Goal: Obtain resource: Download file/media

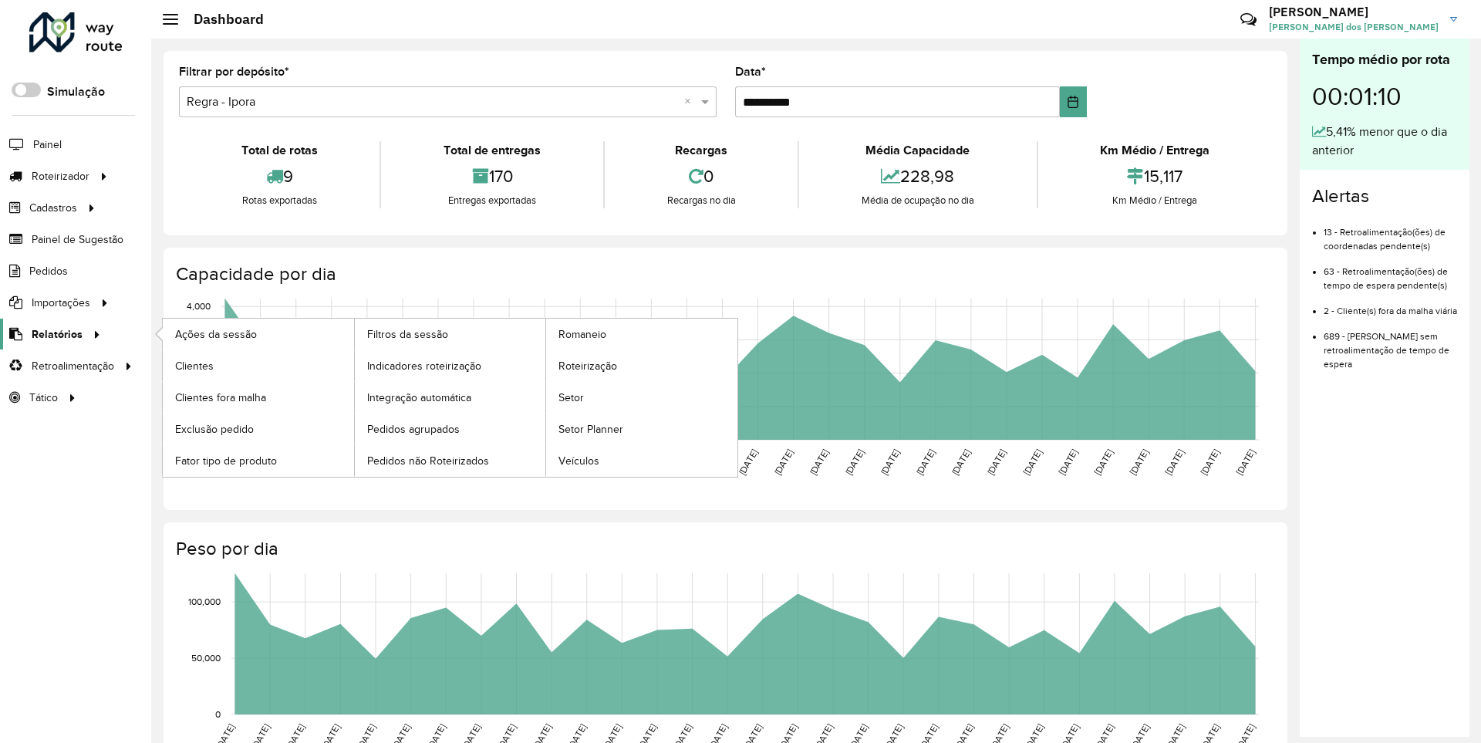
click at [54, 333] on span "Relatórios" at bounding box center [57, 334] width 51 height 16
click at [194, 365] on span "Clientes" at bounding box center [196, 366] width 42 height 16
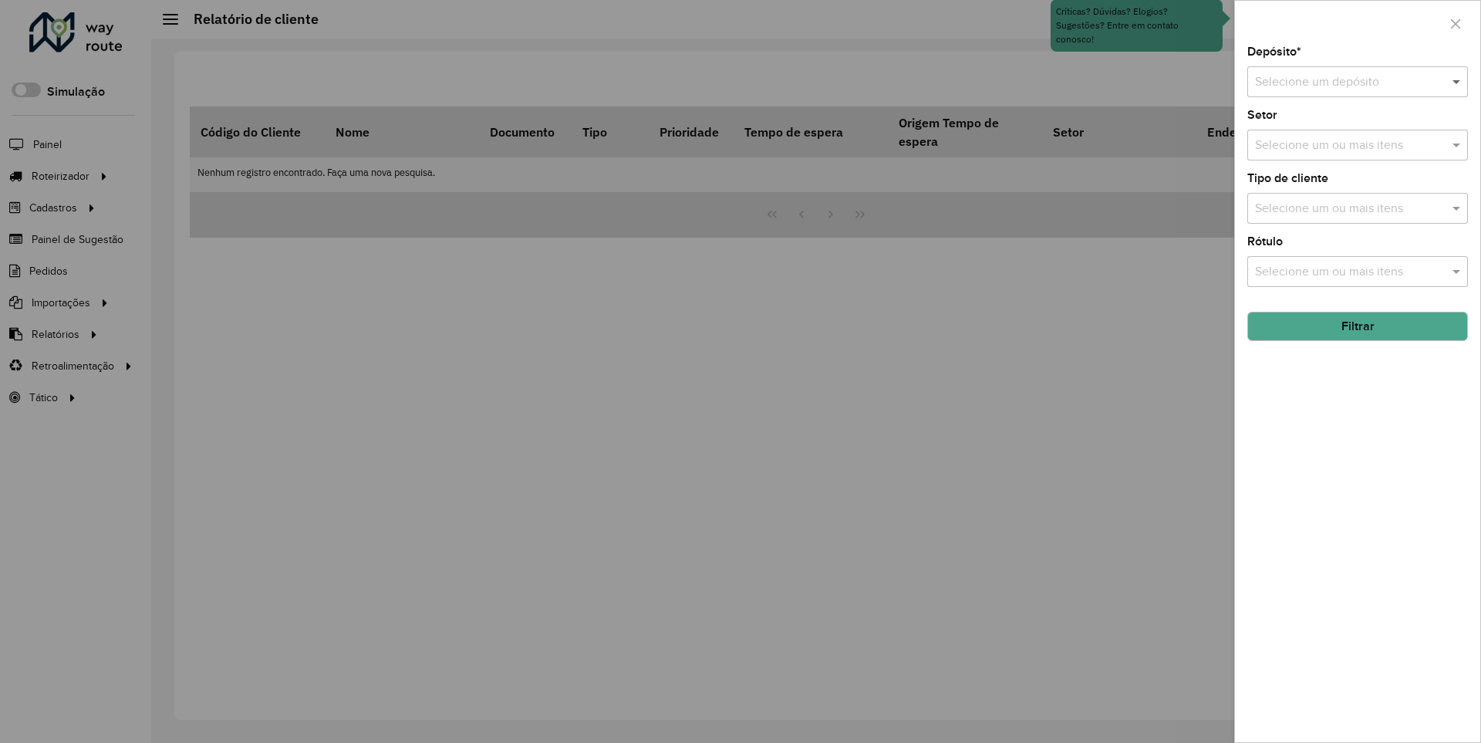
click at [1457, 81] on span at bounding box center [1458, 82] width 19 height 19
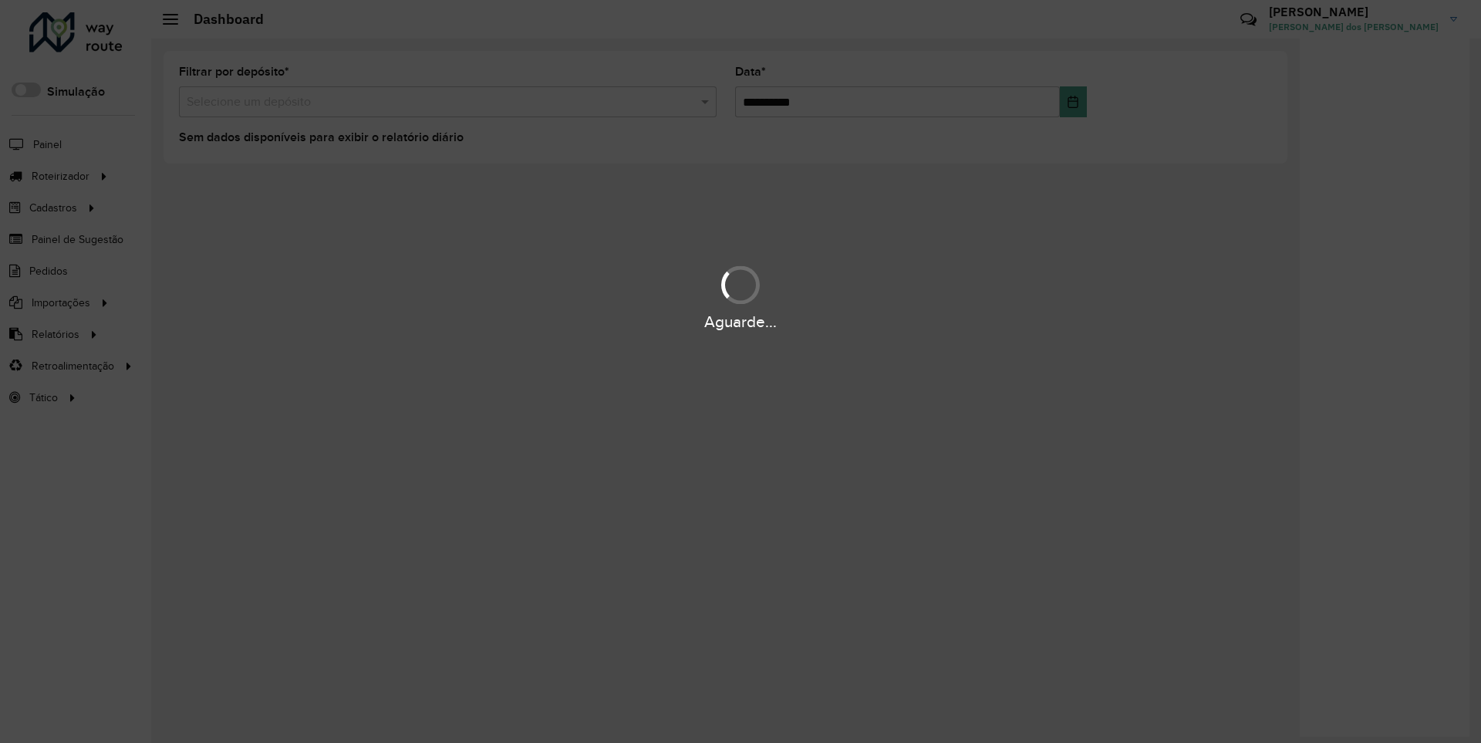
click at [54, 333] on div "Aguarde..." at bounding box center [740, 322] width 1481 height 24
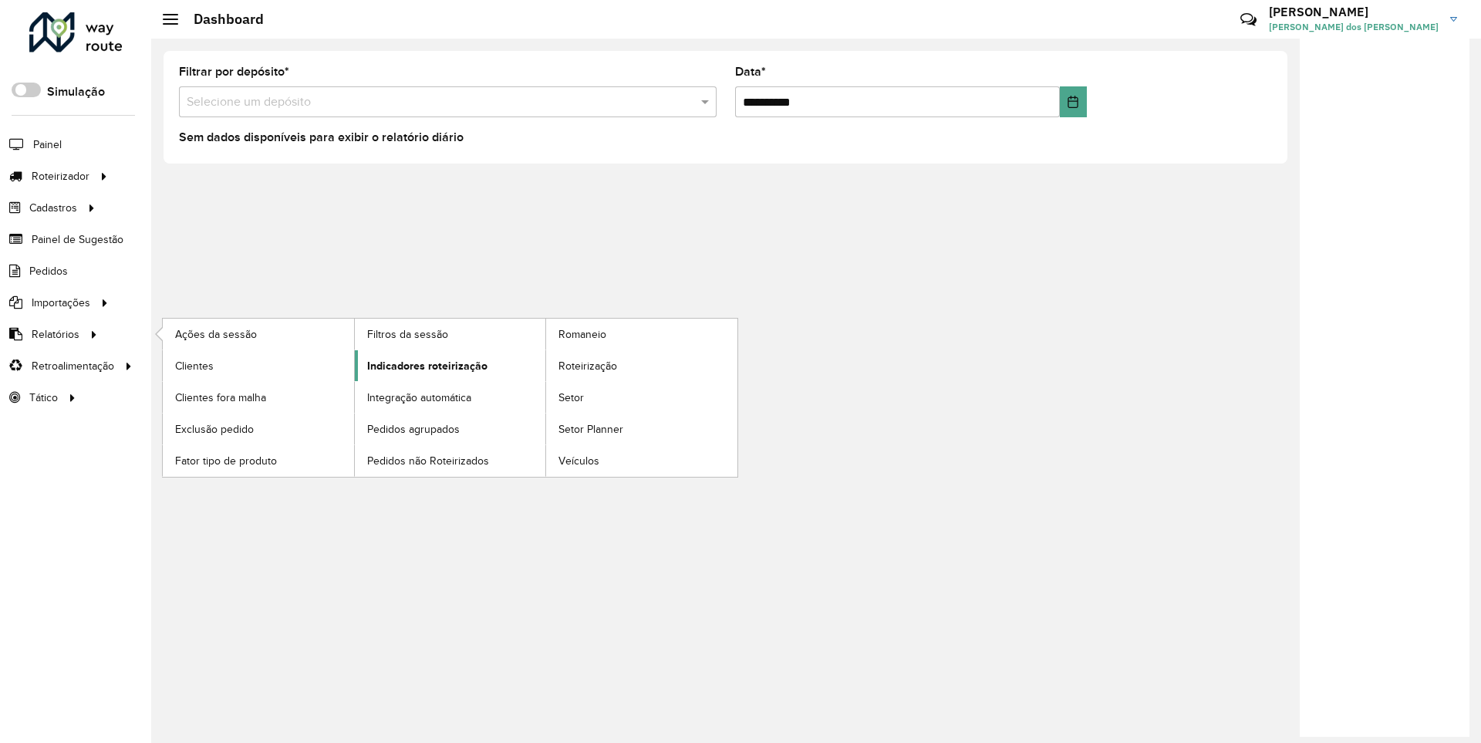
click at [423, 365] on span "Indicadores roteirização" at bounding box center [427, 366] width 120 height 16
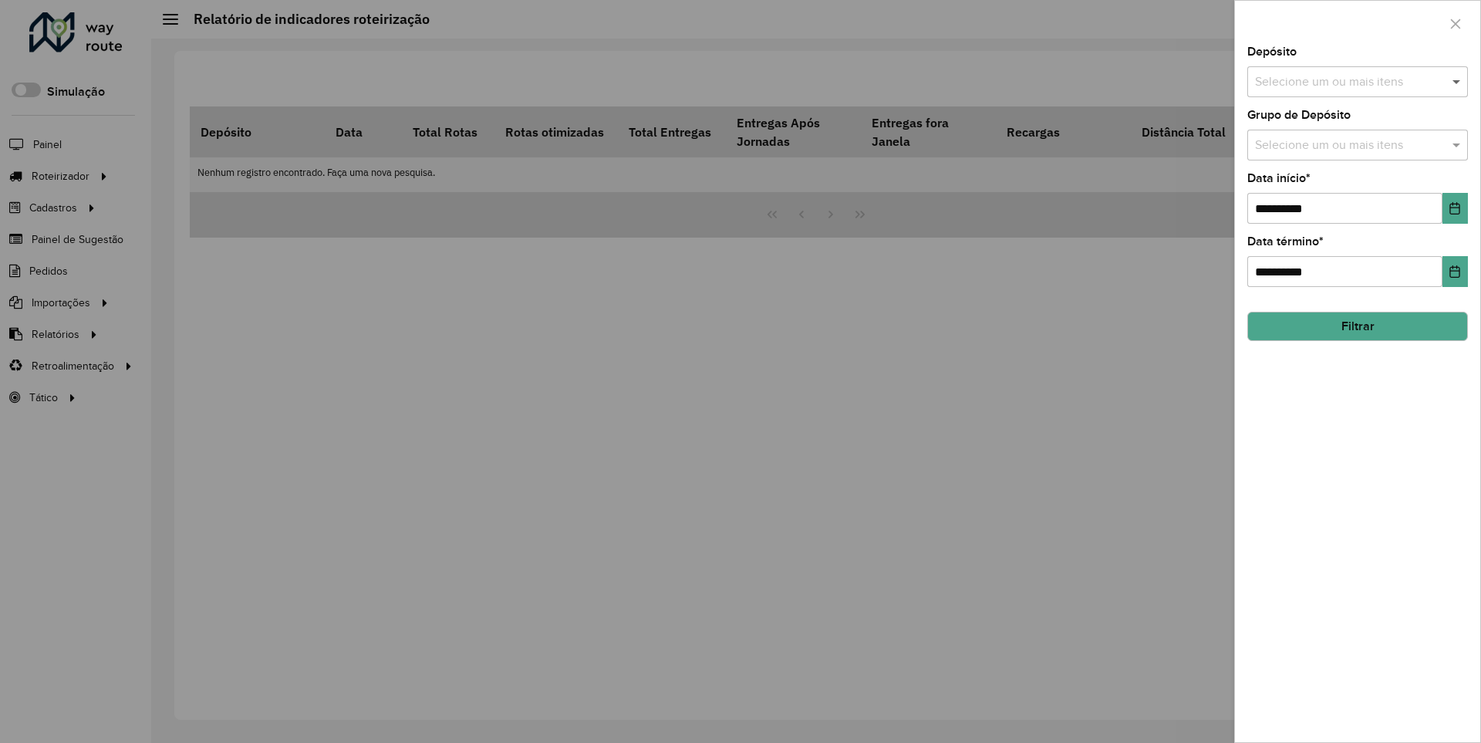
click at [1457, 81] on span at bounding box center [1458, 82] width 19 height 19
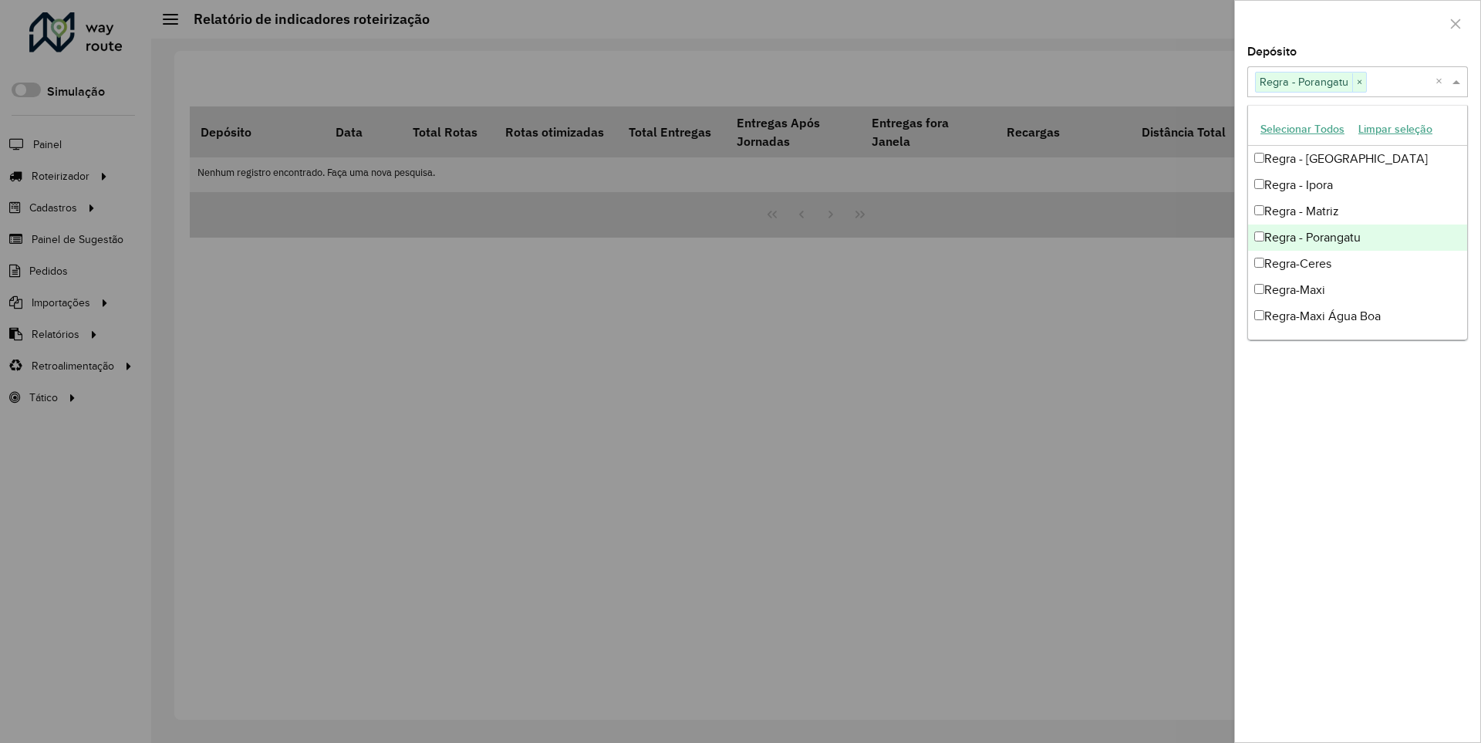
click at [1357, 22] on div at bounding box center [1357, 24] width 245 height 46
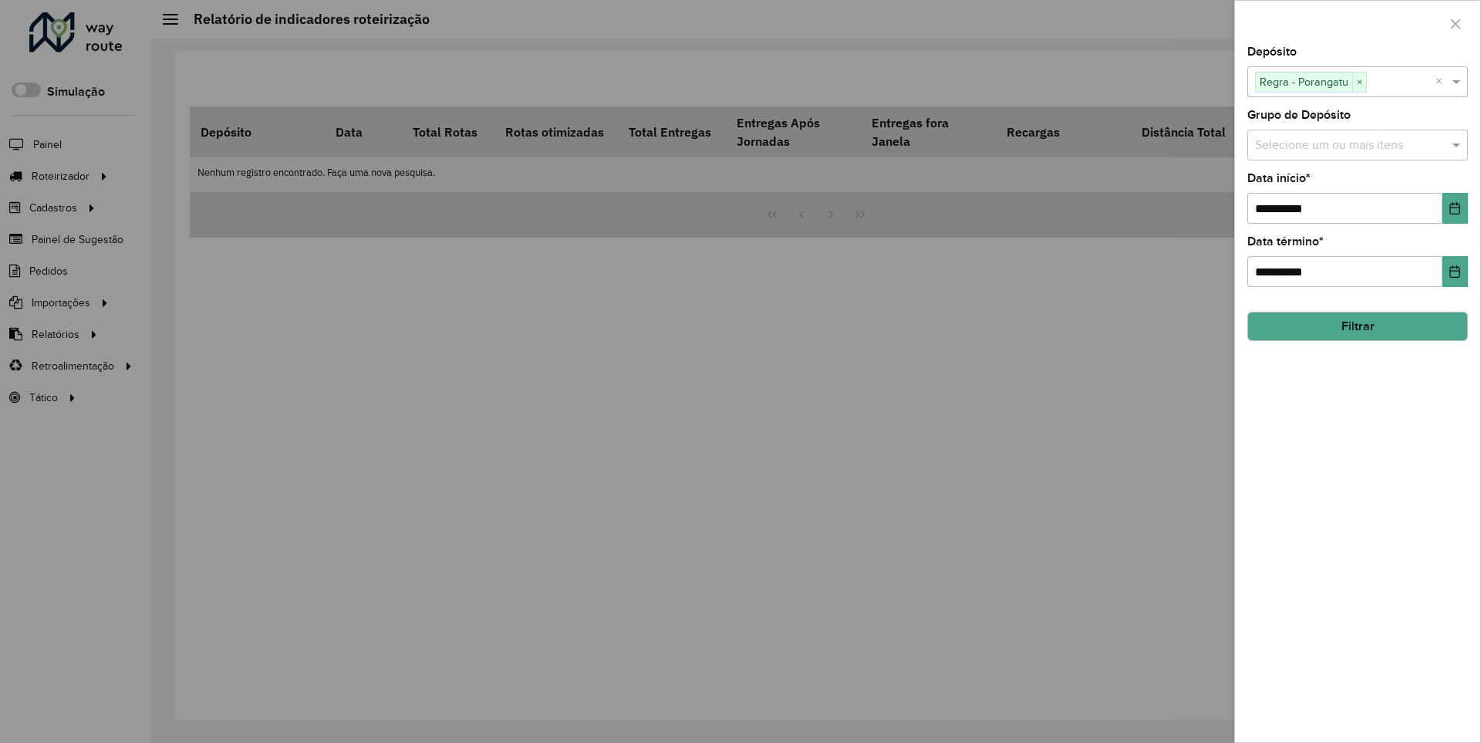
click at [1454, 207] on icon "Choose Date" at bounding box center [1455, 208] width 10 height 12
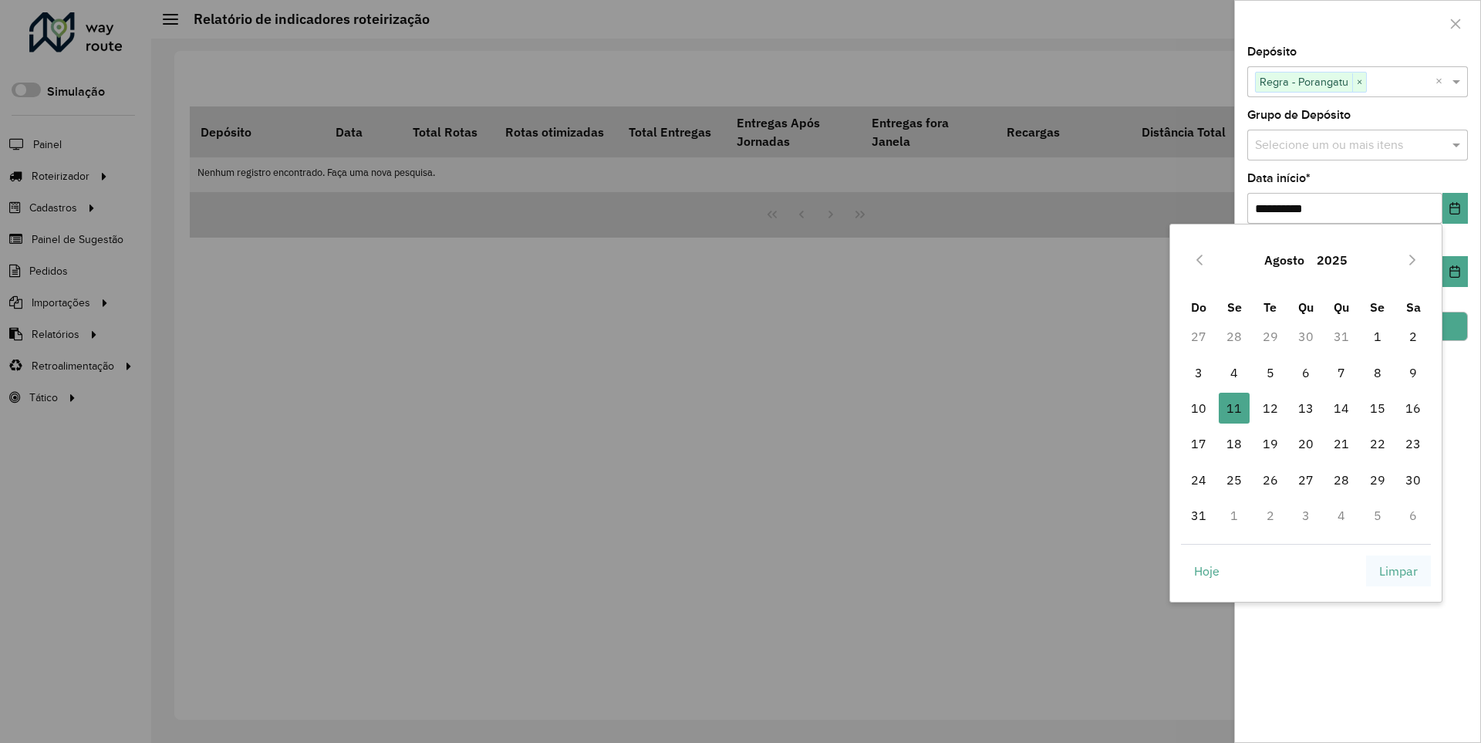
click at [1398, 570] on span "Limpar" at bounding box center [1398, 571] width 39 height 19
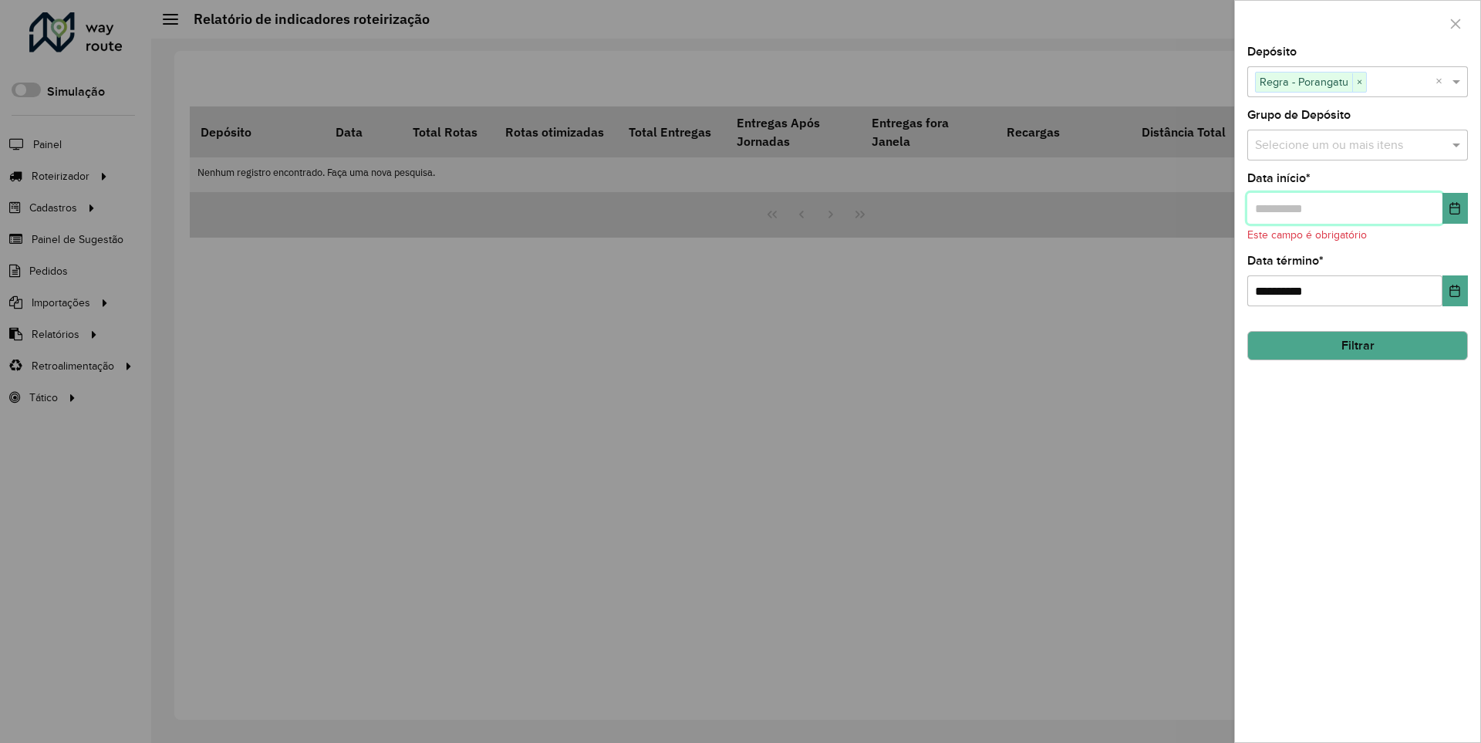
click at [1344, 207] on input "text" at bounding box center [1344, 208] width 195 height 31
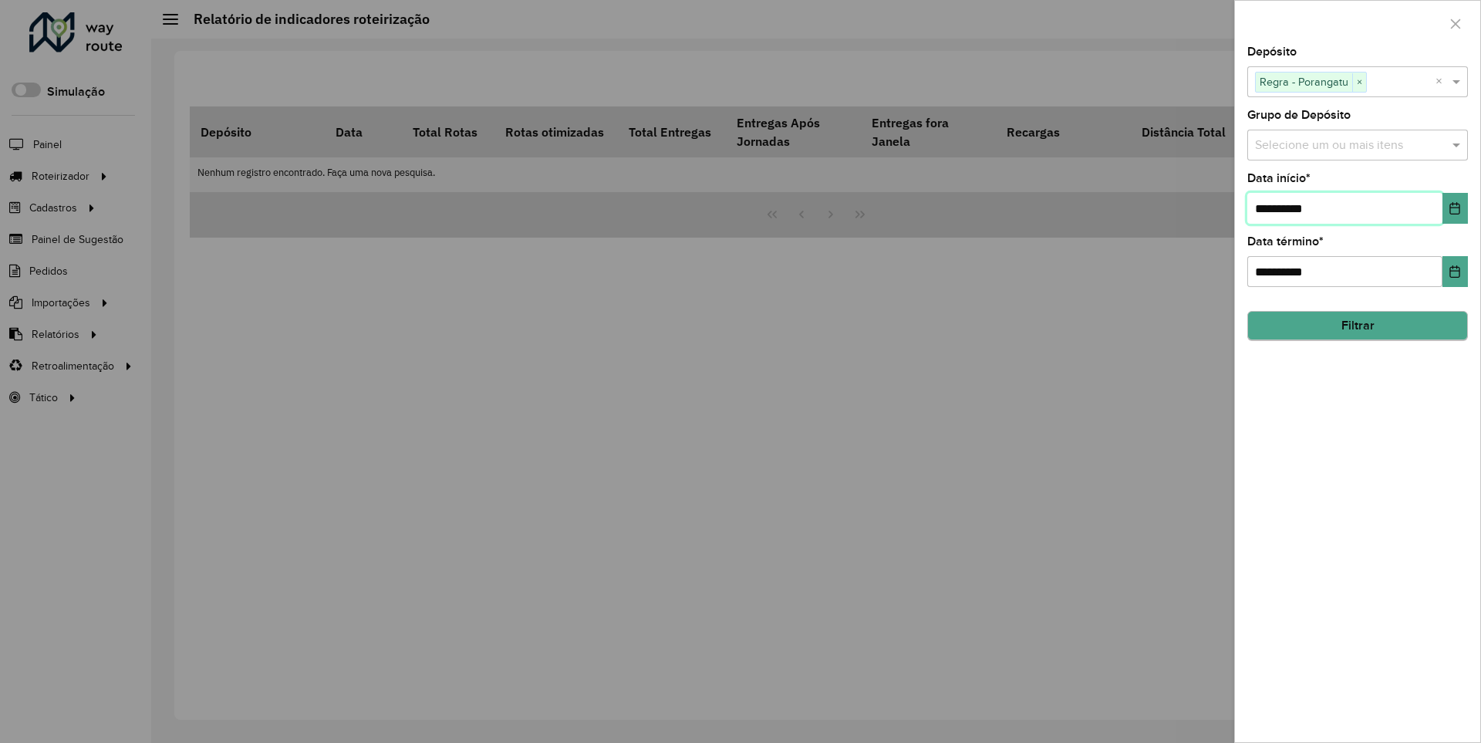
type input "**********"
click at [1357, 325] on button "Filtrar" at bounding box center [1357, 326] width 221 height 29
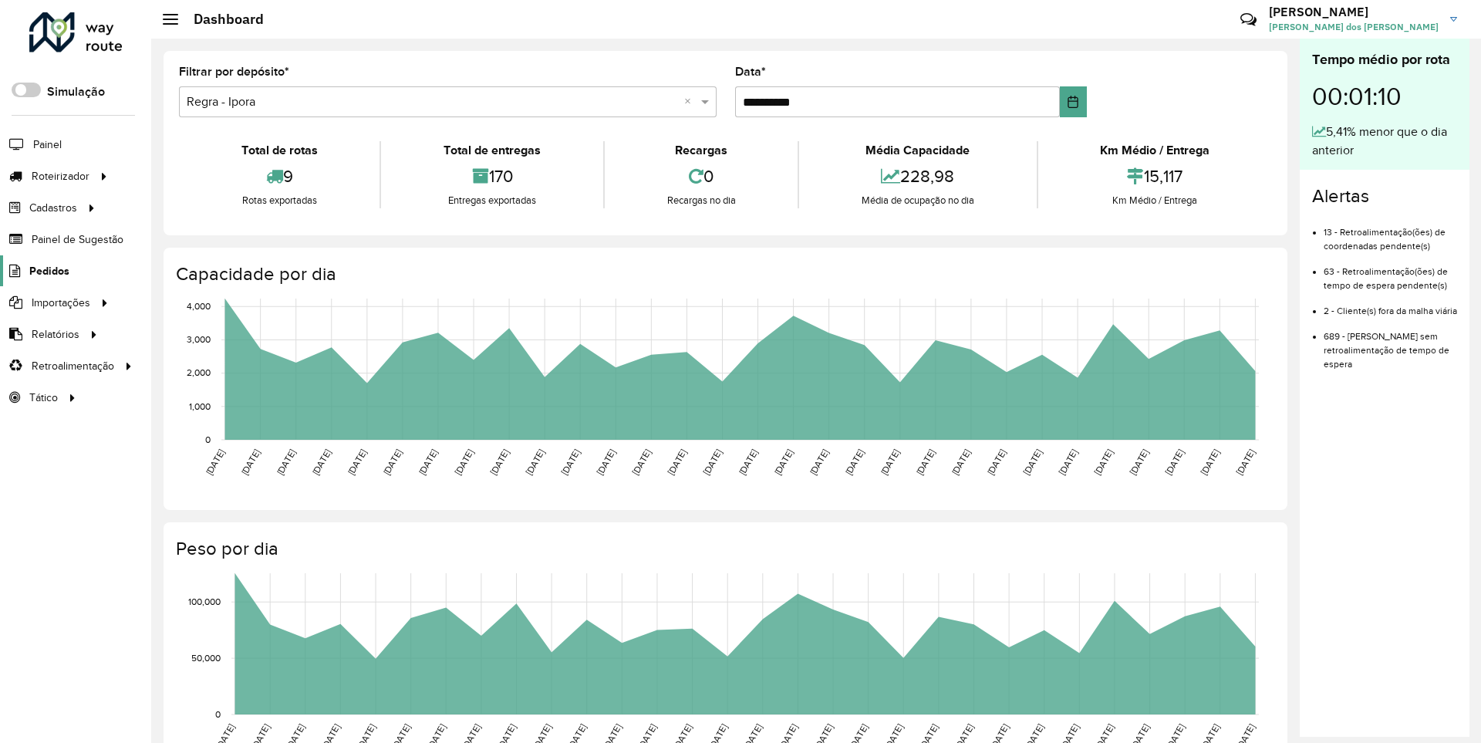
click at [48, 270] on span "Pedidos" at bounding box center [49, 271] width 40 height 16
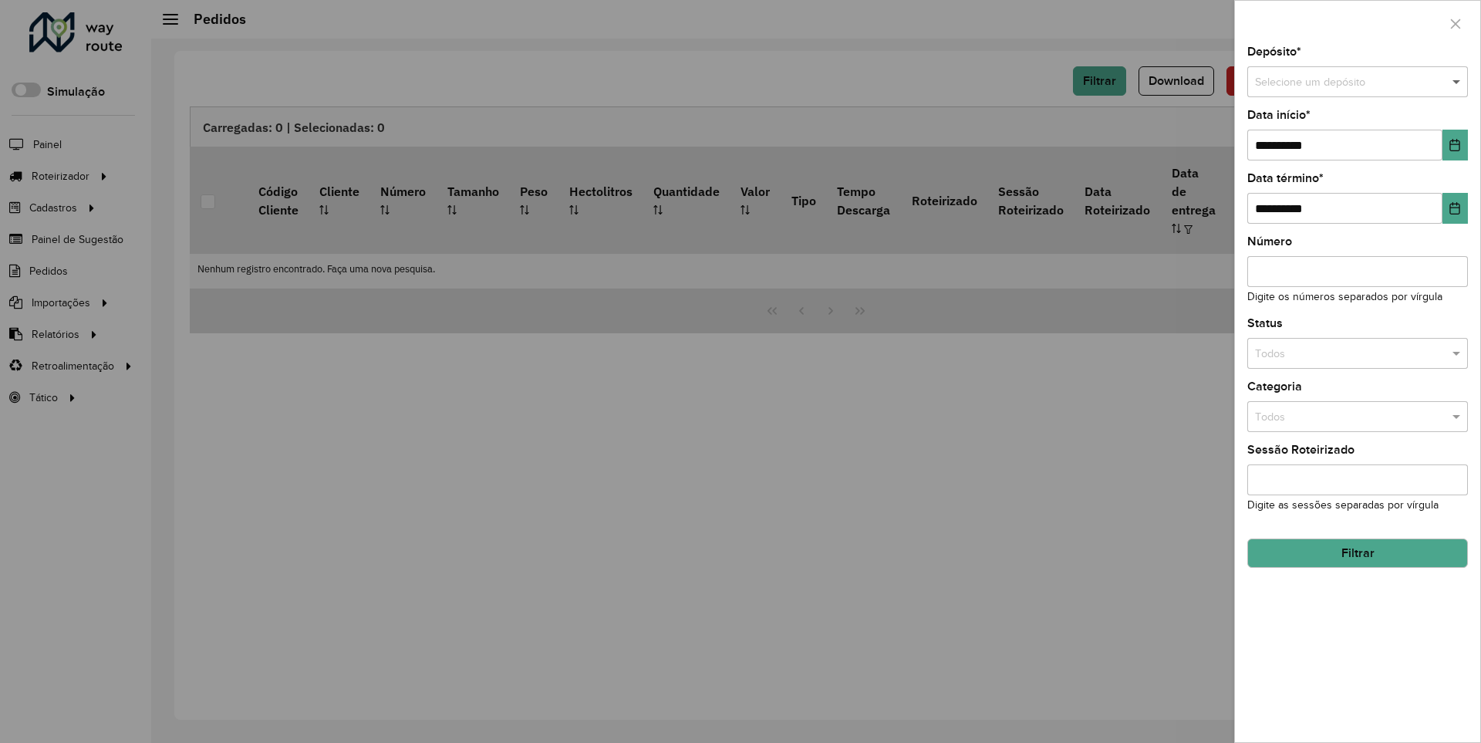
click at [1457, 82] on span at bounding box center [1458, 82] width 19 height 17
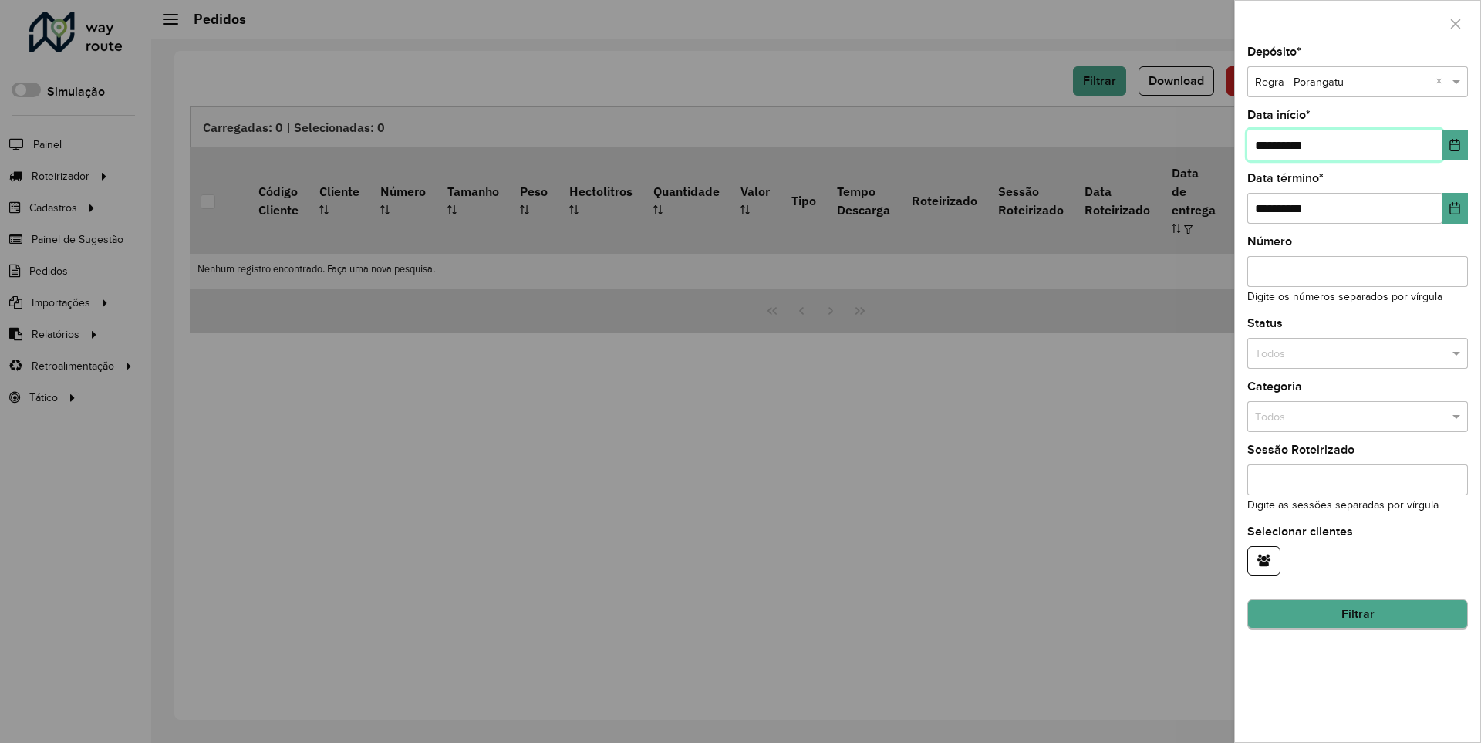
type input "**********"
click at [1357, 614] on button "Filtrar" at bounding box center [1357, 614] width 221 height 29
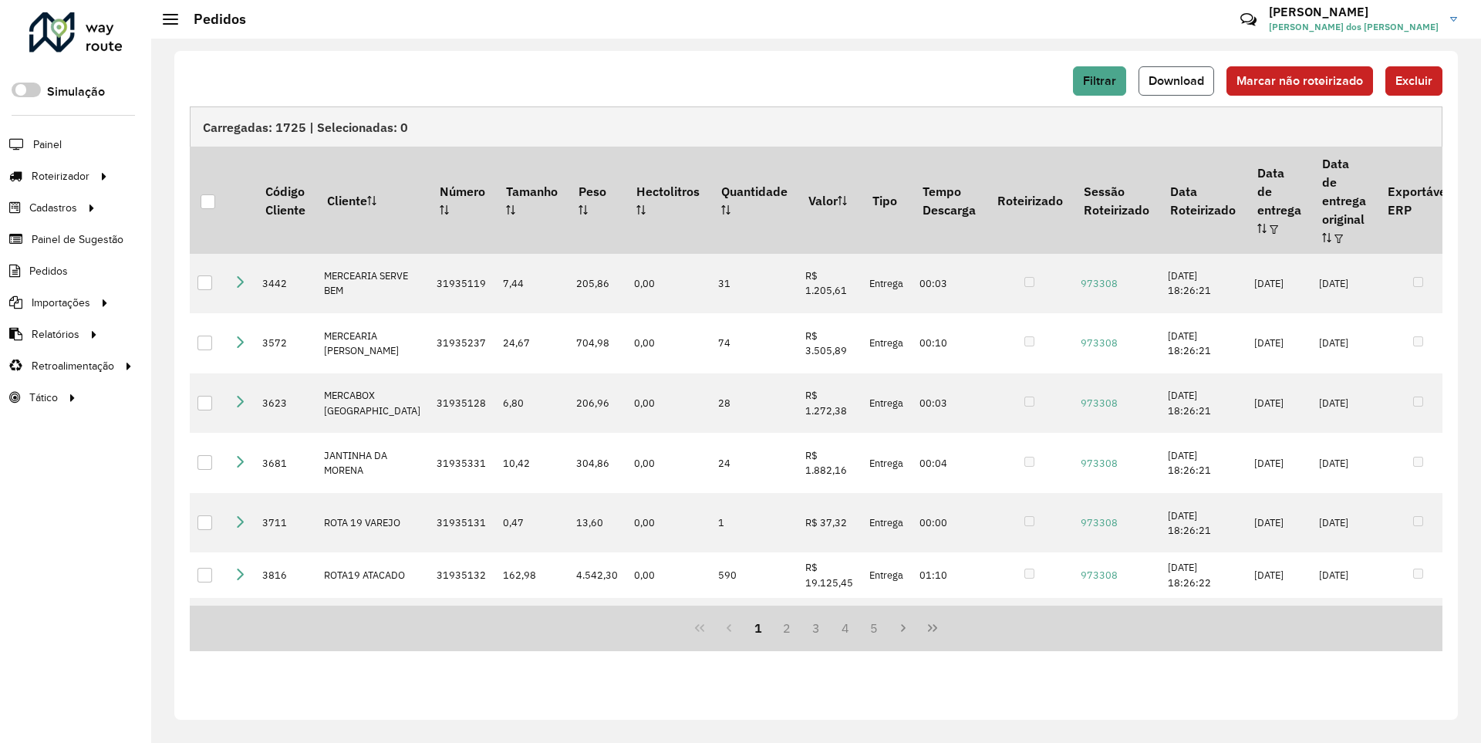
click at [1178, 80] on span "Download" at bounding box center [1177, 80] width 56 height 13
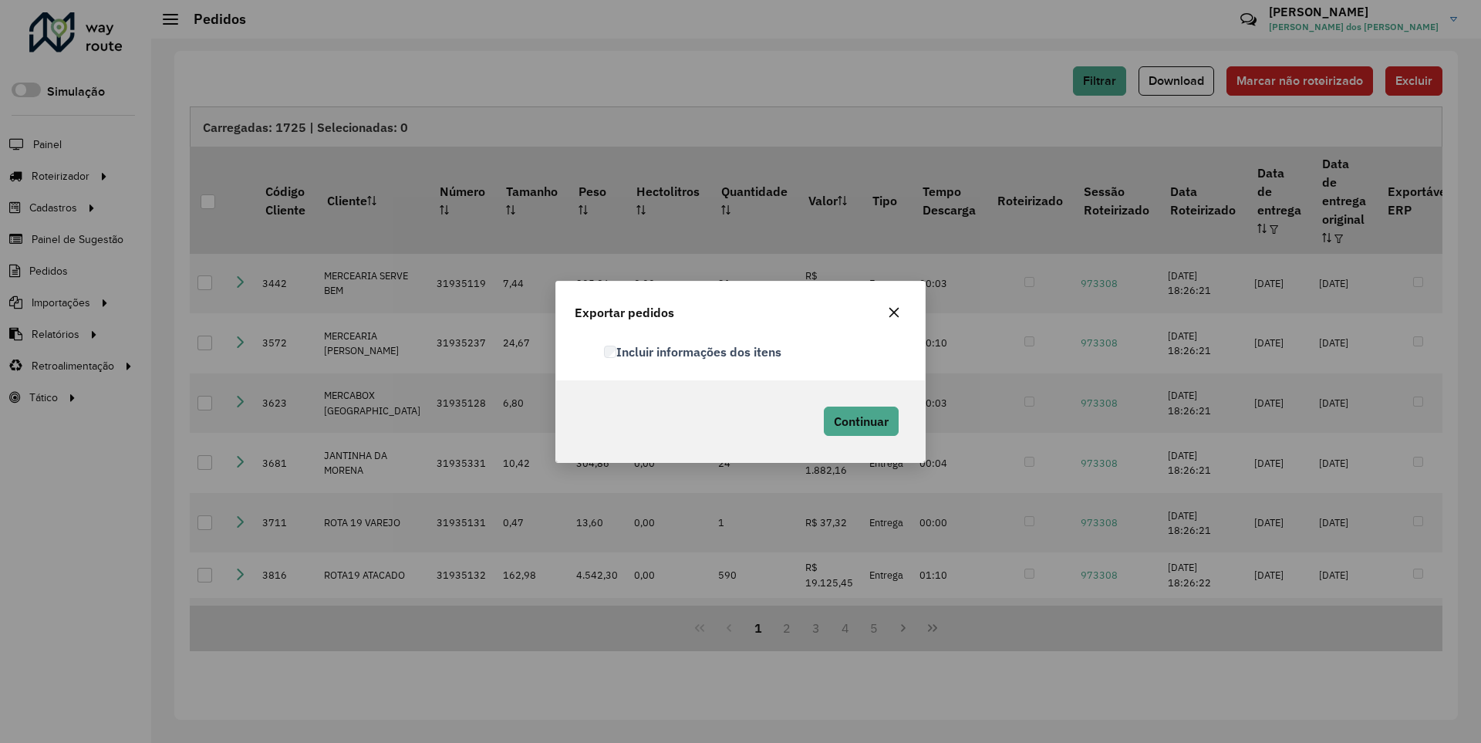
click at [693, 351] on label "Incluir informações dos itens" at bounding box center [692, 351] width 177 height 19
click at [859, 420] on span "Continuar" at bounding box center [861, 420] width 55 height 15
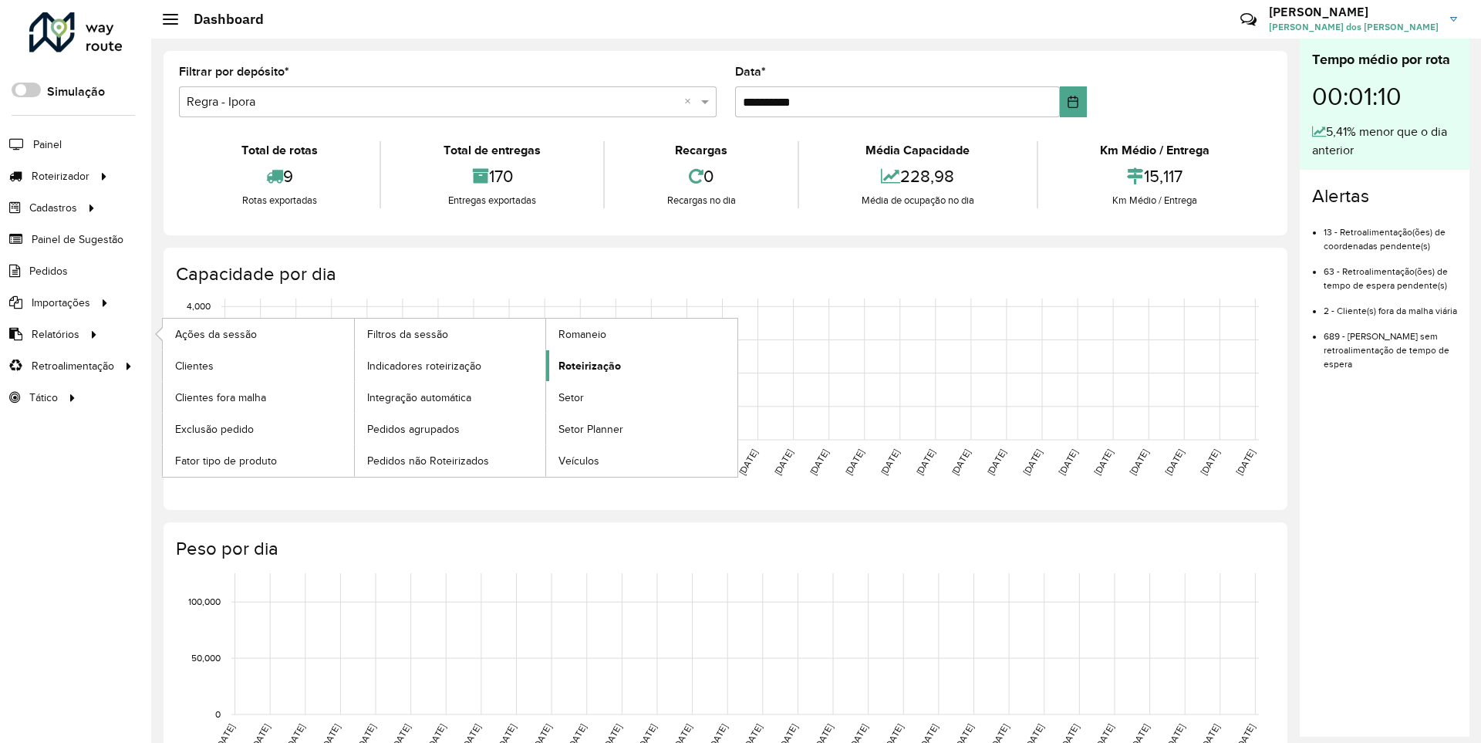
click at [587, 365] on span "Roteirização" at bounding box center [589, 366] width 62 height 16
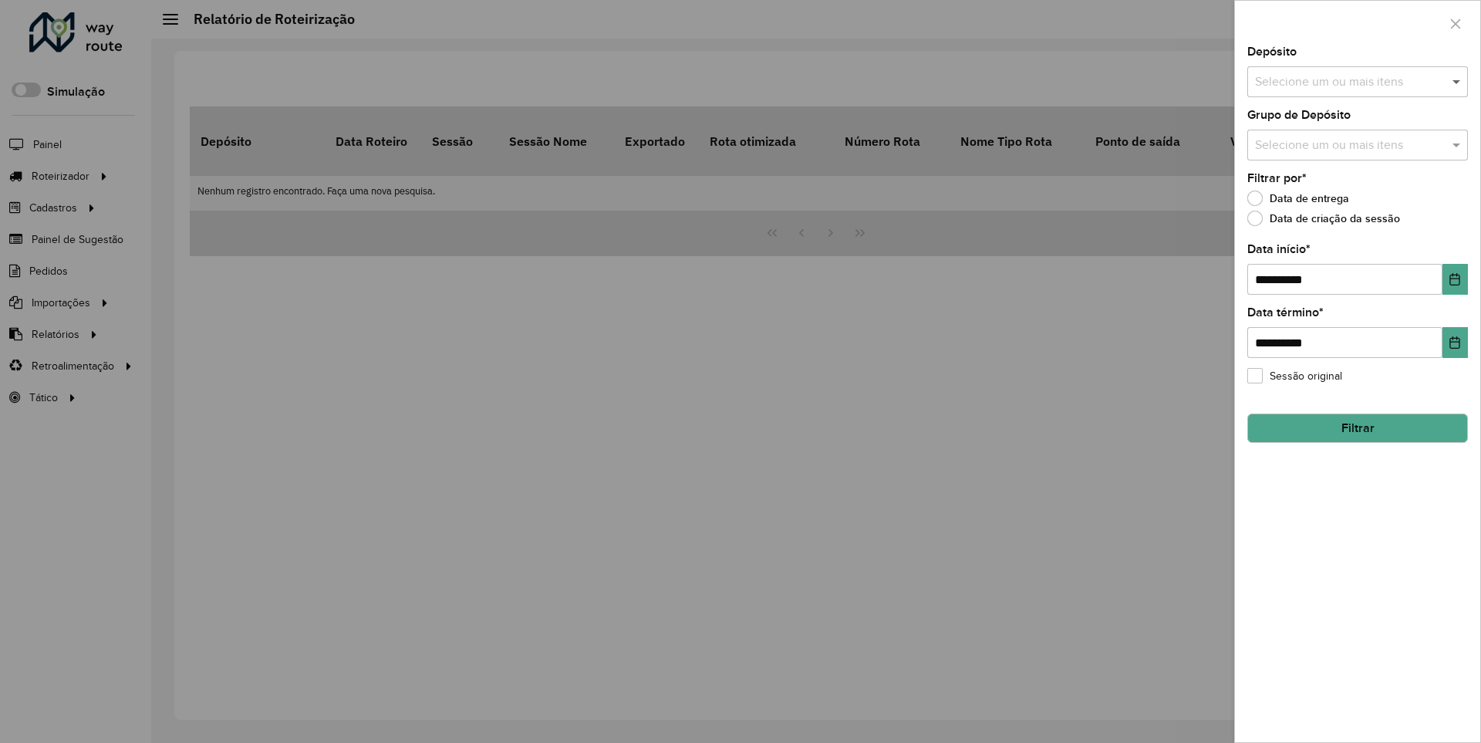
click at [1457, 81] on span at bounding box center [1458, 82] width 19 height 19
click at [1454, 278] on icon "Choose Date" at bounding box center [1455, 279] width 10 height 12
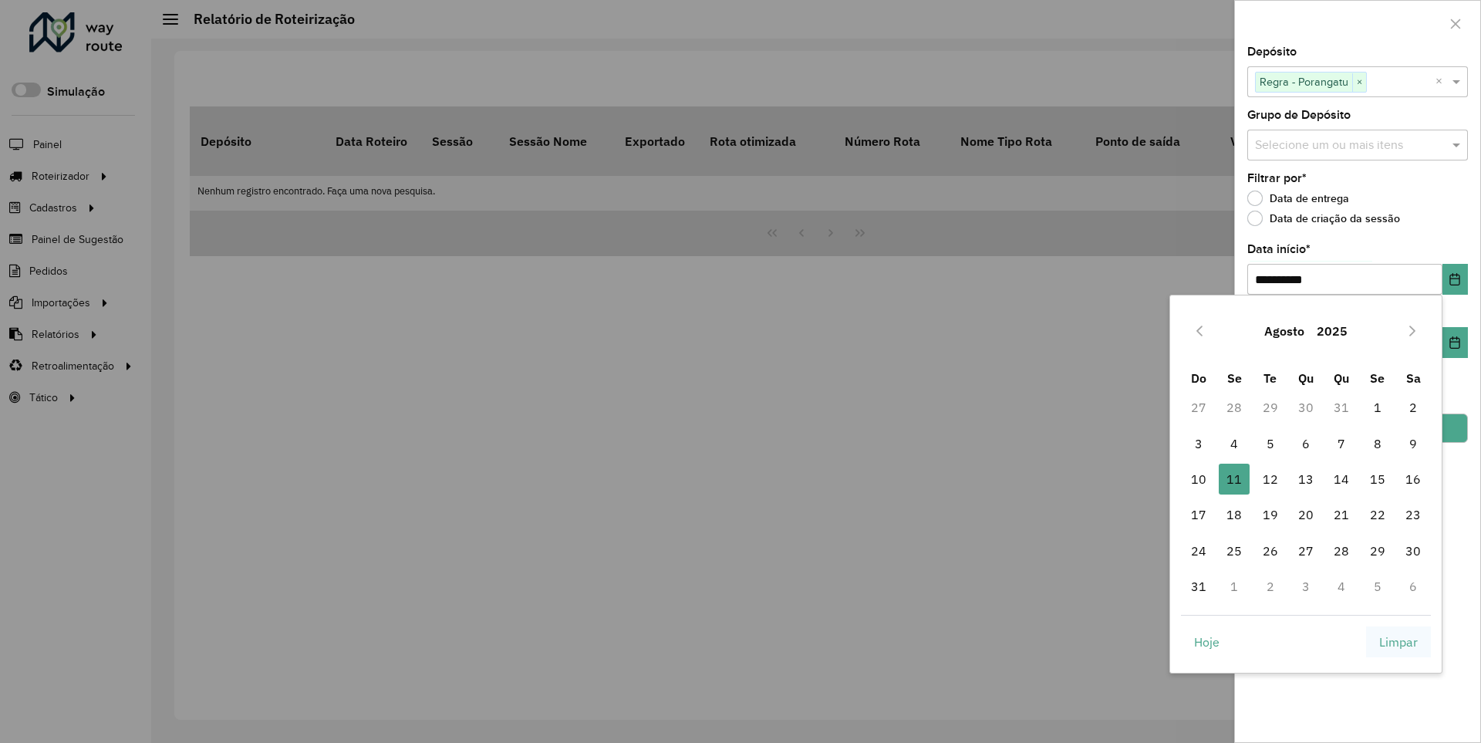
click at [1398, 641] on span "Limpar" at bounding box center [1398, 641] width 39 height 19
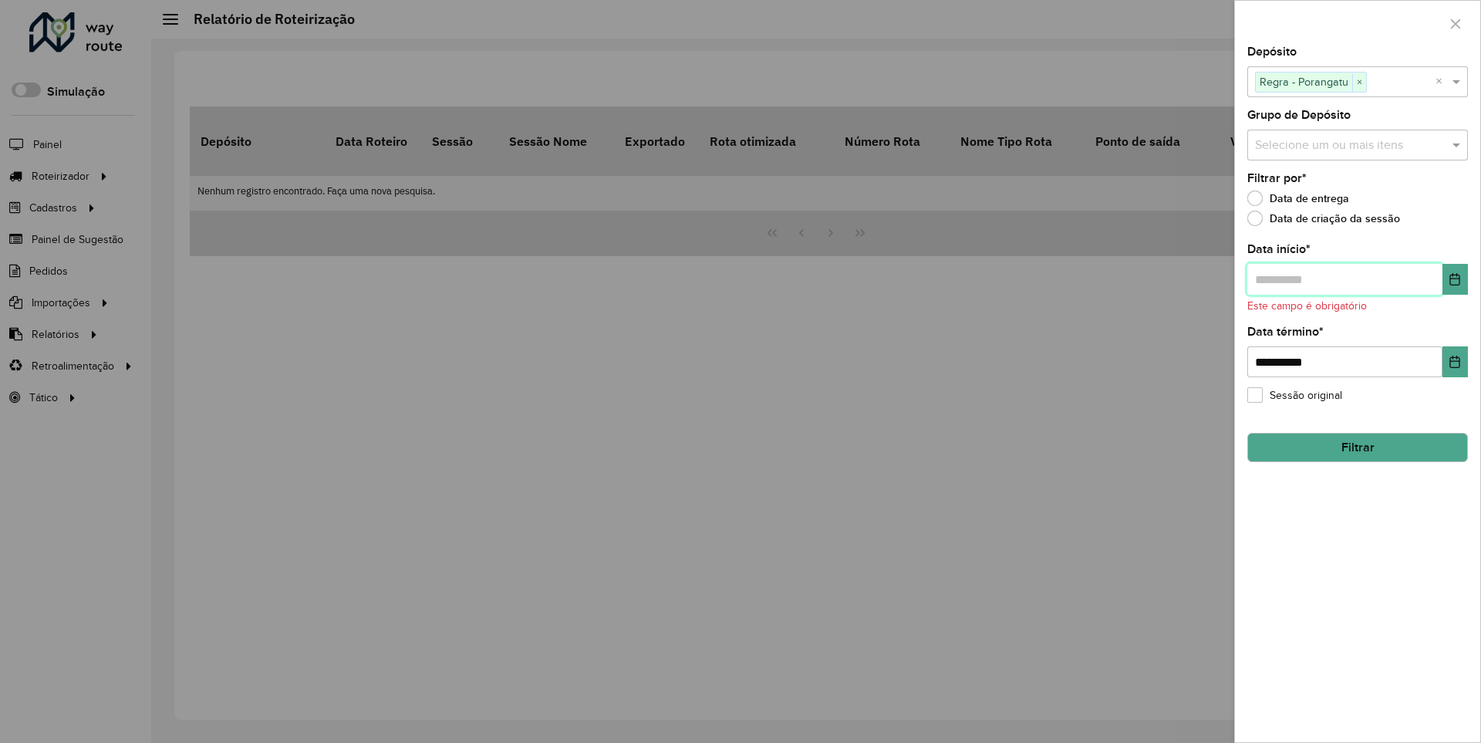
click at [1344, 278] on input "text" at bounding box center [1344, 279] width 195 height 31
type input "**********"
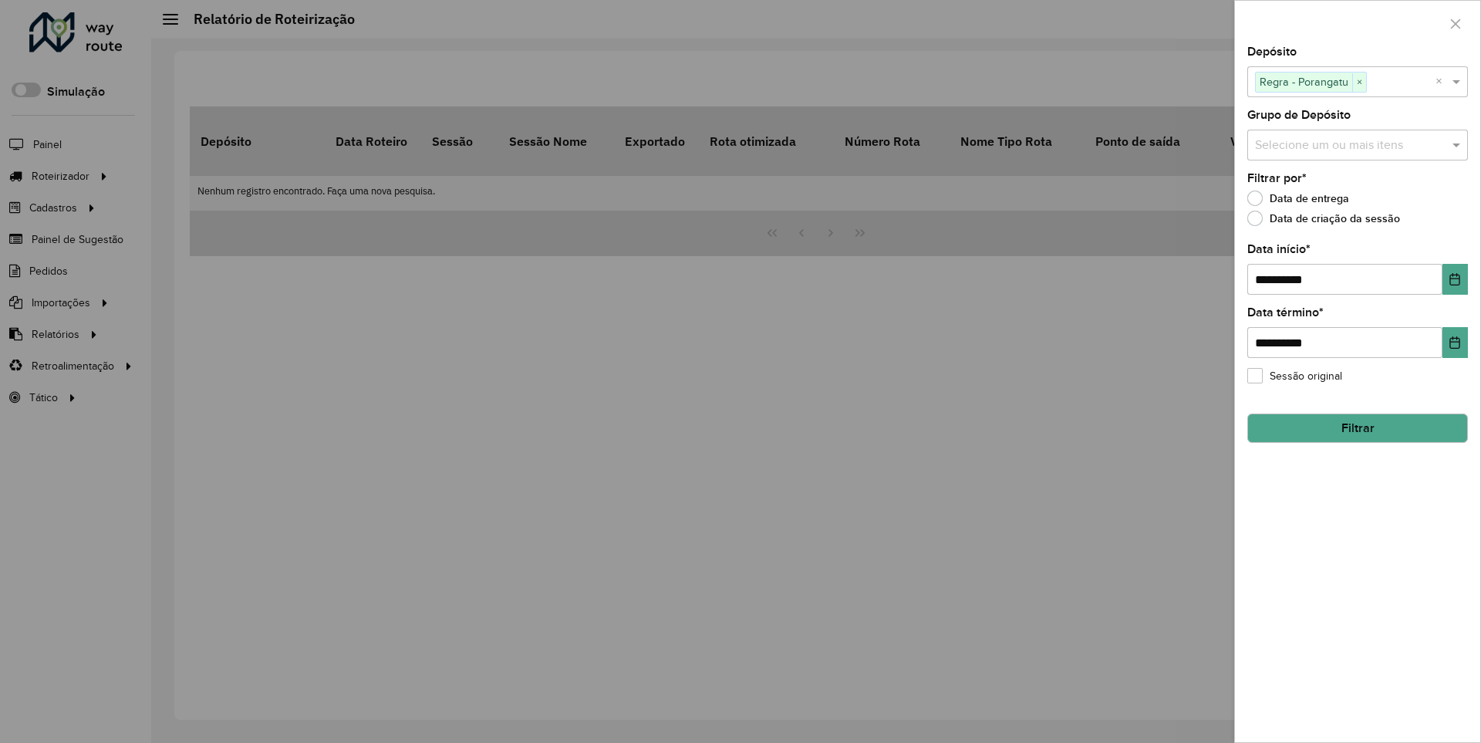
click at [1357, 427] on button "Filtrar" at bounding box center [1357, 427] width 221 height 29
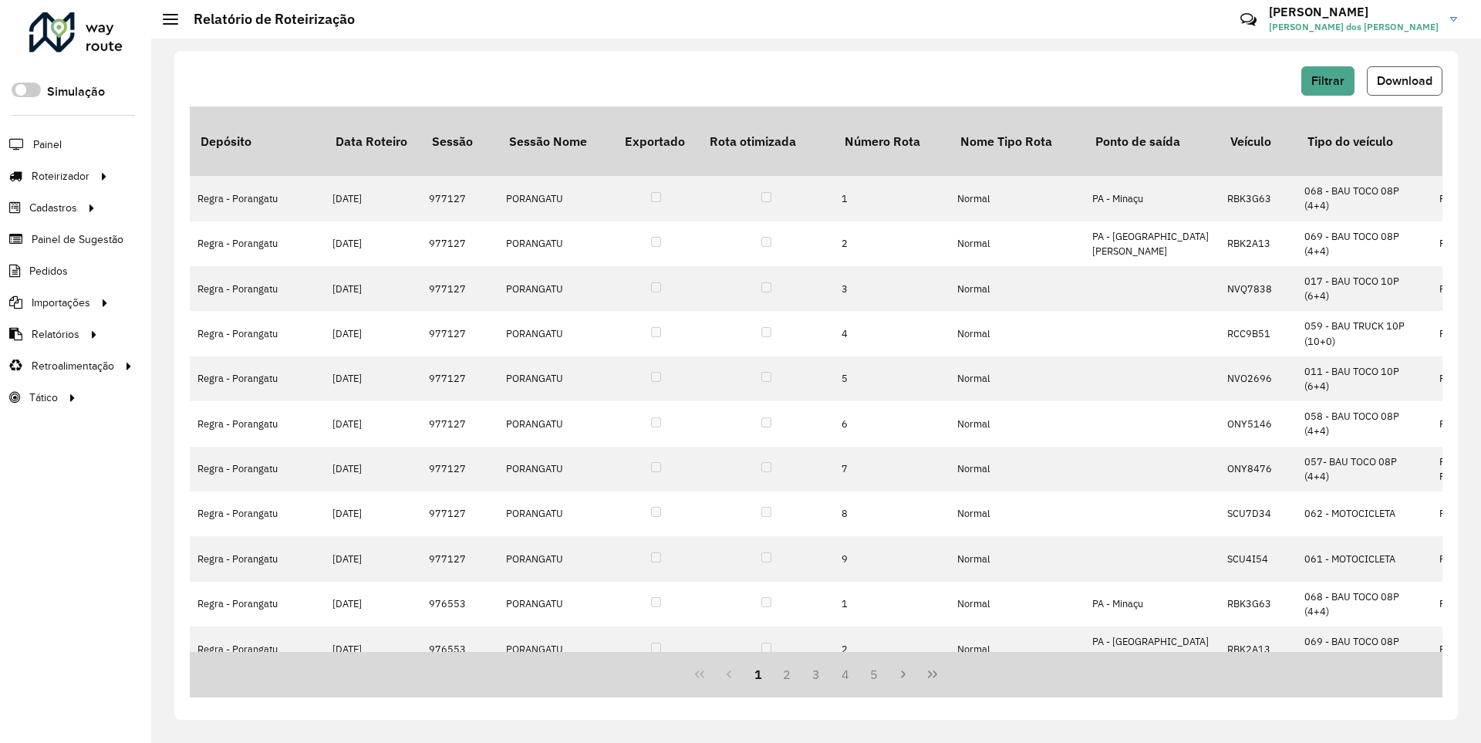
click at [1403, 80] on span "Download" at bounding box center [1405, 80] width 56 height 13
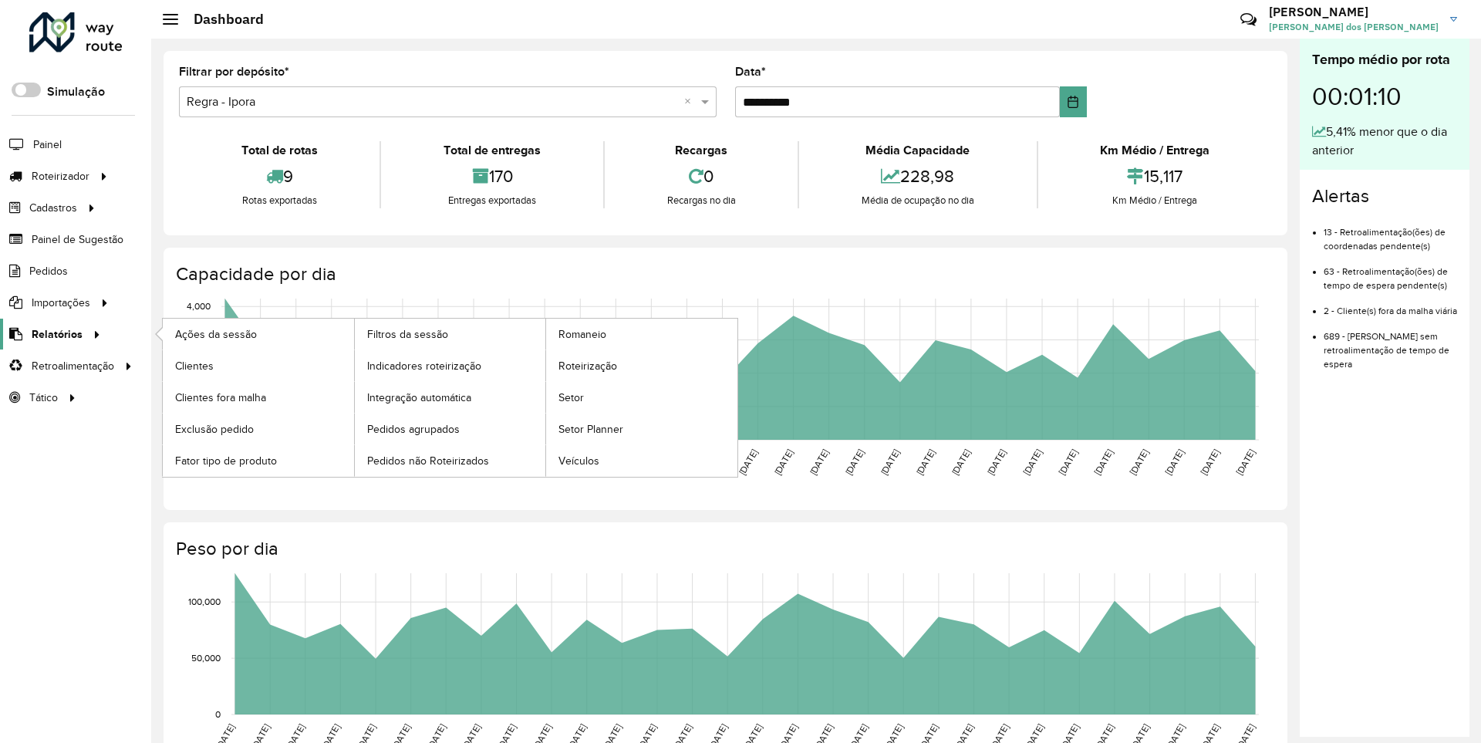
click at [54, 333] on span "Relatórios" at bounding box center [57, 334] width 51 height 16
click at [194, 365] on span "Clientes" at bounding box center [196, 366] width 42 height 16
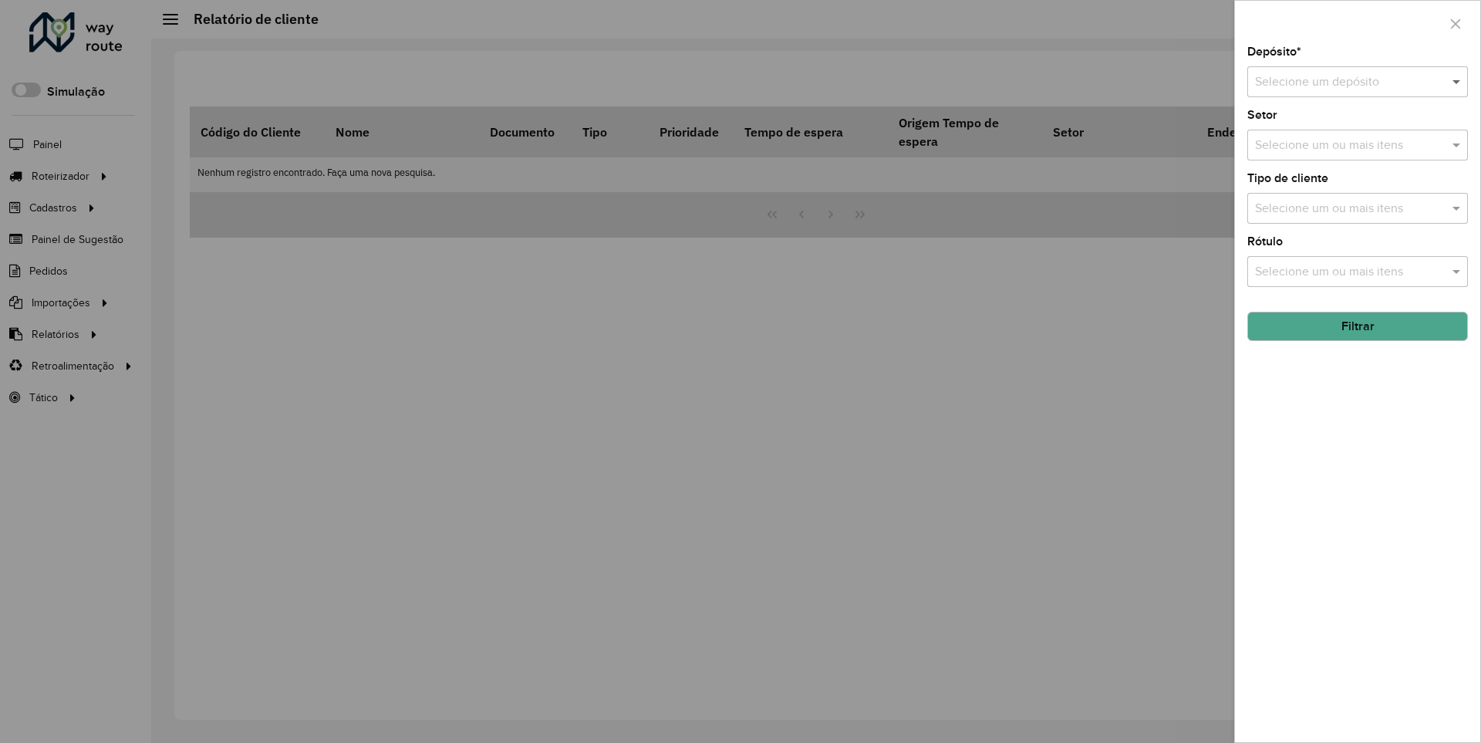
click at [1457, 81] on span at bounding box center [1458, 82] width 19 height 19
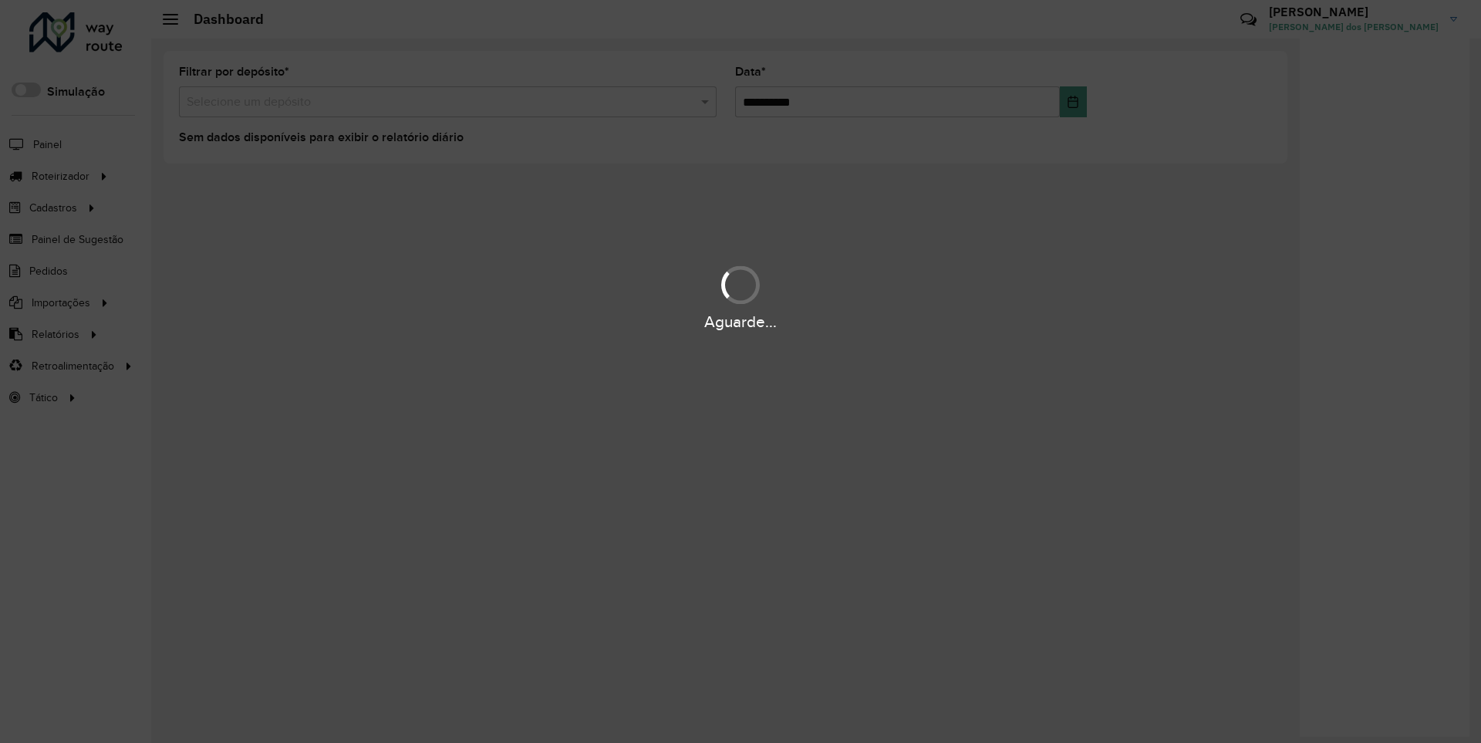
click at [54, 333] on div "Aguarde..." at bounding box center [740, 322] width 1481 height 24
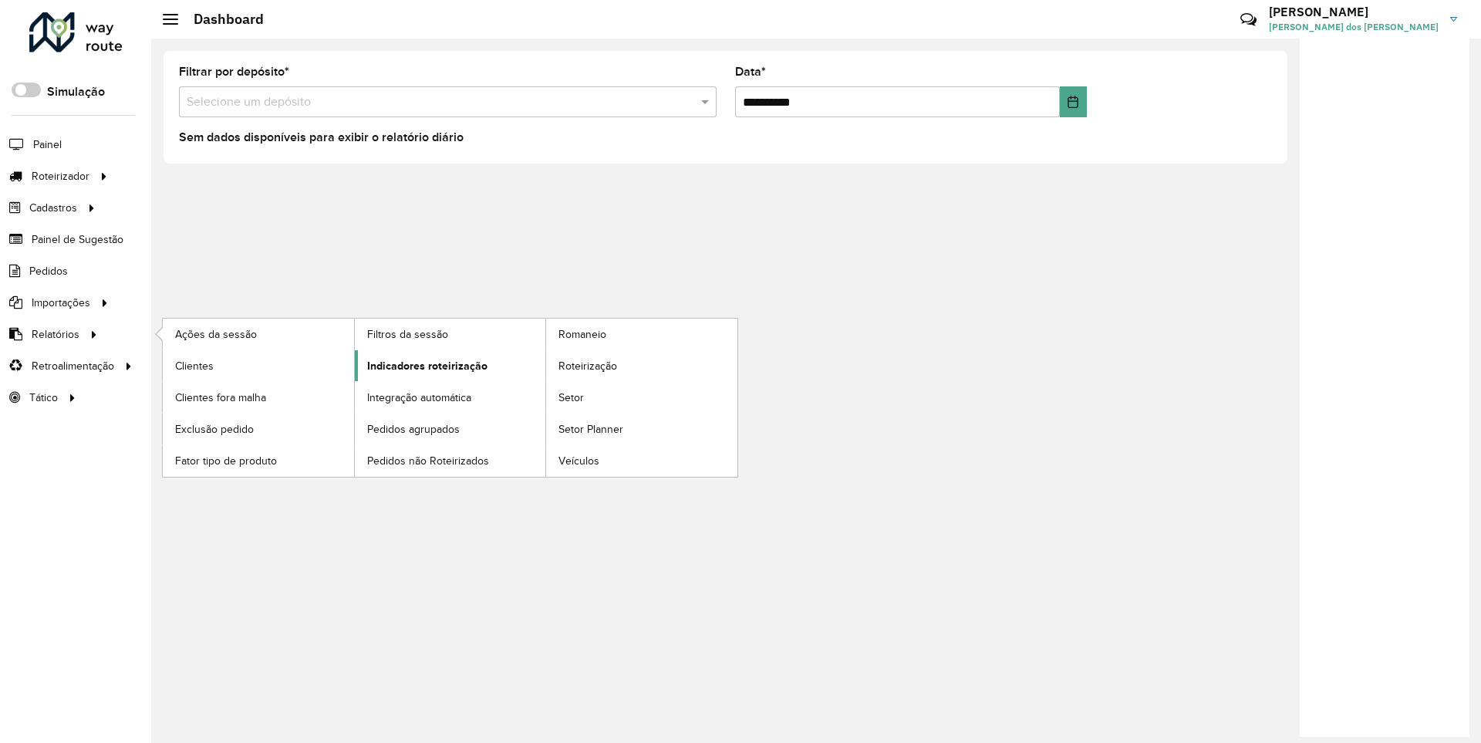
click at [423, 365] on span "Indicadores roteirização" at bounding box center [427, 366] width 120 height 16
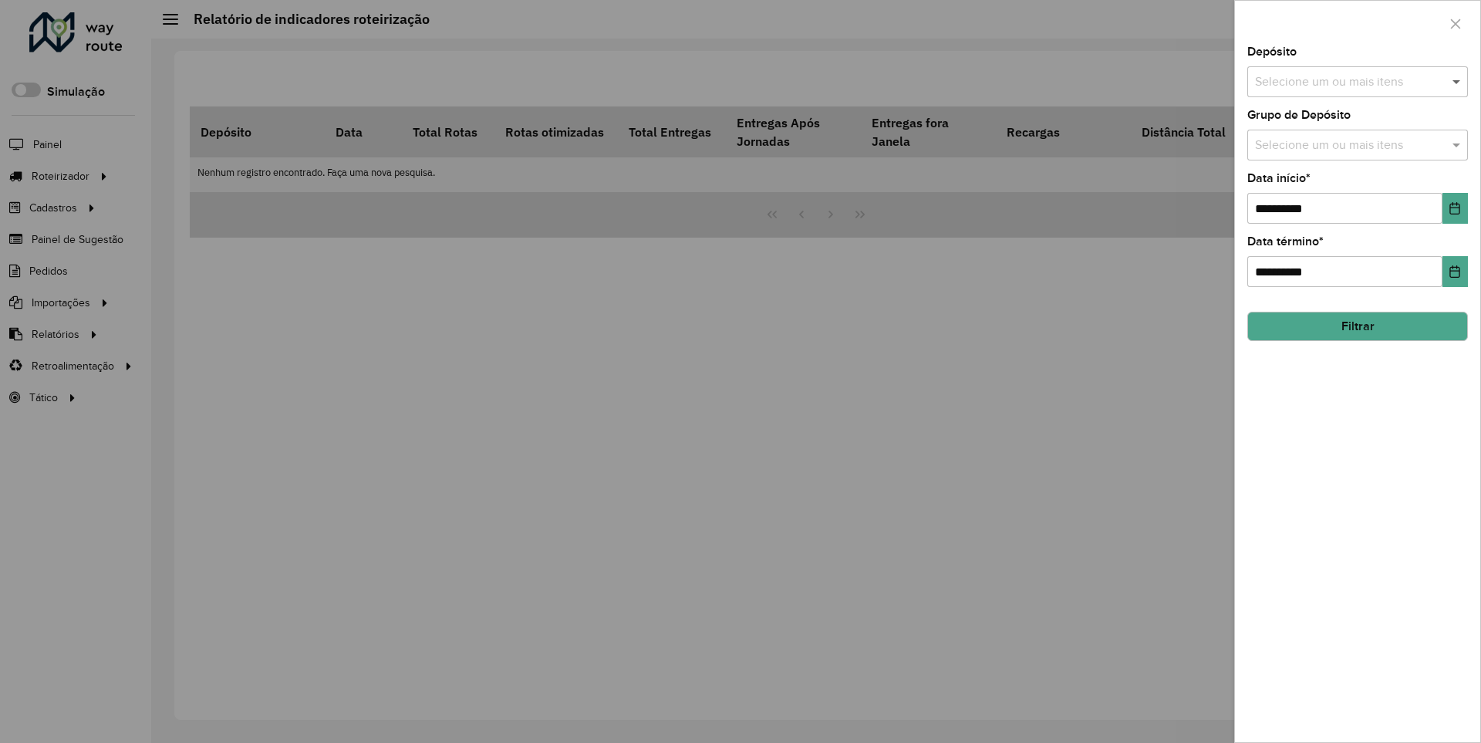
click at [1457, 81] on span at bounding box center [1458, 82] width 19 height 19
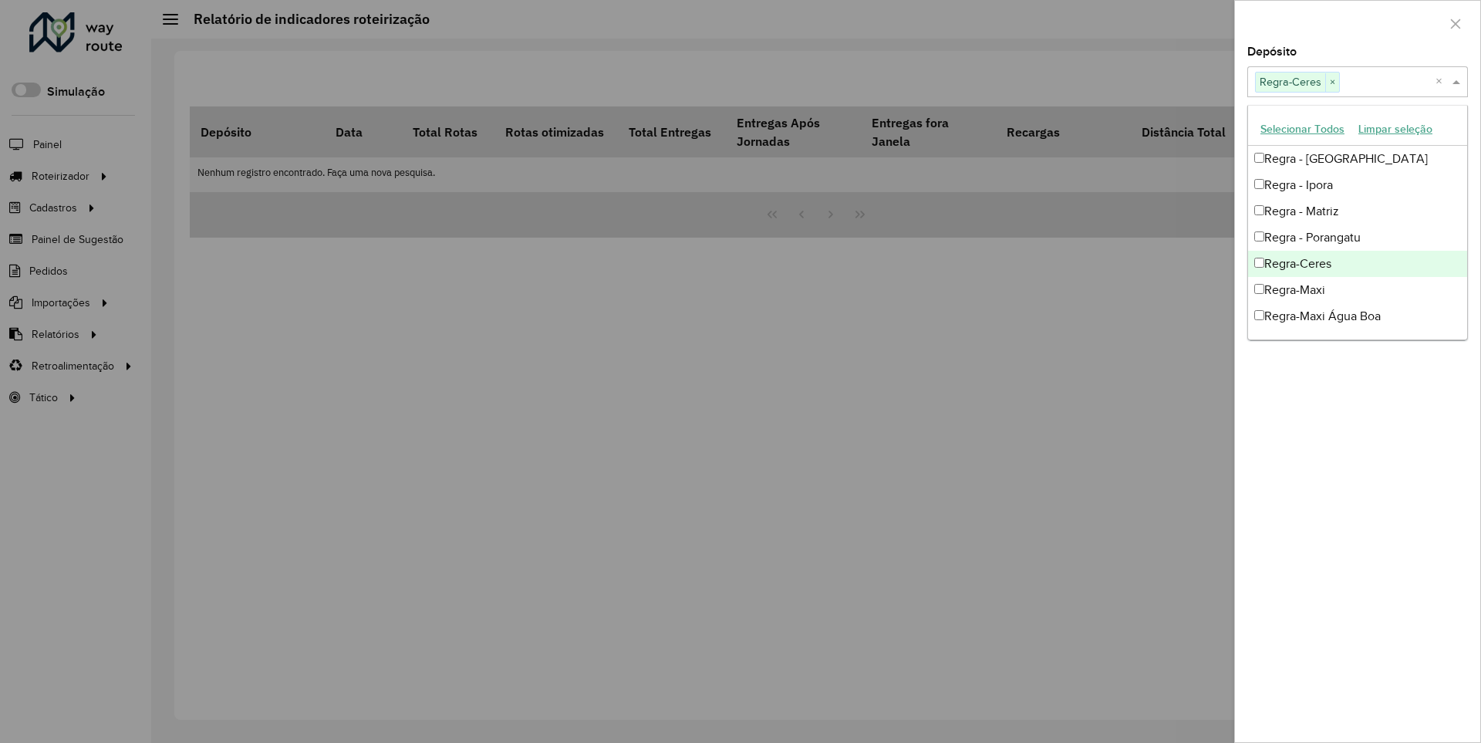
click at [1357, 22] on div at bounding box center [1357, 24] width 245 height 46
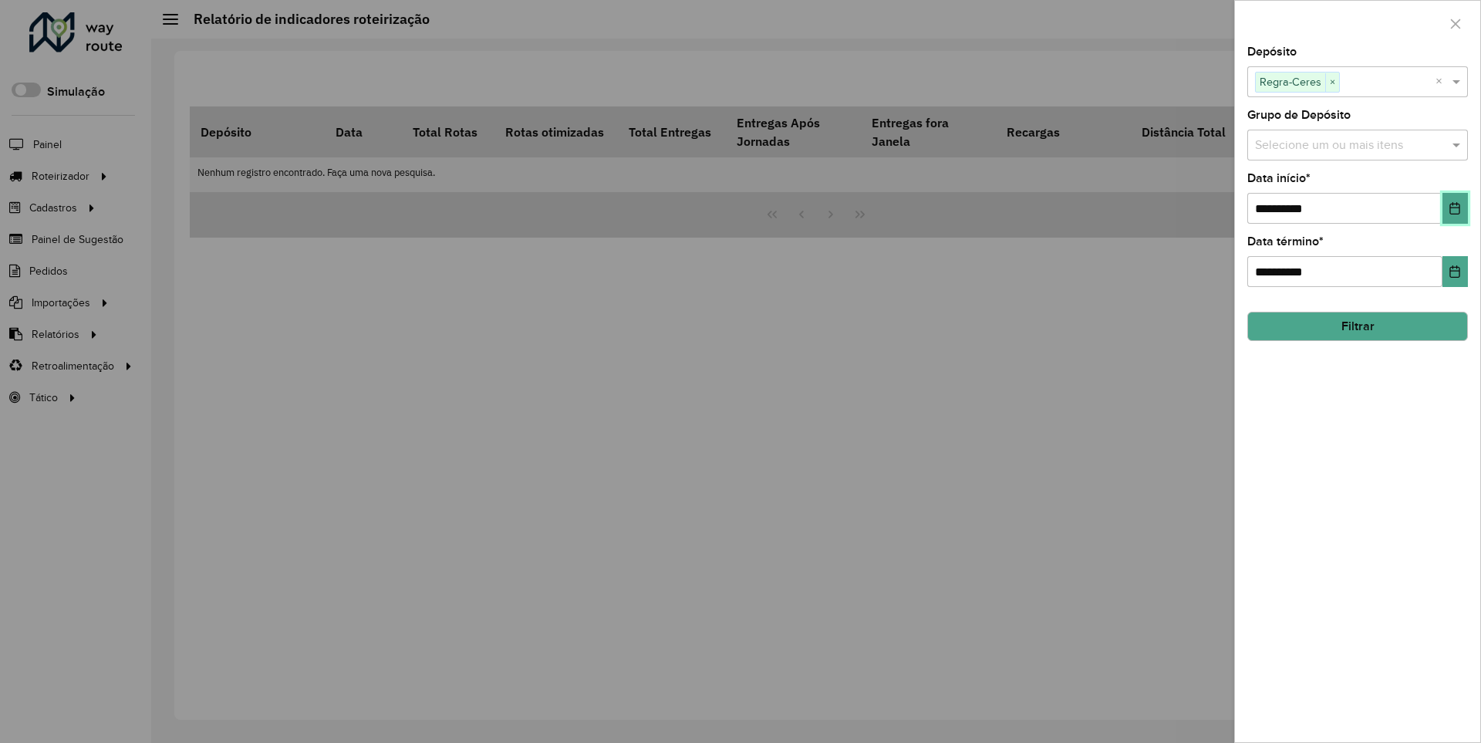
click at [1454, 207] on icon "Choose Date" at bounding box center [1455, 208] width 10 height 12
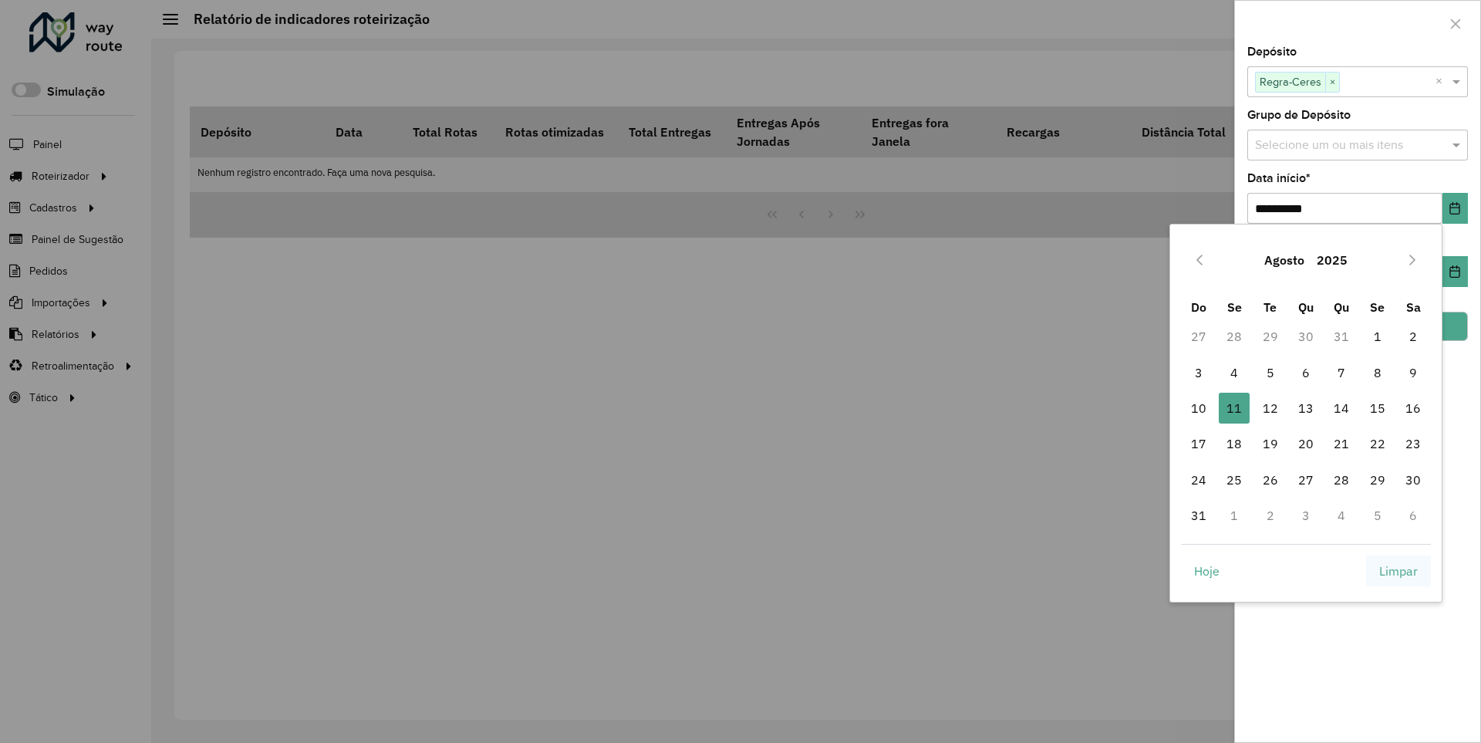
click at [1398, 570] on span "Limpar" at bounding box center [1398, 571] width 39 height 19
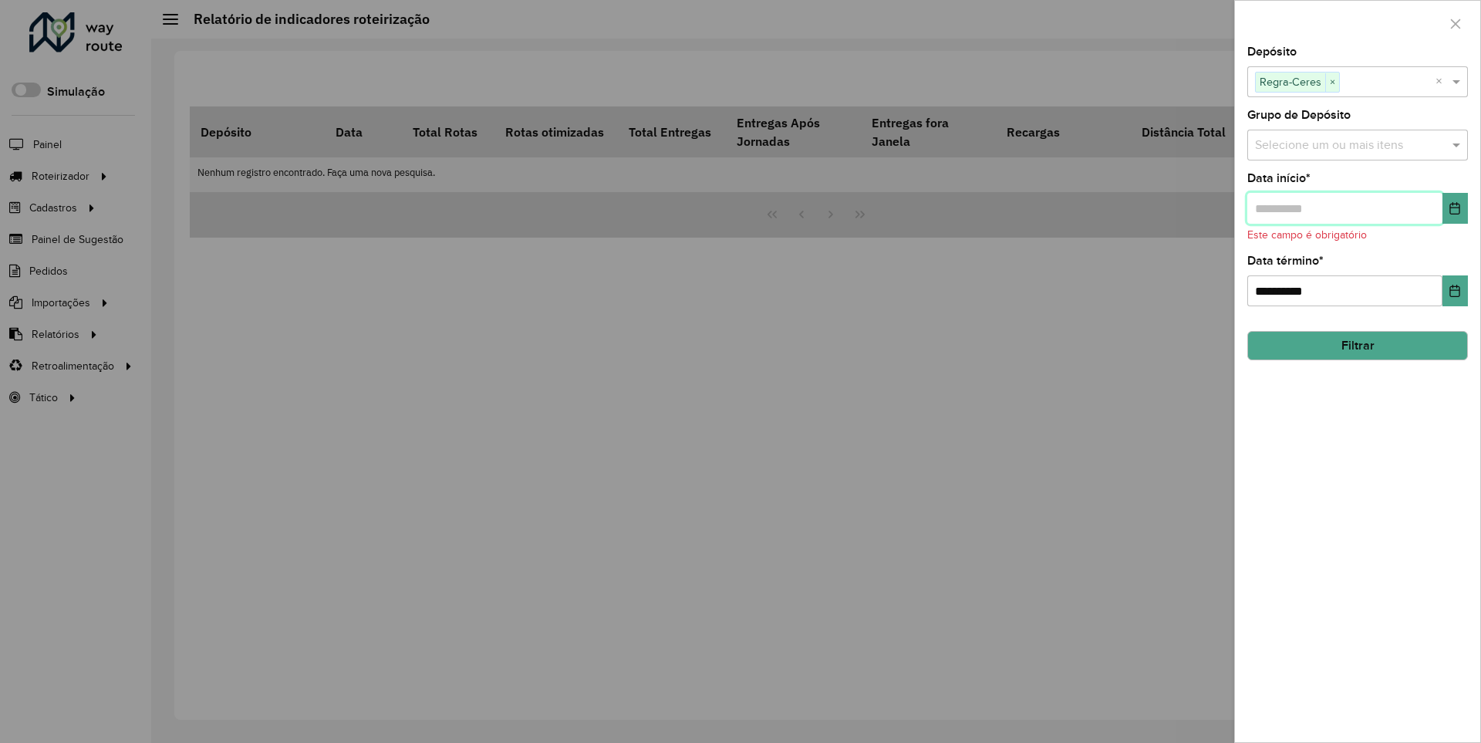
click at [1344, 207] on input "text" at bounding box center [1344, 208] width 195 height 31
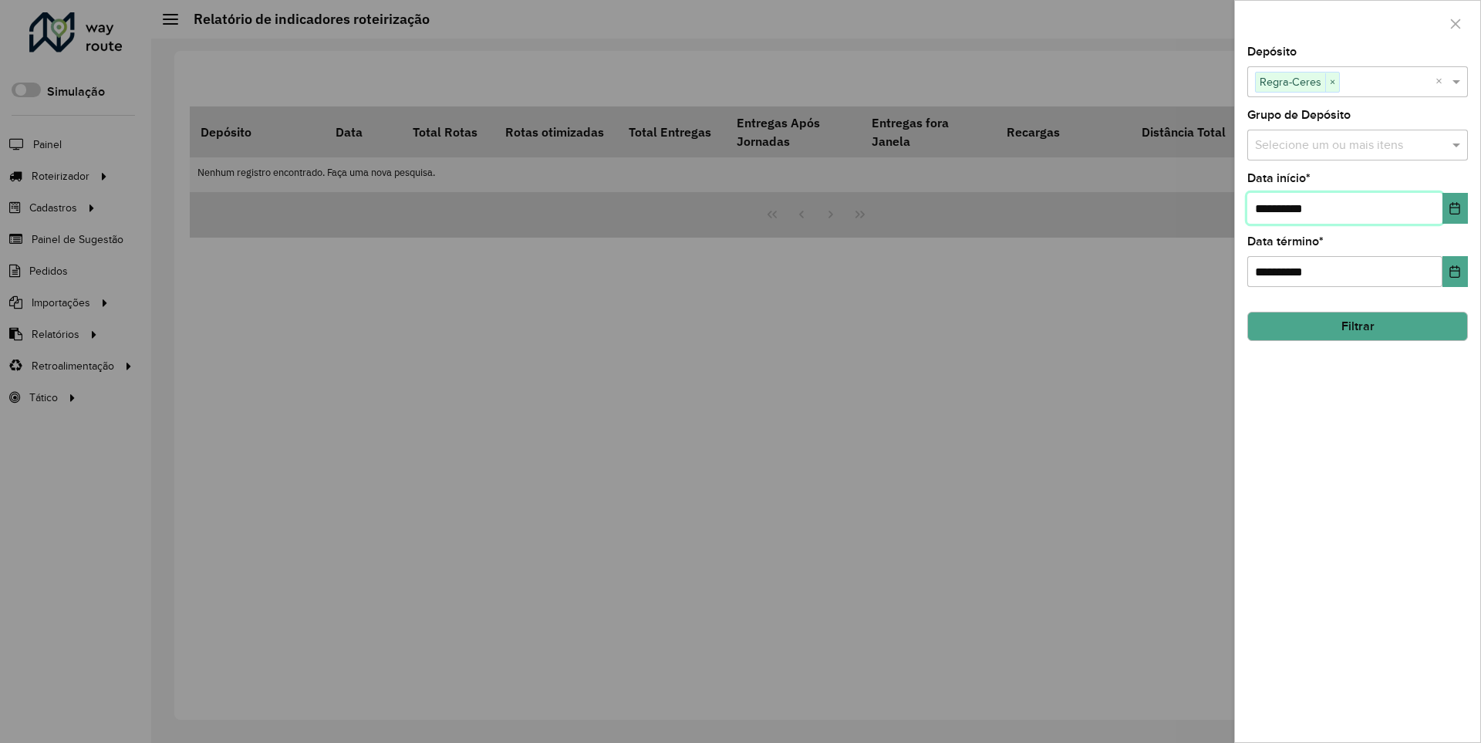
type input "**********"
click at [1357, 325] on button "Filtrar" at bounding box center [1357, 326] width 221 height 29
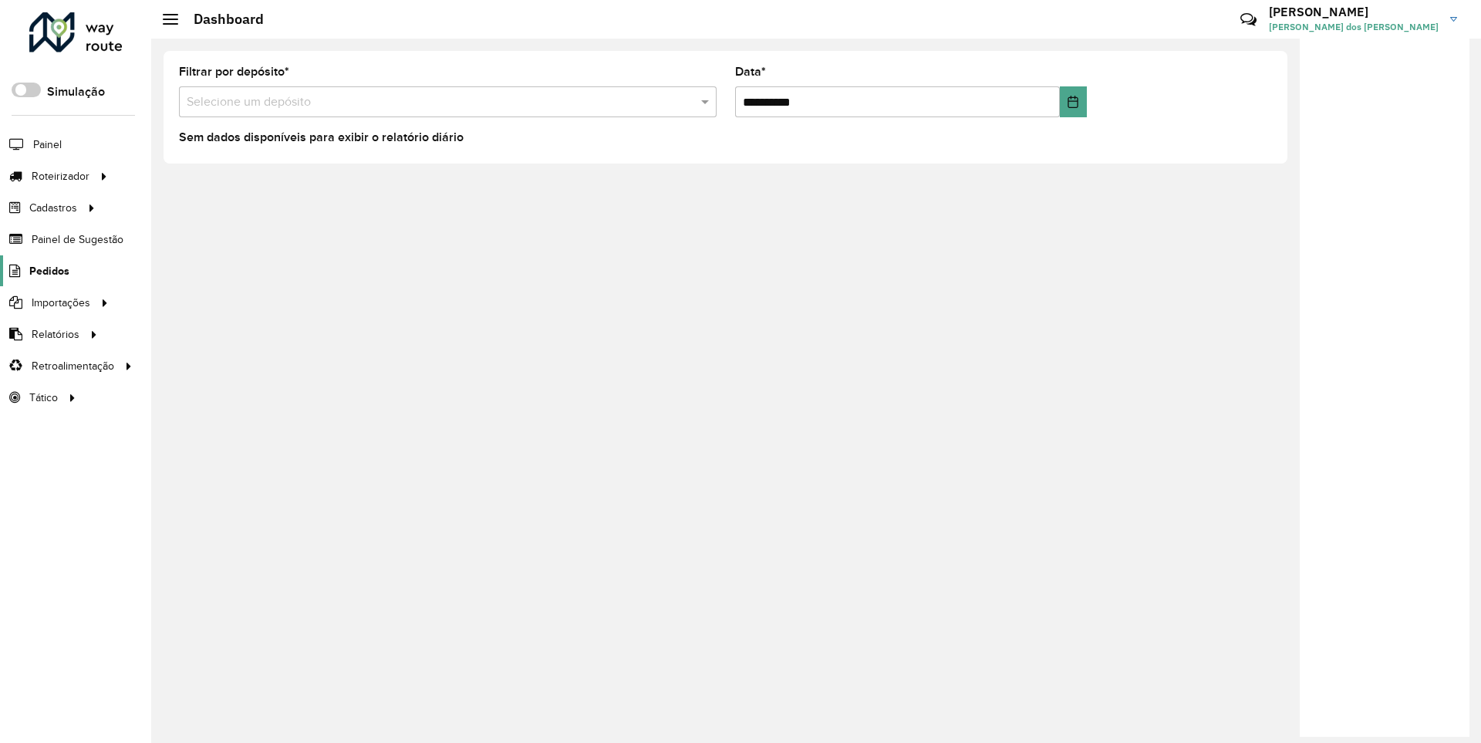
click at [48, 270] on span "Pedidos" at bounding box center [49, 271] width 40 height 16
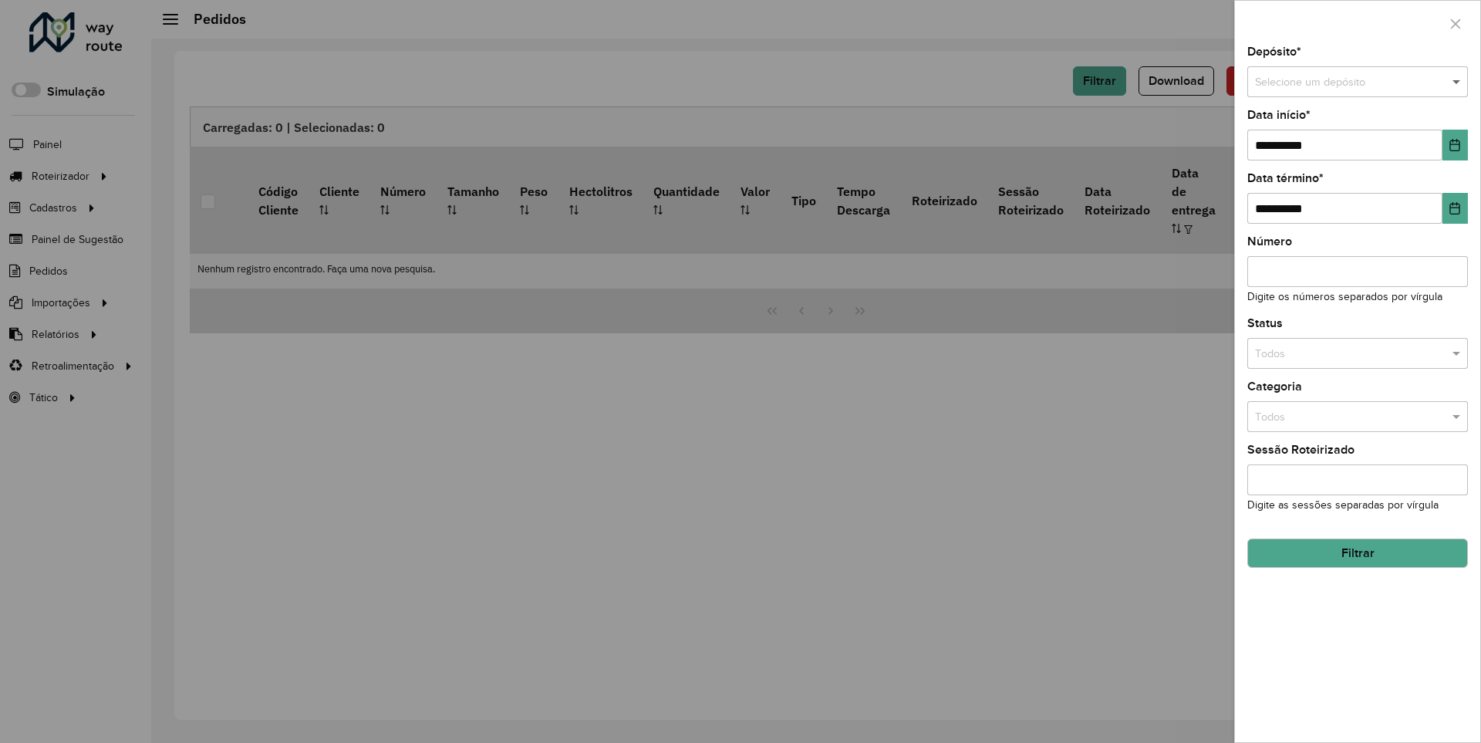
click at [1457, 82] on span at bounding box center [1458, 82] width 19 height 17
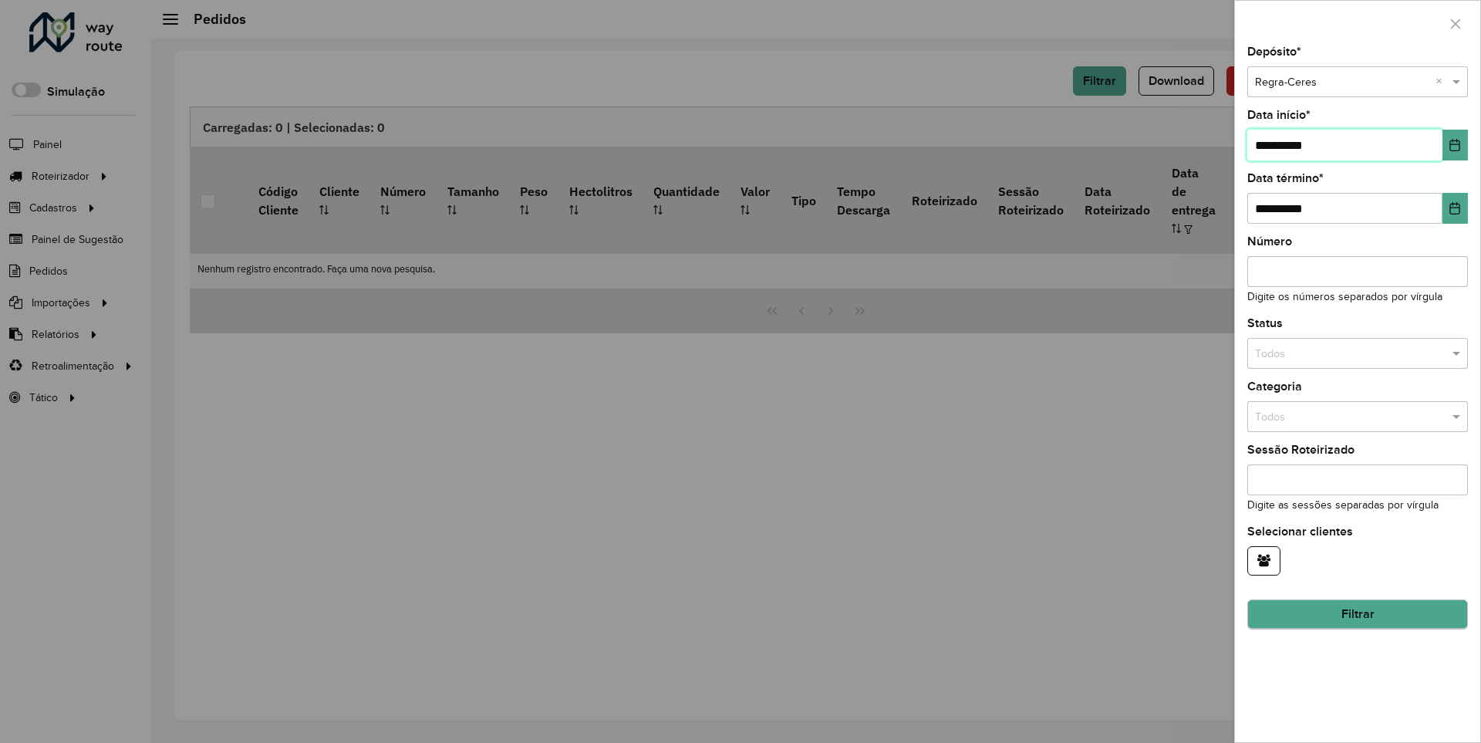
type input "**********"
click at [1357, 614] on button "Filtrar" at bounding box center [1357, 614] width 221 height 29
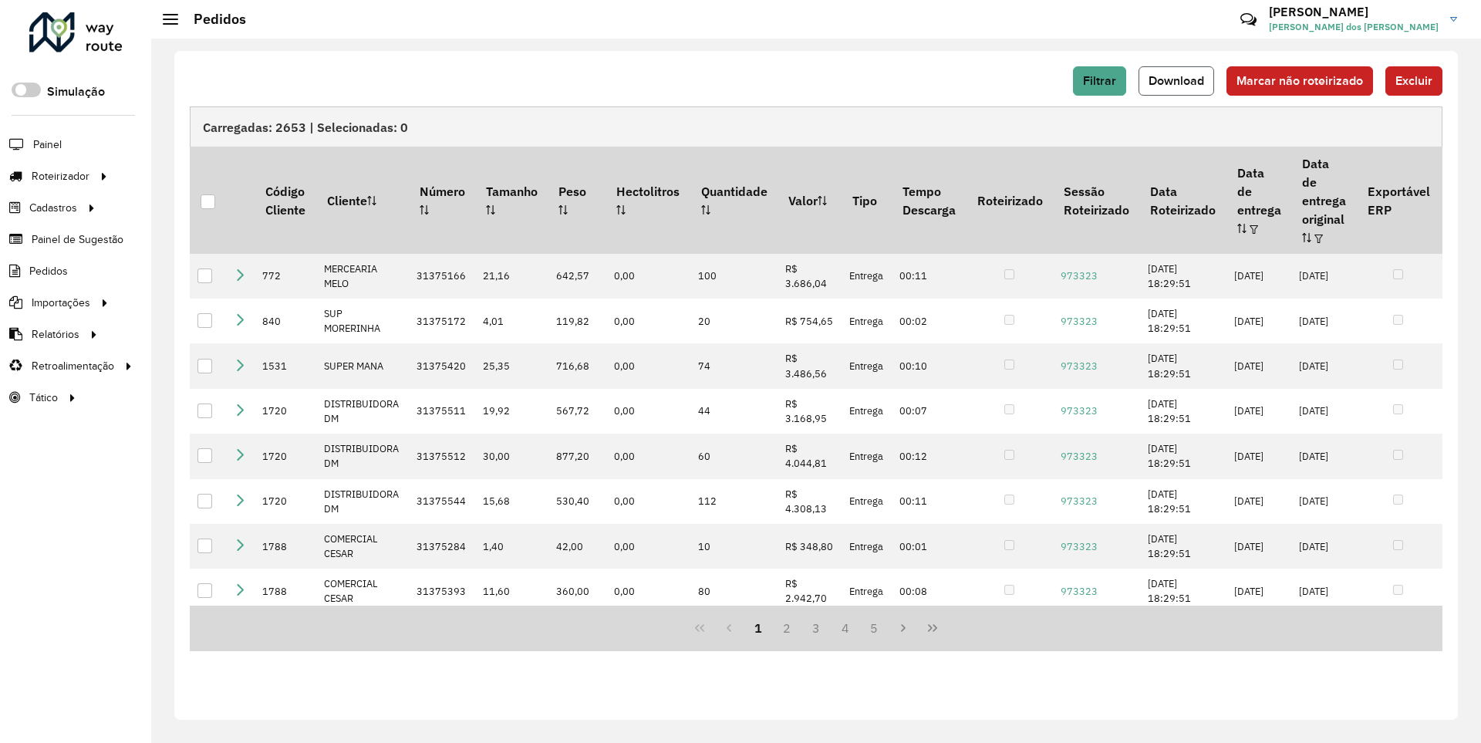
click at [1178, 80] on span "Download" at bounding box center [1177, 80] width 56 height 13
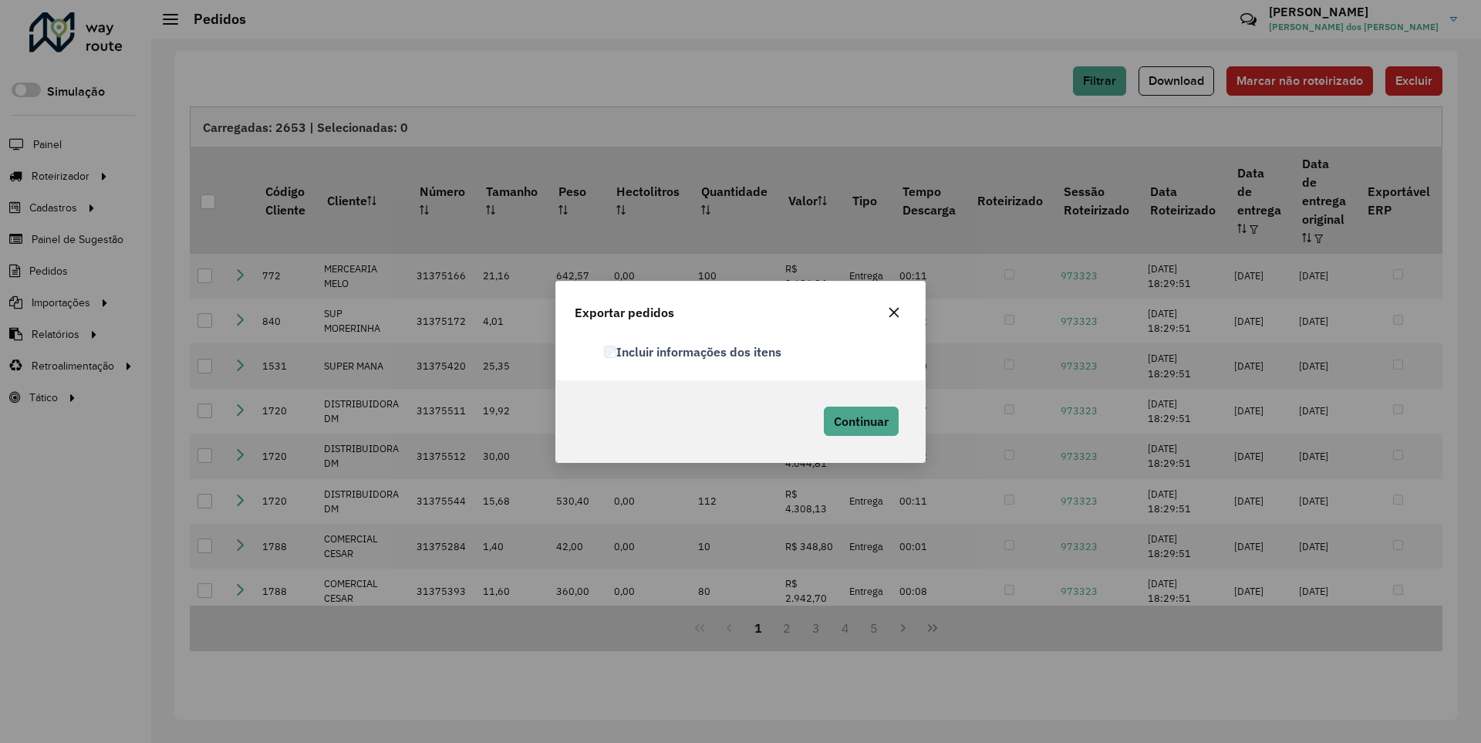
click at [693, 351] on label "Incluir informações dos itens" at bounding box center [692, 351] width 177 height 19
click at [859, 420] on span "Continuar" at bounding box center [861, 420] width 55 height 15
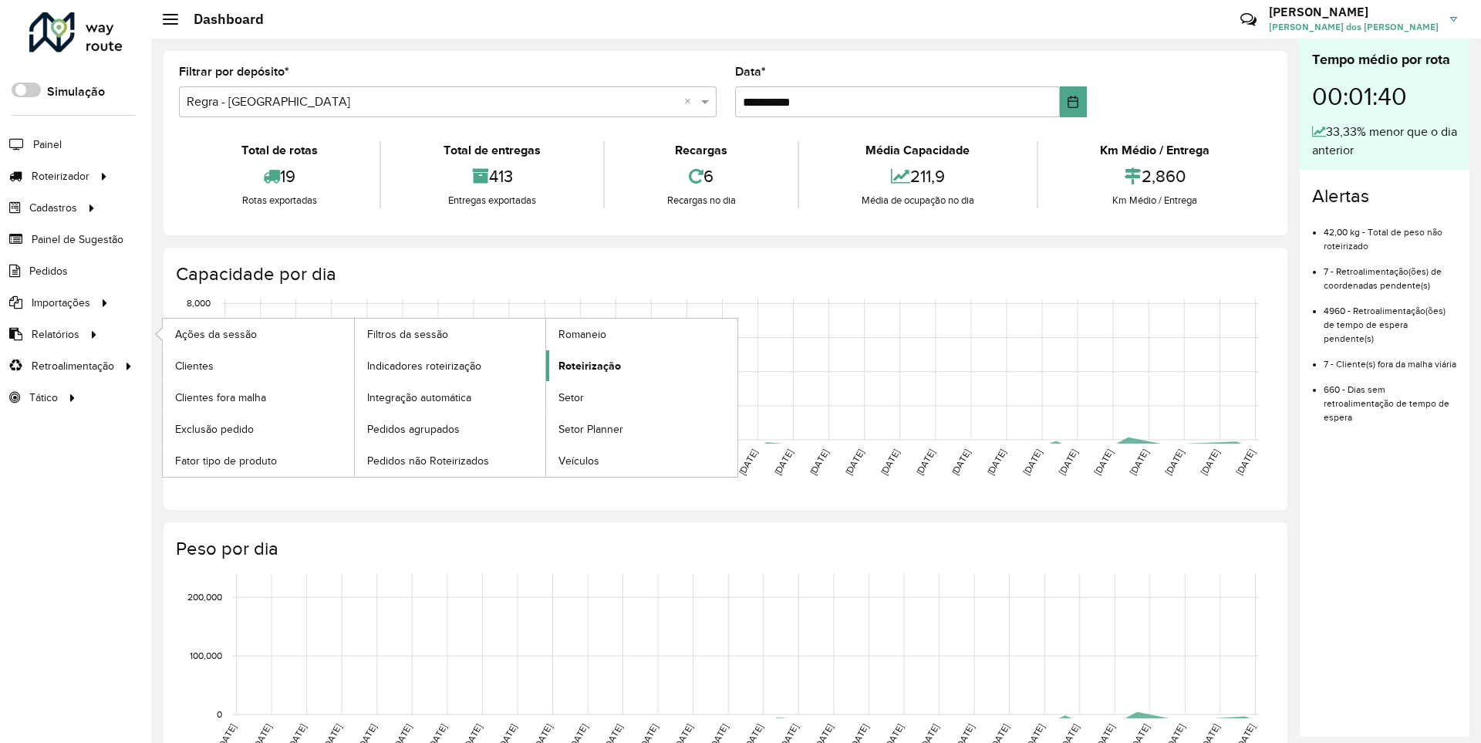
click at [587, 365] on span "Roteirização" at bounding box center [589, 366] width 62 height 16
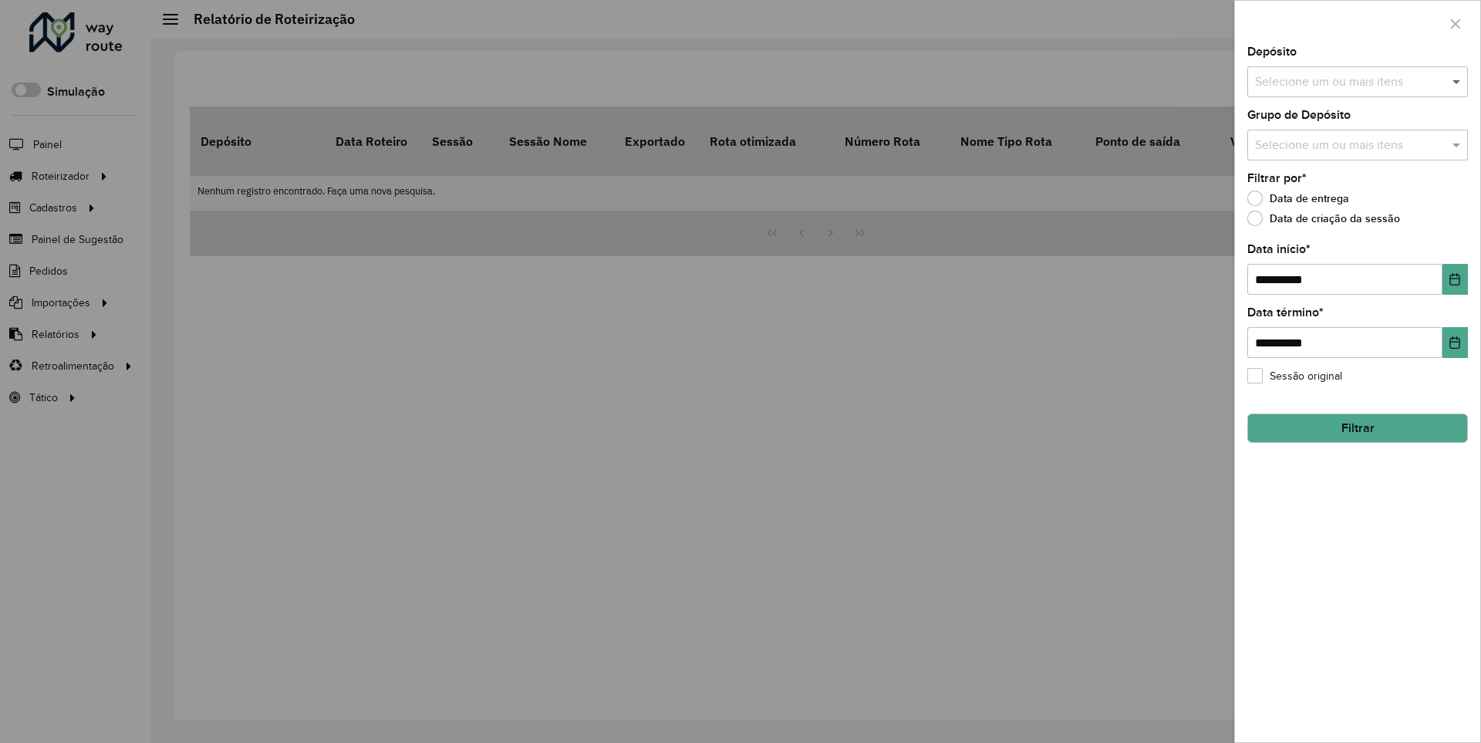
click at [1457, 81] on span at bounding box center [1458, 82] width 19 height 19
click at [1454, 278] on icon "Choose Date" at bounding box center [1455, 279] width 10 height 12
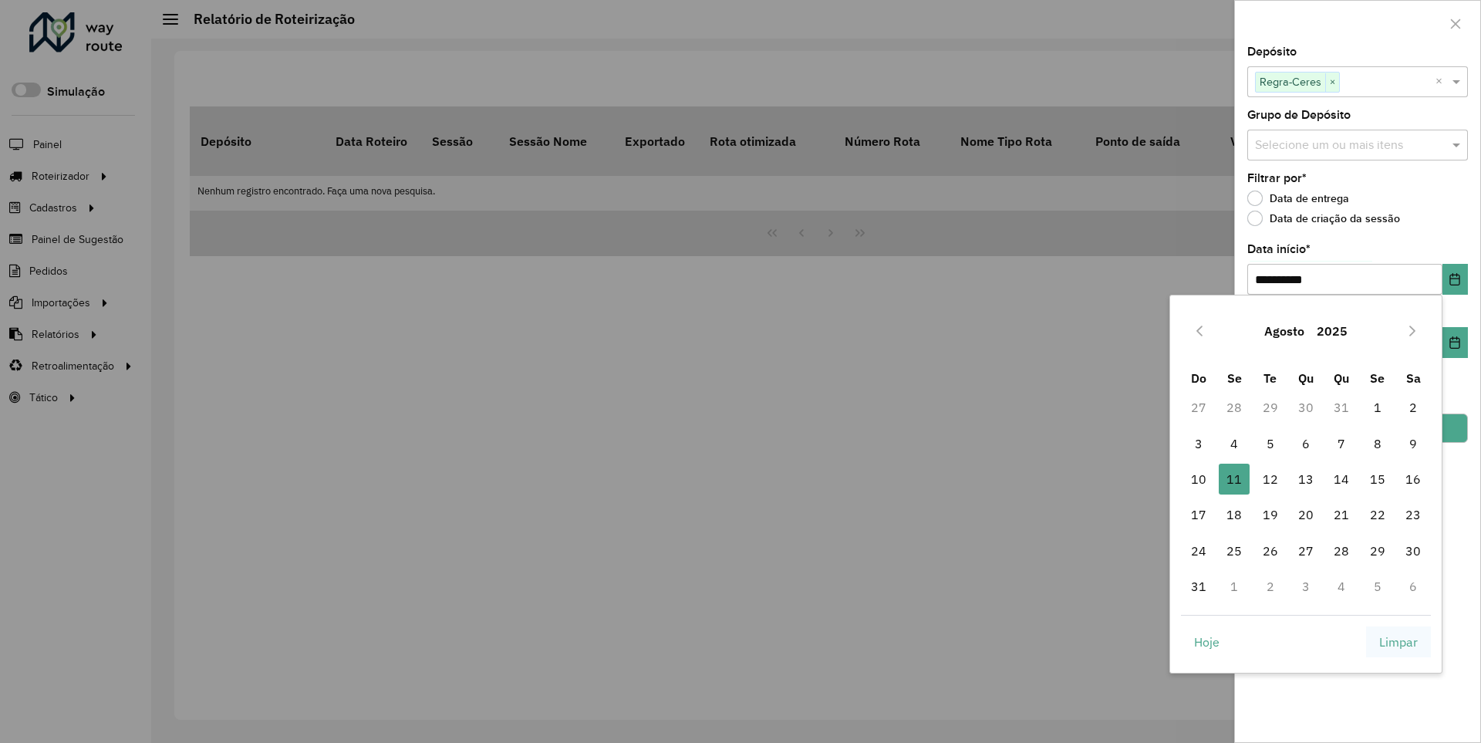
click at [1398, 641] on span "Limpar" at bounding box center [1398, 641] width 39 height 19
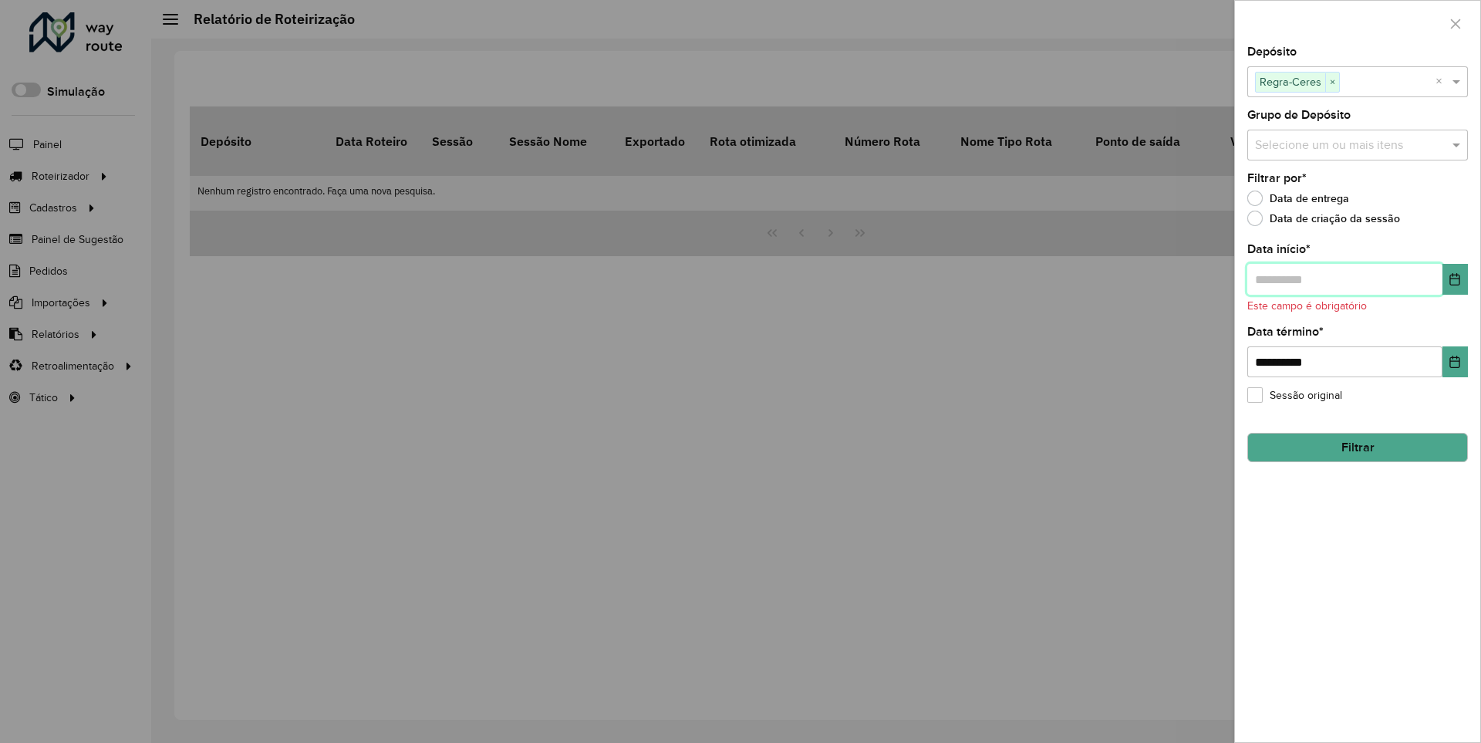
click at [1344, 278] on input "text" at bounding box center [1344, 279] width 195 height 31
type input "**********"
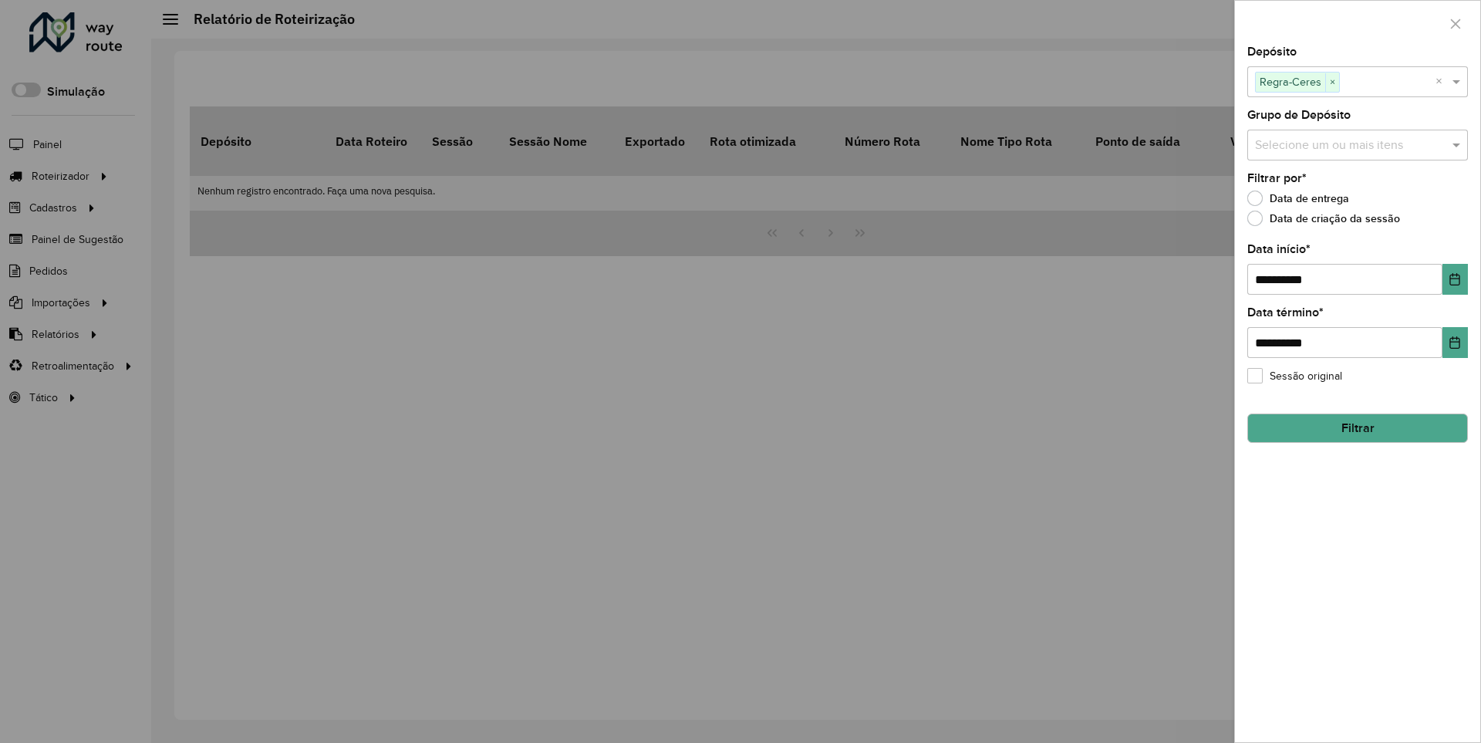
click at [1357, 427] on button "Filtrar" at bounding box center [1357, 427] width 221 height 29
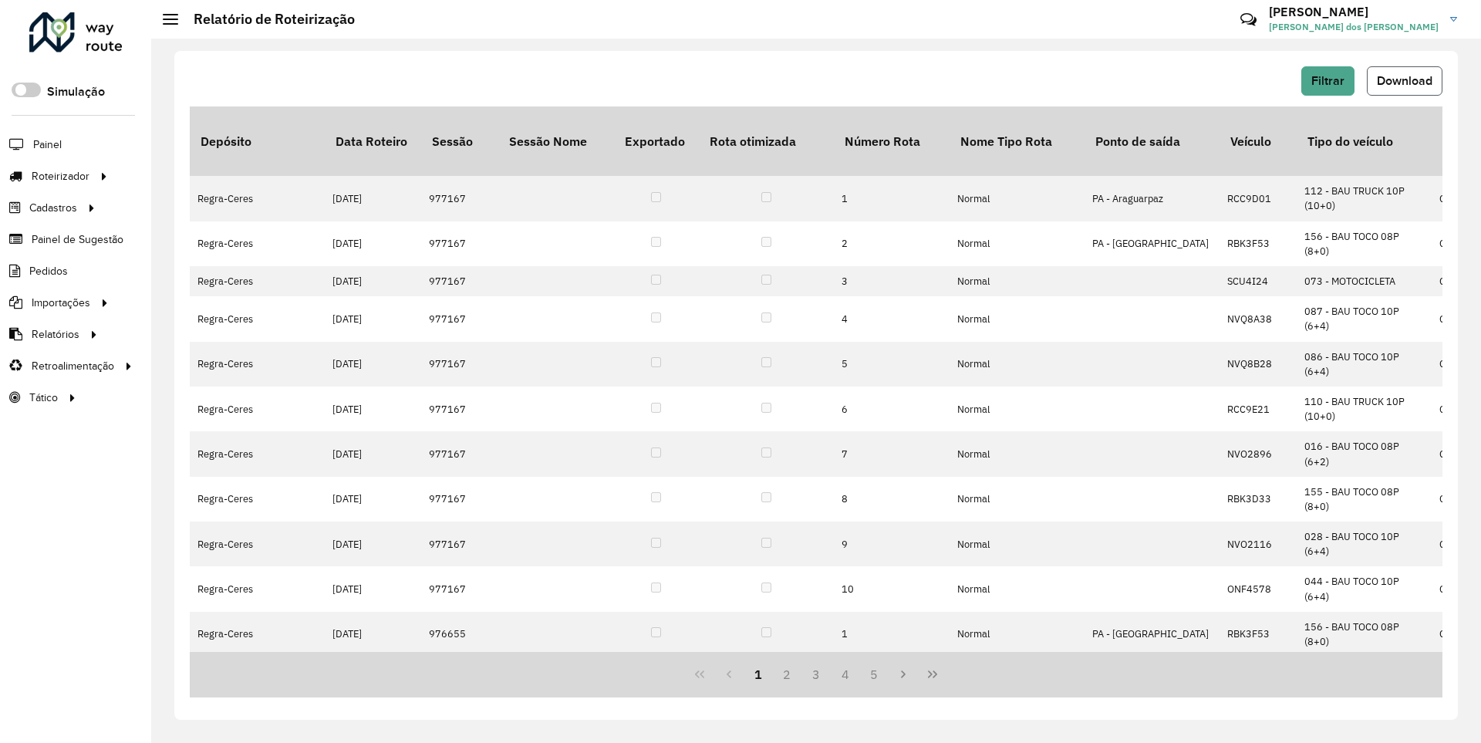
click at [1403, 80] on span "Download" at bounding box center [1405, 80] width 56 height 13
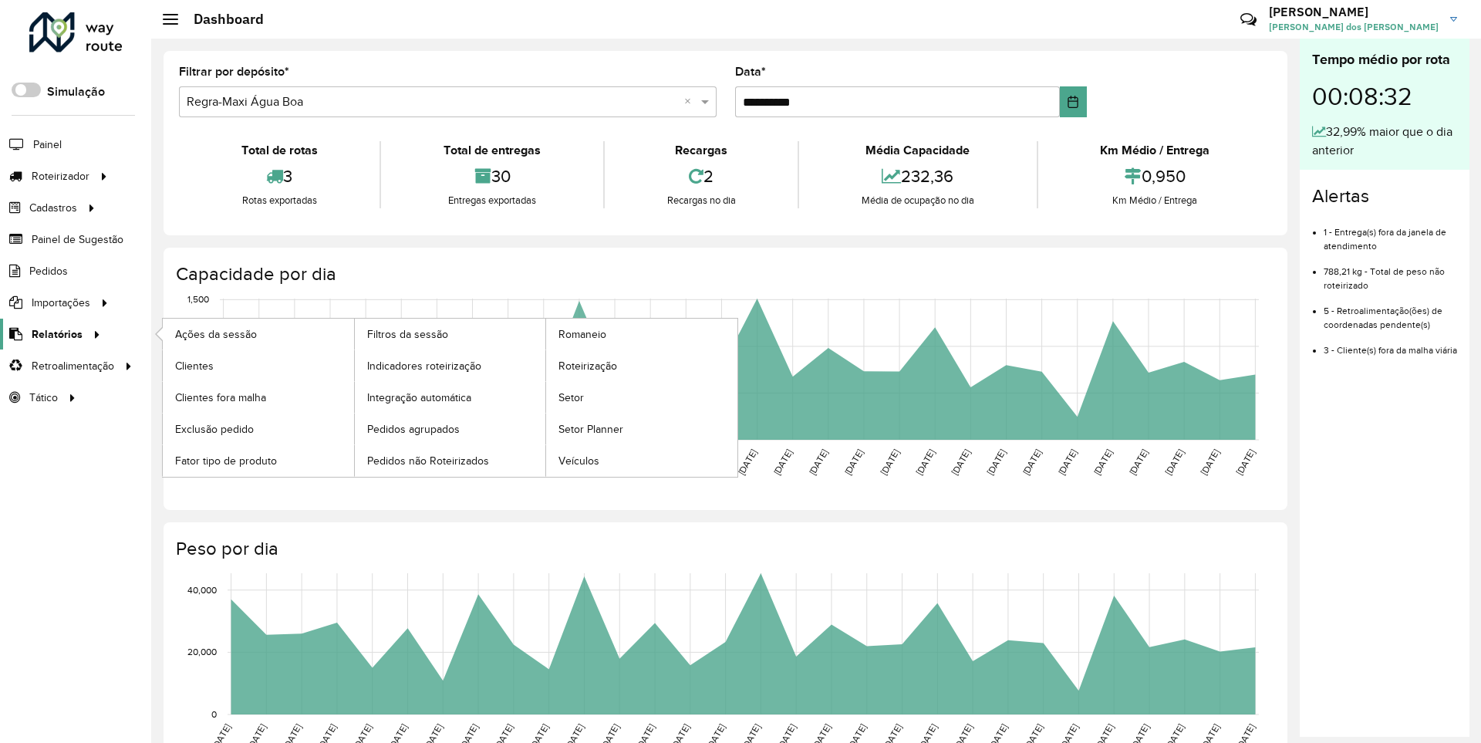
click at [54, 333] on span "Relatórios" at bounding box center [57, 334] width 51 height 16
click at [194, 365] on span "Clientes" at bounding box center [196, 366] width 42 height 16
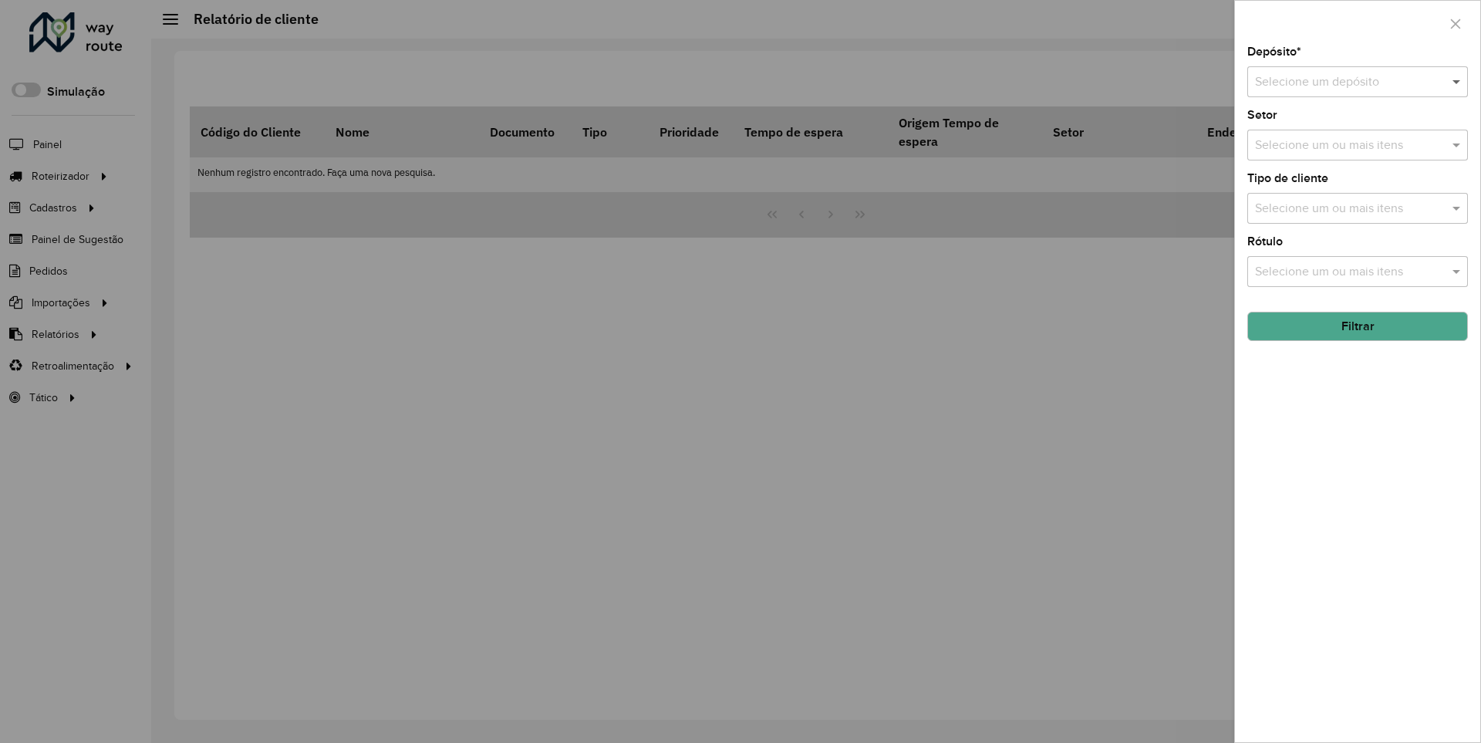
click at [1457, 81] on span at bounding box center [1458, 82] width 19 height 19
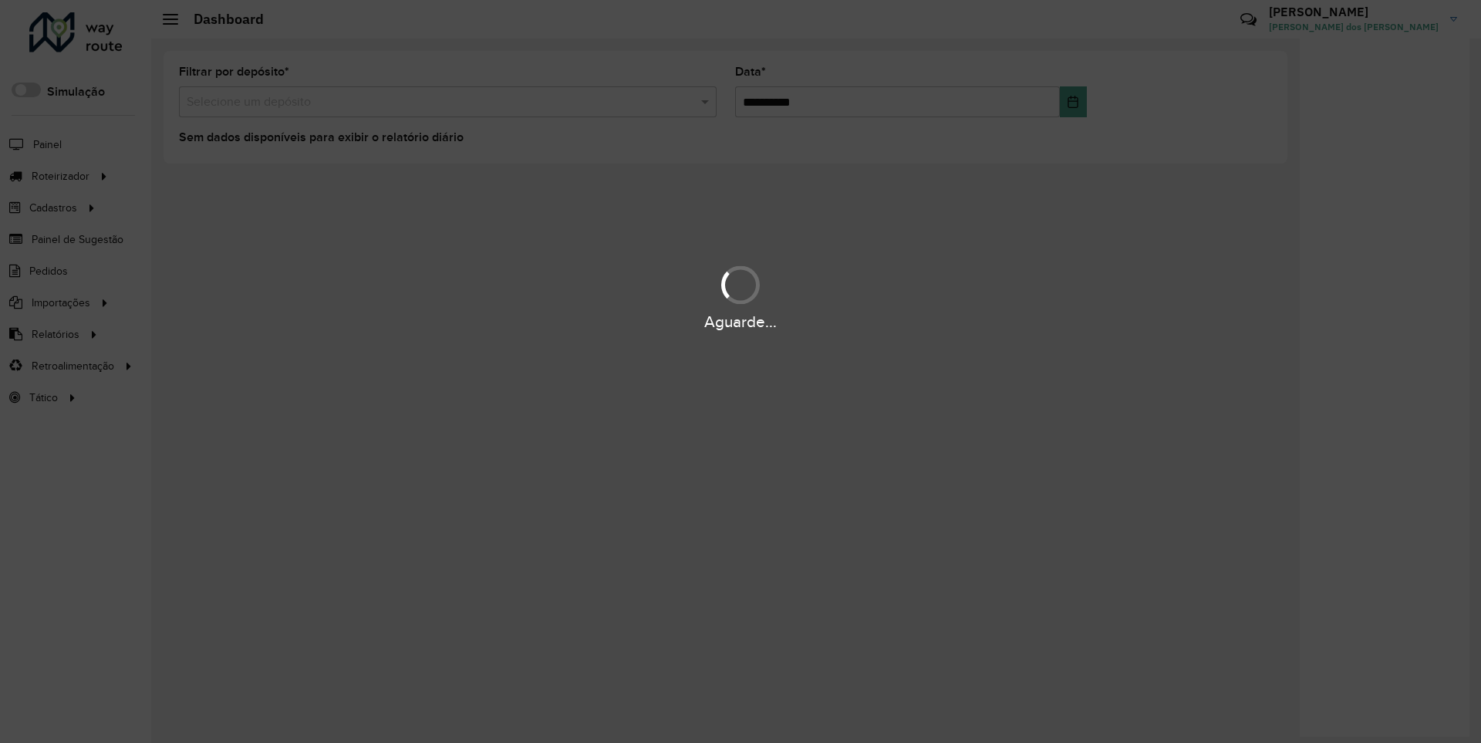
click at [54, 333] on div "Aguarde..." at bounding box center [740, 322] width 1481 height 24
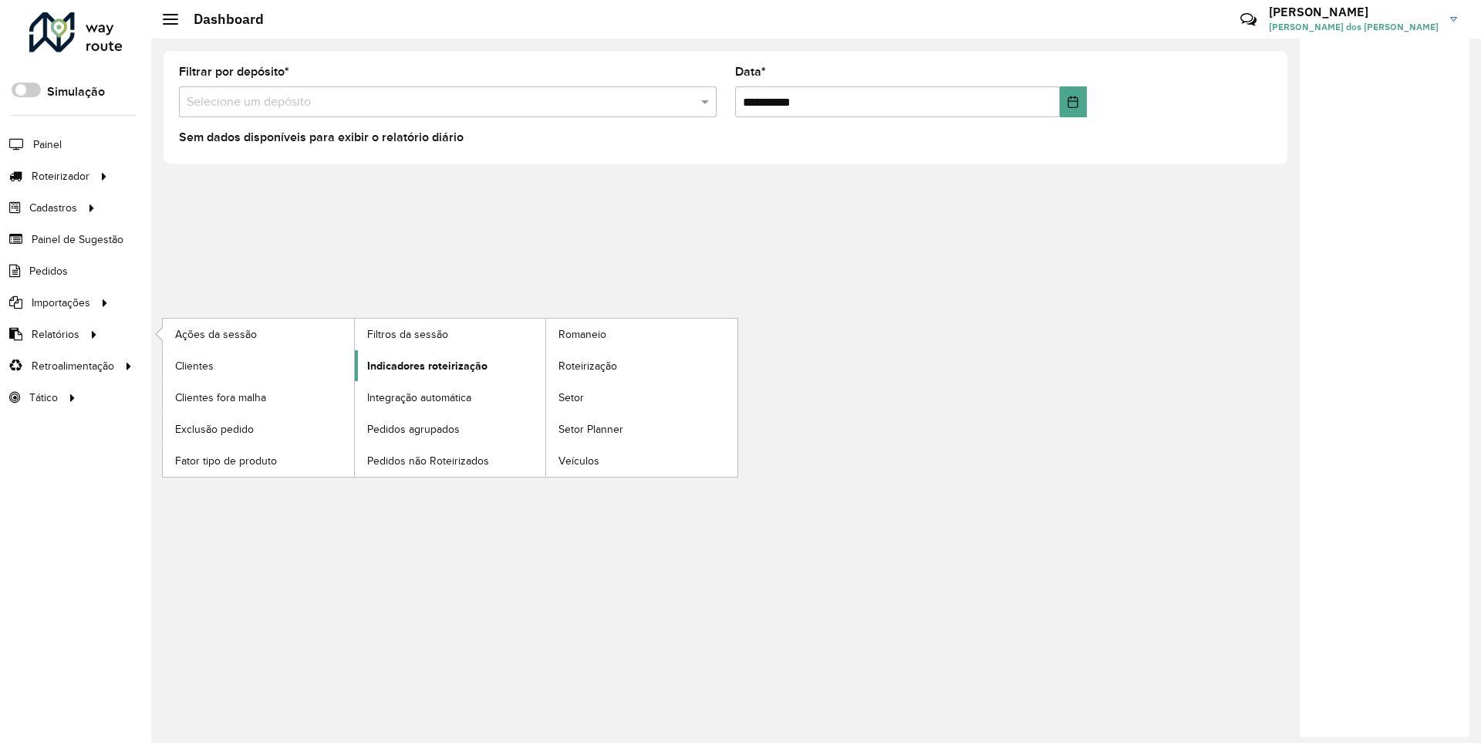
click at [423, 365] on span "Indicadores roteirização" at bounding box center [427, 366] width 120 height 16
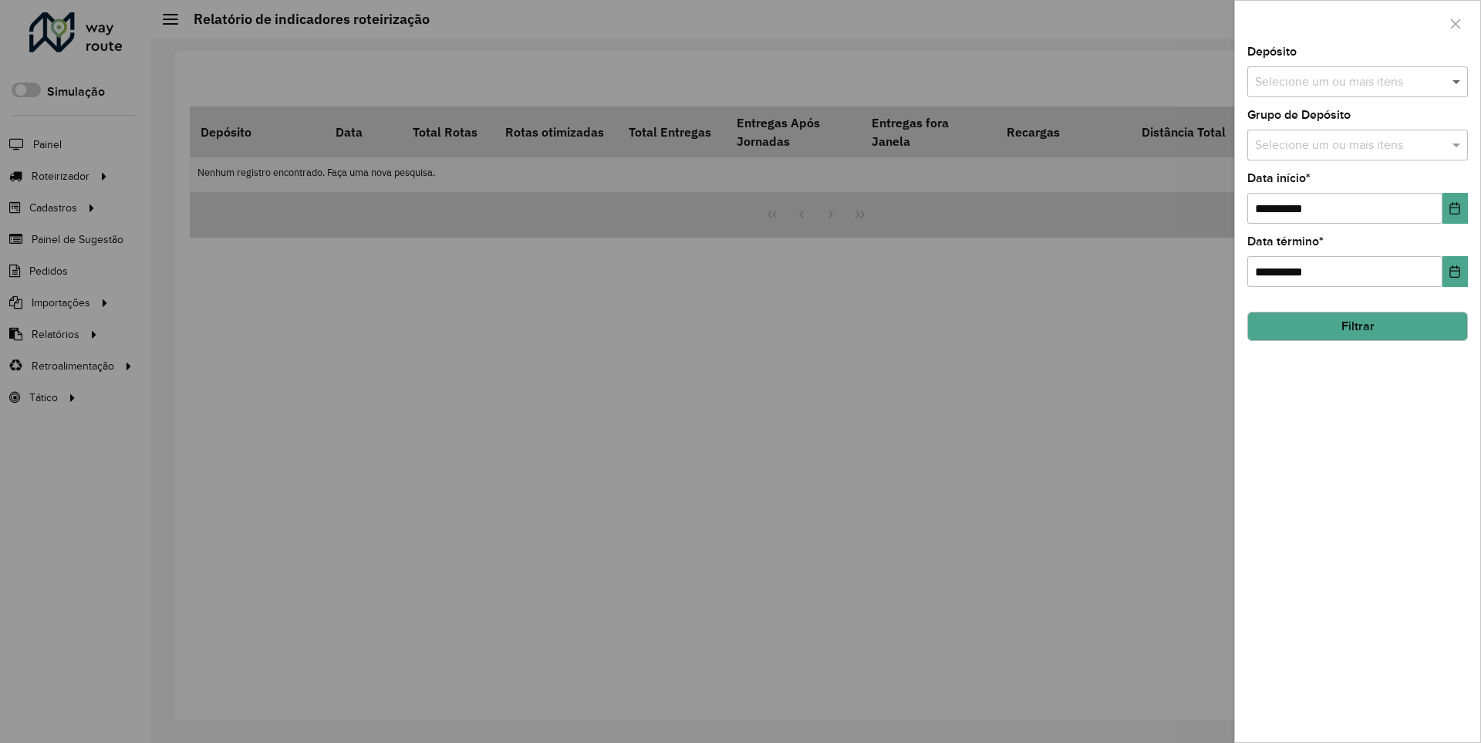
click at [1457, 81] on span at bounding box center [1458, 82] width 19 height 19
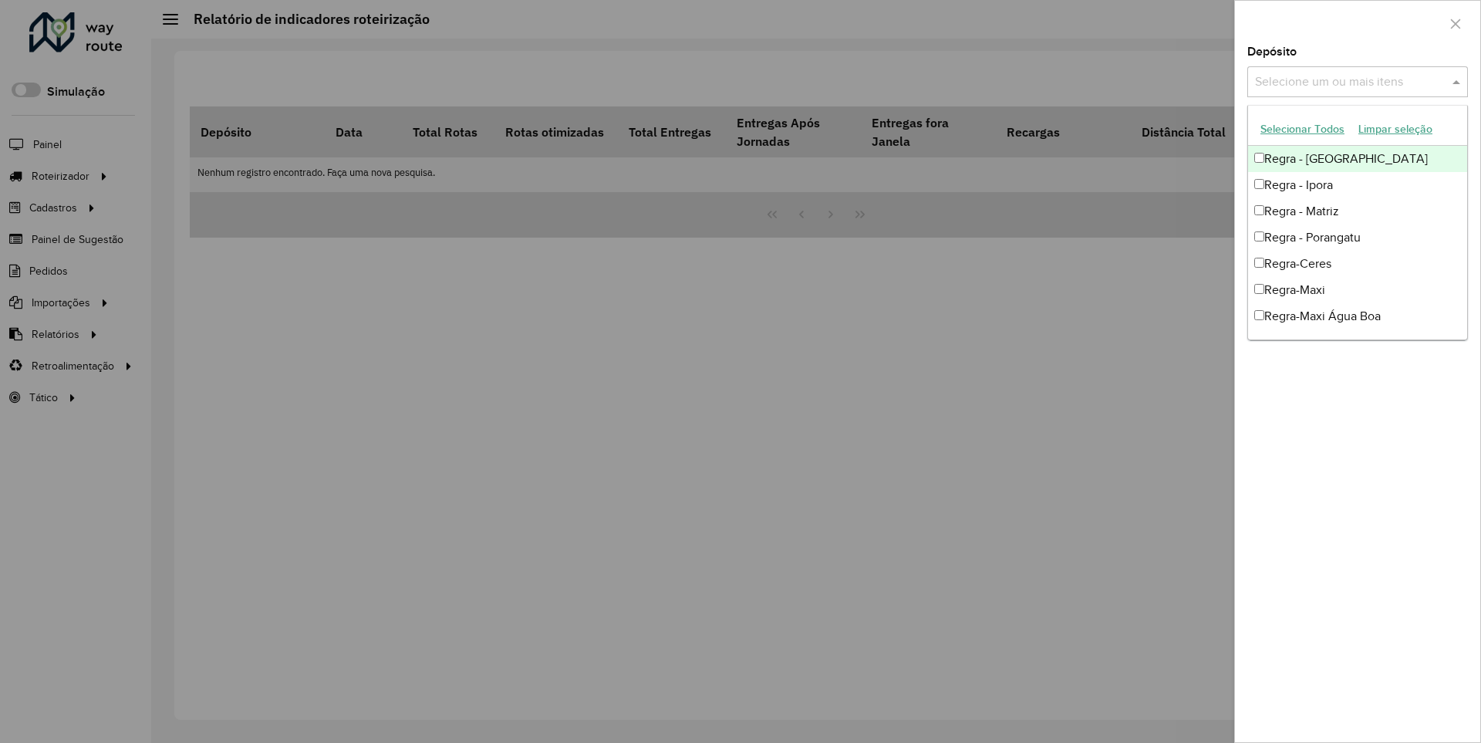
scroll to position [15, 0]
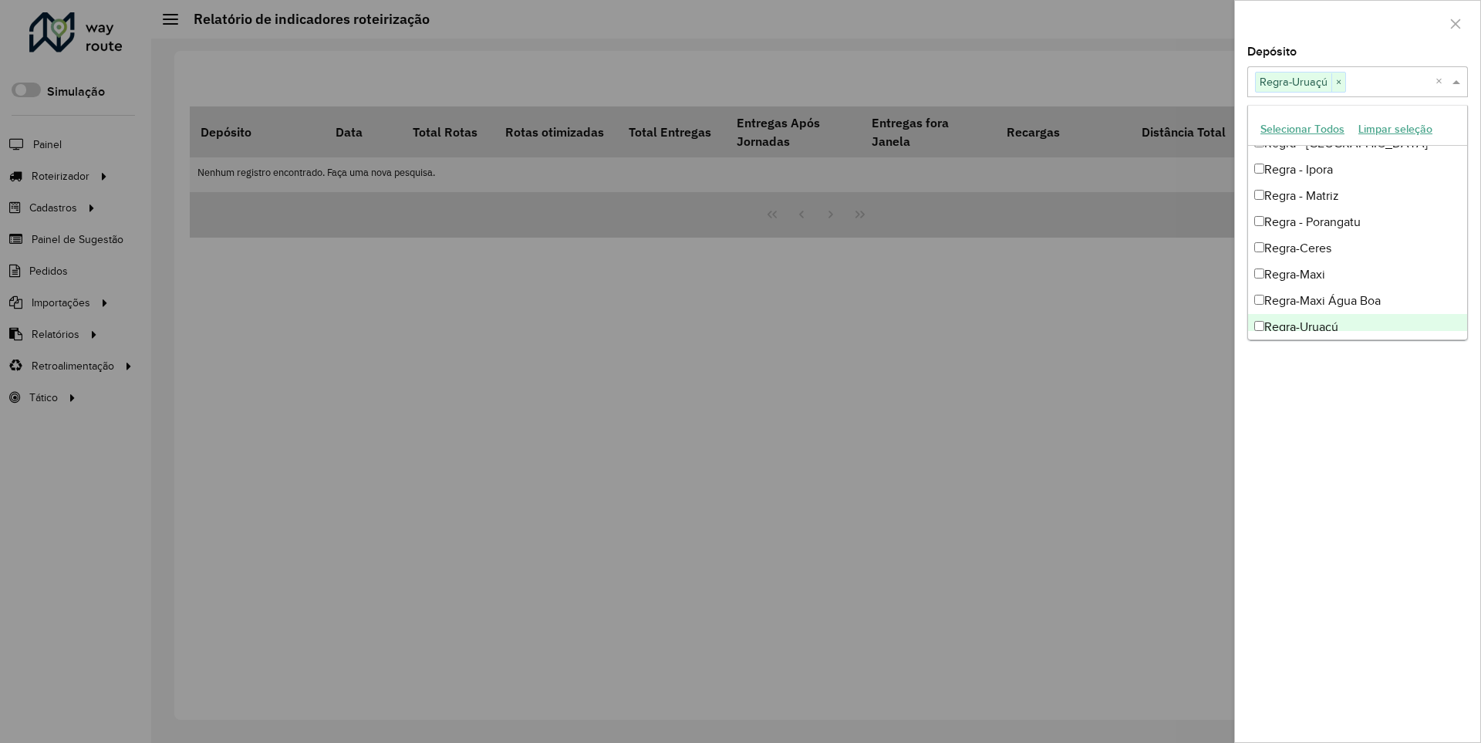
click at [1357, 22] on div at bounding box center [1357, 24] width 245 height 46
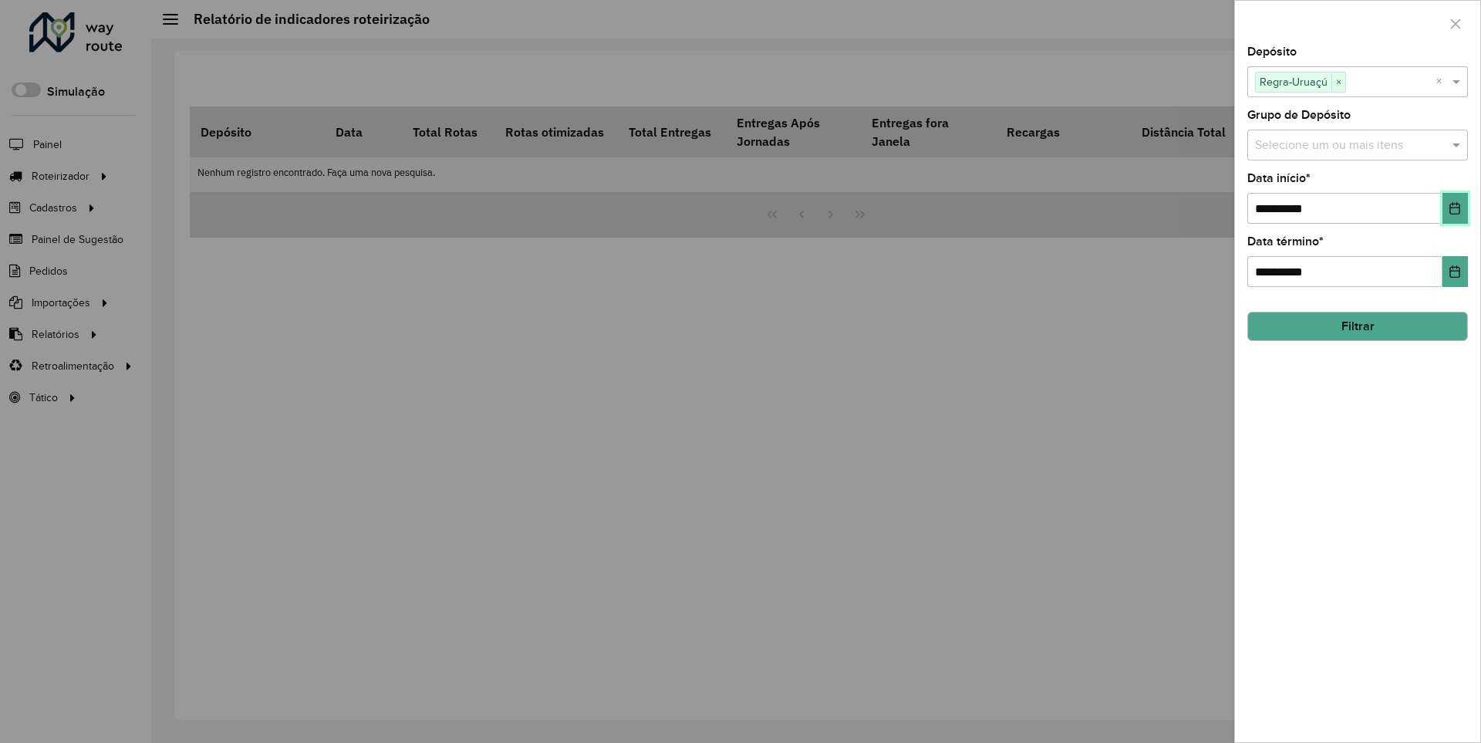
click at [1454, 207] on icon "Choose Date" at bounding box center [1455, 208] width 10 height 12
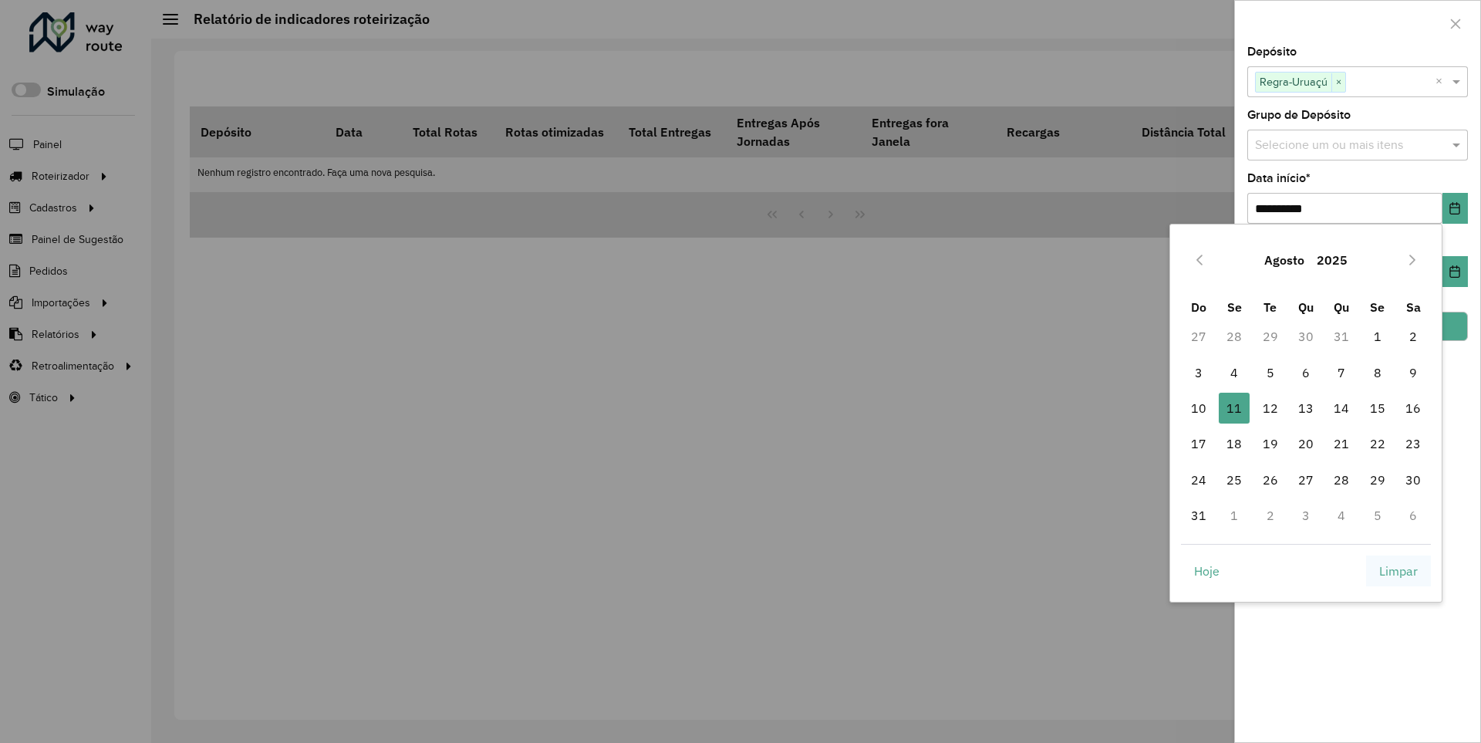
click at [1398, 570] on span "Limpar" at bounding box center [1398, 571] width 39 height 19
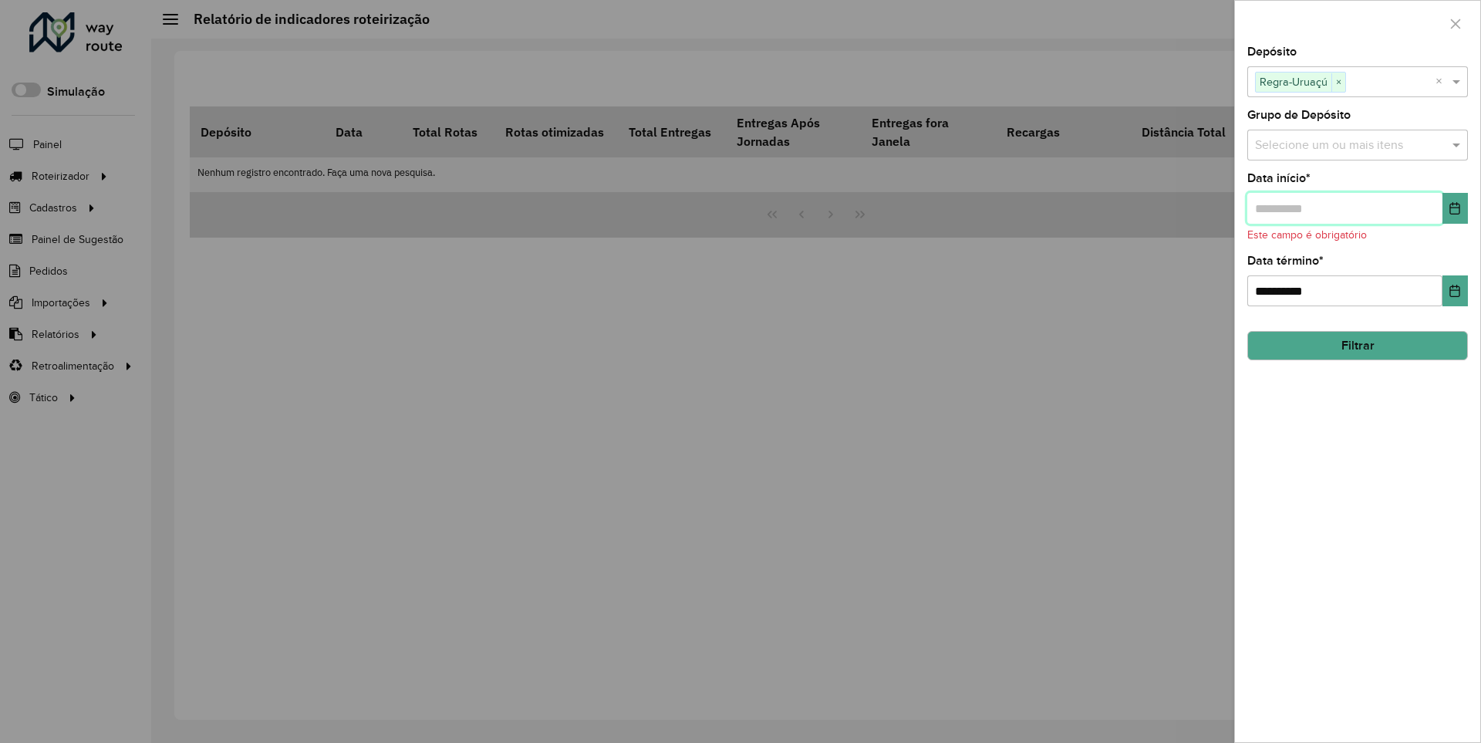
click at [1344, 207] on input "text" at bounding box center [1344, 208] width 195 height 31
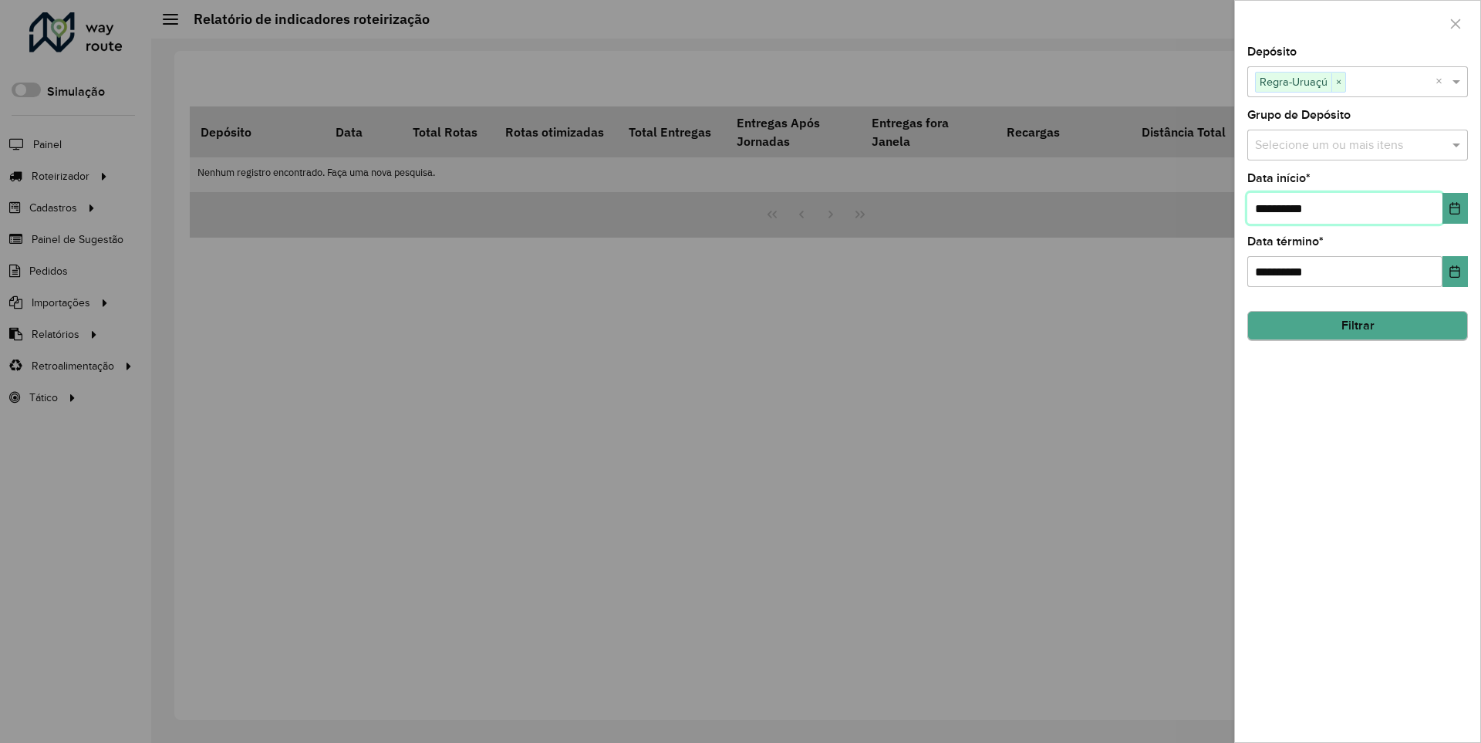
type input "**********"
click at [1357, 325] on button "Filtrar" at bounding box center [1357, 326] width 221 height 29
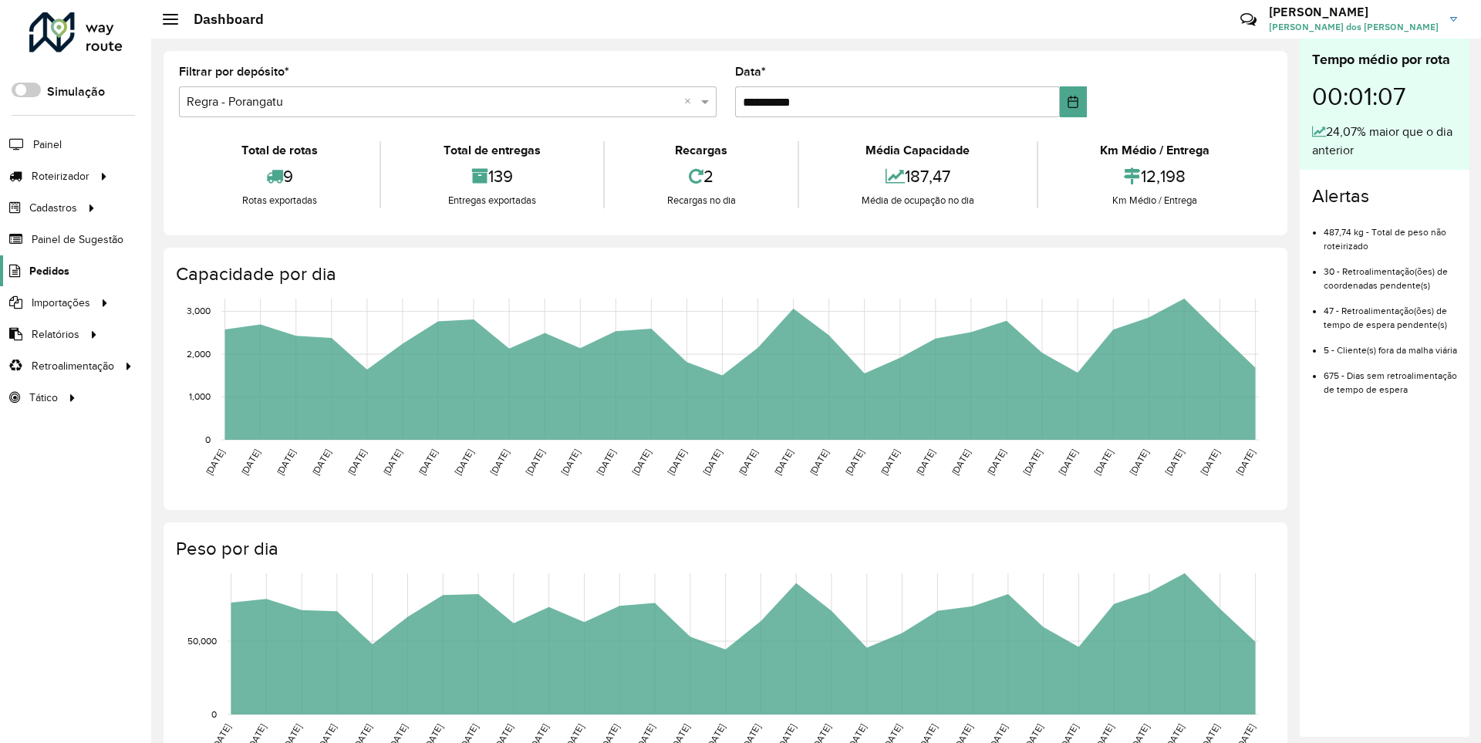
click at [48, 270] on span "Pedidos" at bounding box center [49, 271] width 40 height 16
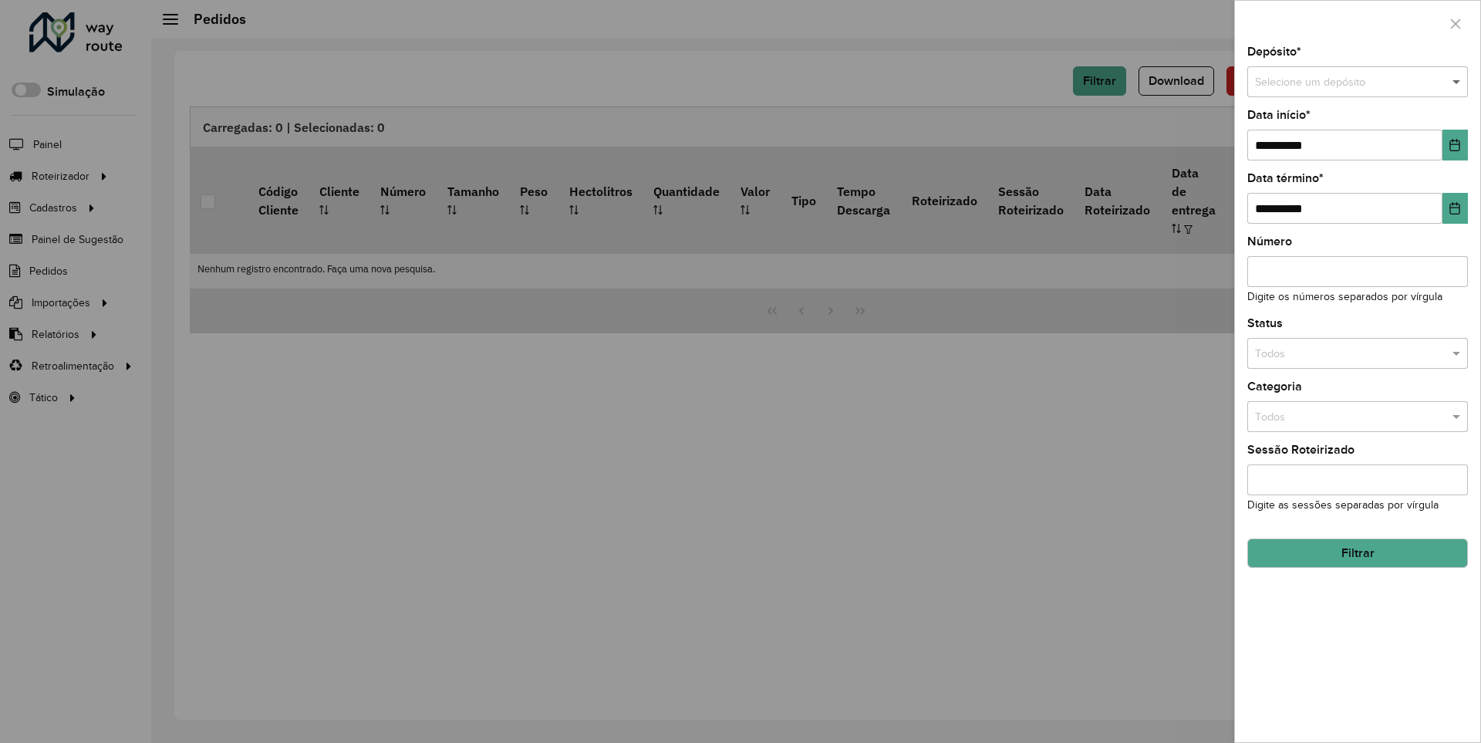
click at [1457, 82] on span at bounding box center [1458, 82] width 19 height 17
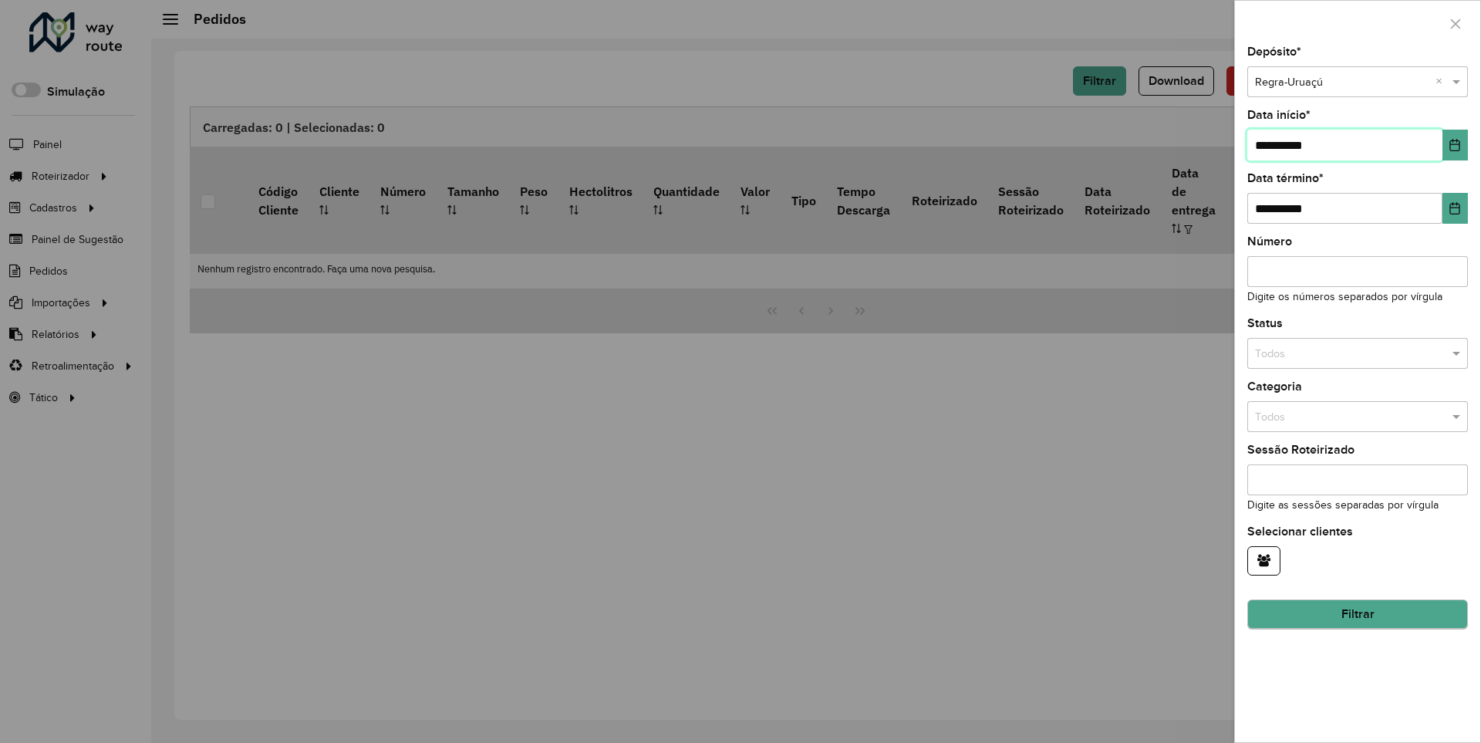
type input "**********"
click at [1357, 614] on button "Filtrar" at bounding box center [1357, 614] width 221 height 29
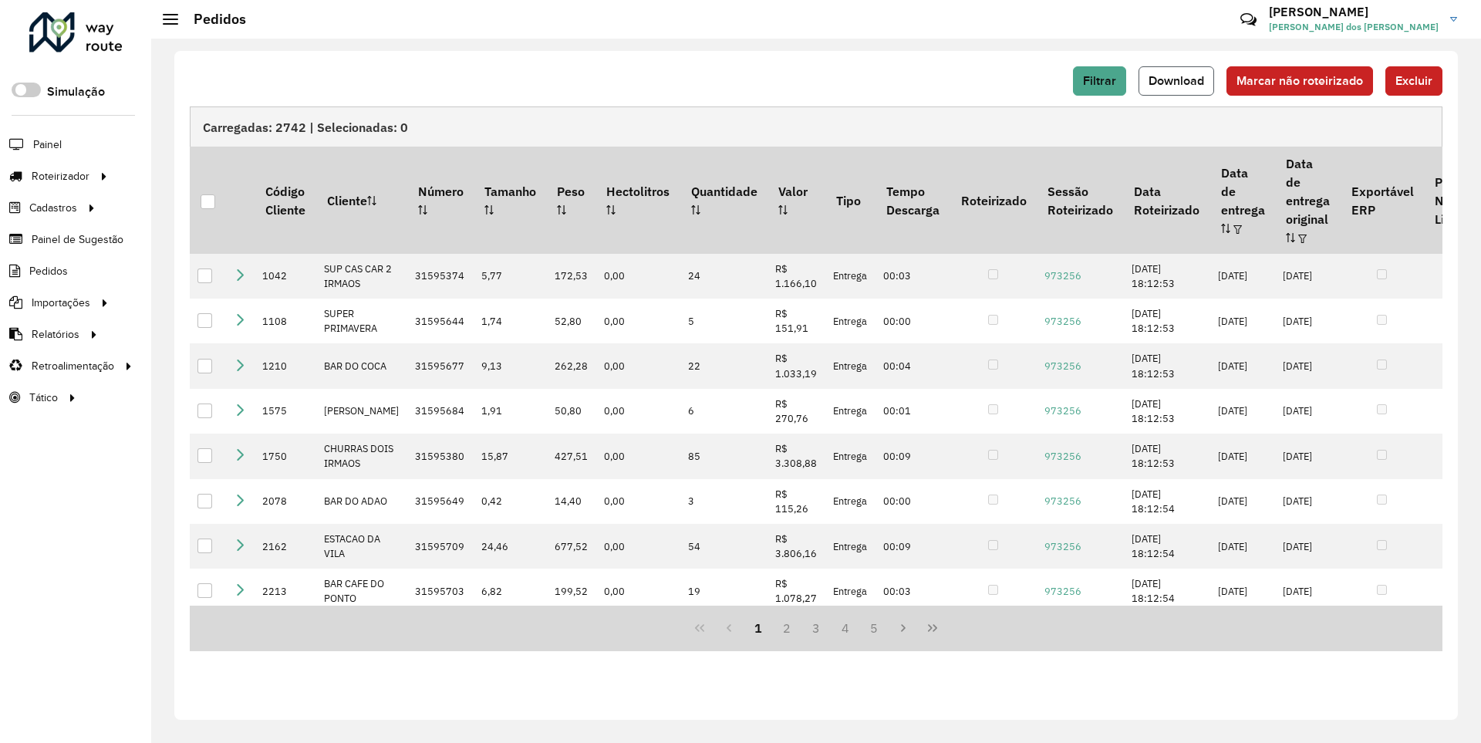
click at [1178, 80] on span "Download" at bounding box center [1177, 80] width 56 height 13
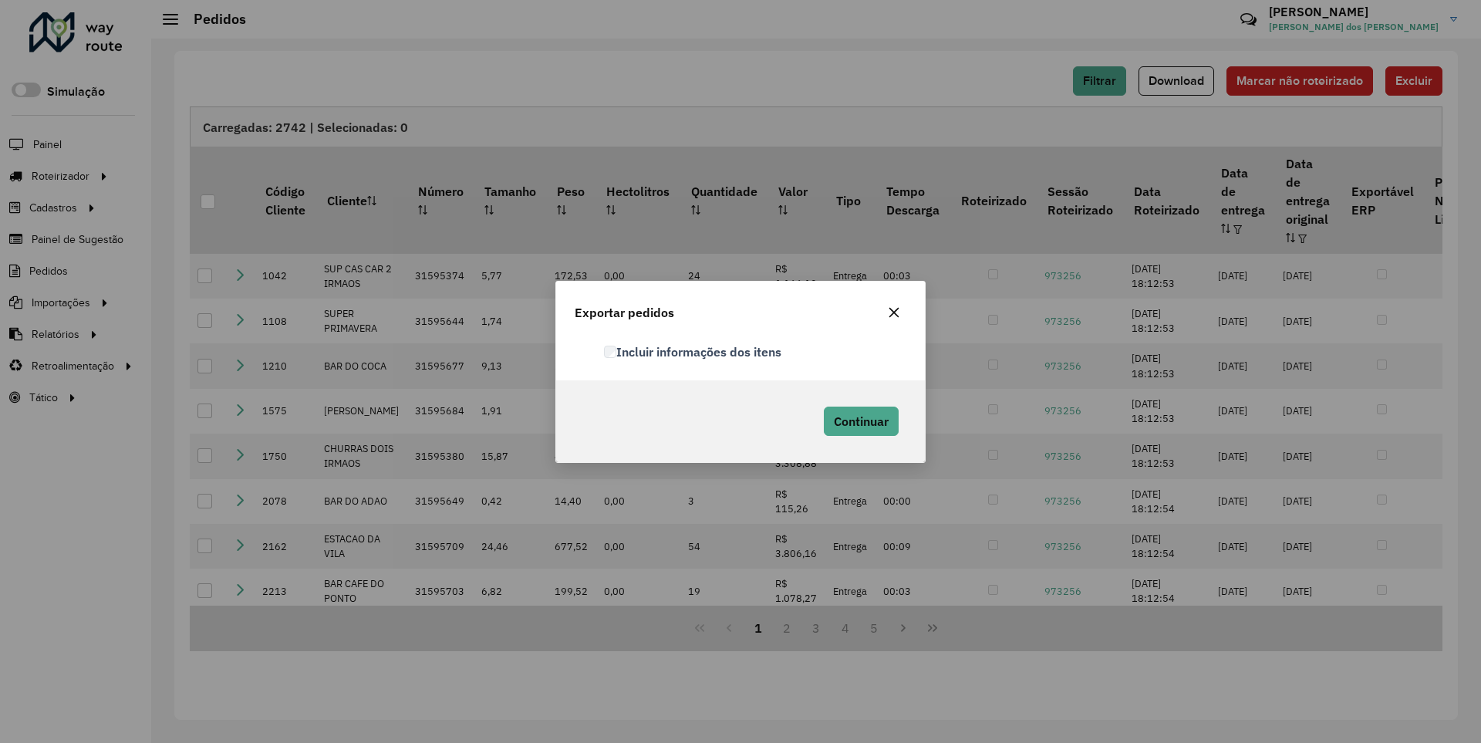
click at [693, 351] on label "Incluir informações dos itens" at bounding box center [692, 351] width 177 height 19
click at [859, 420] on span "Continuar" at bounding box center [861, 420] width 55 height 15
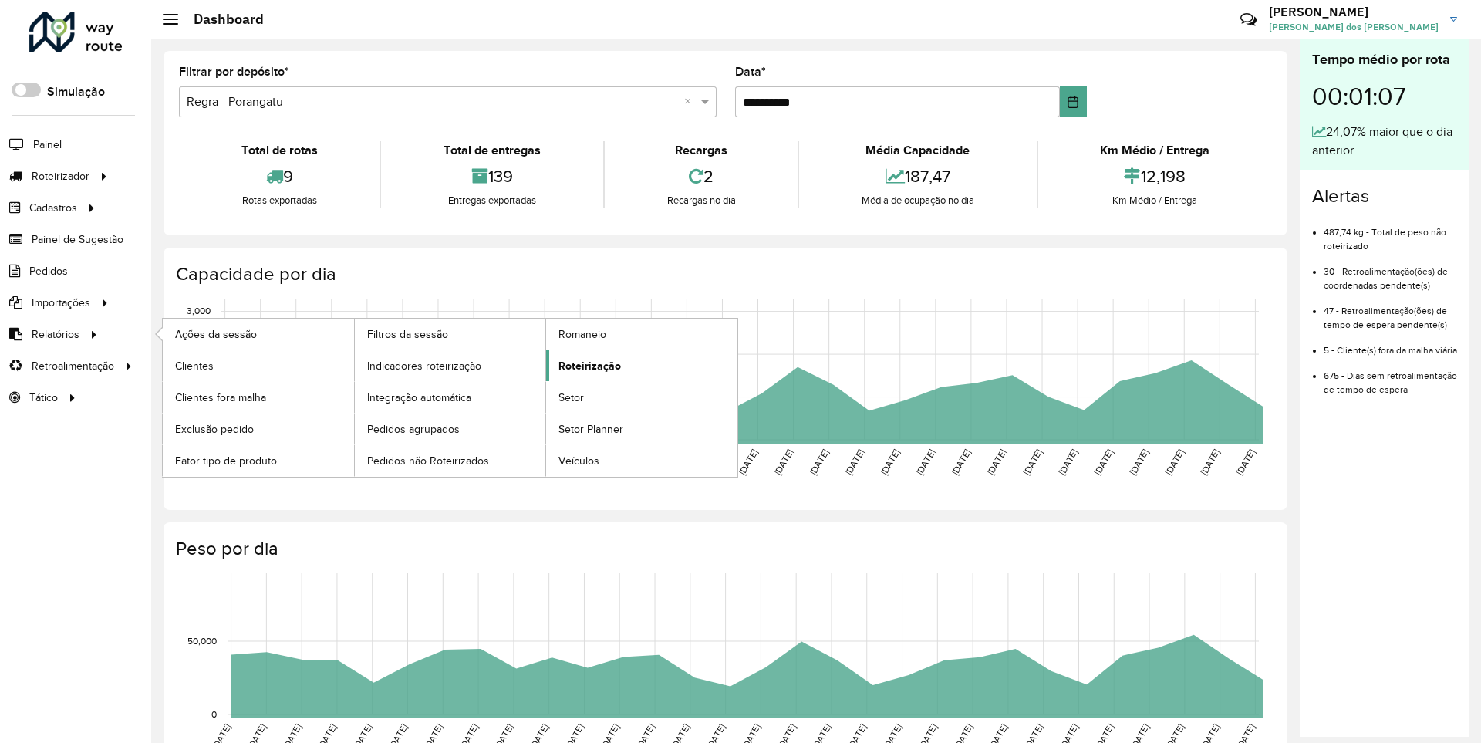
click at [587, 365] on span "Roteirização" at bounding box center [589, 366] width 62 height 16
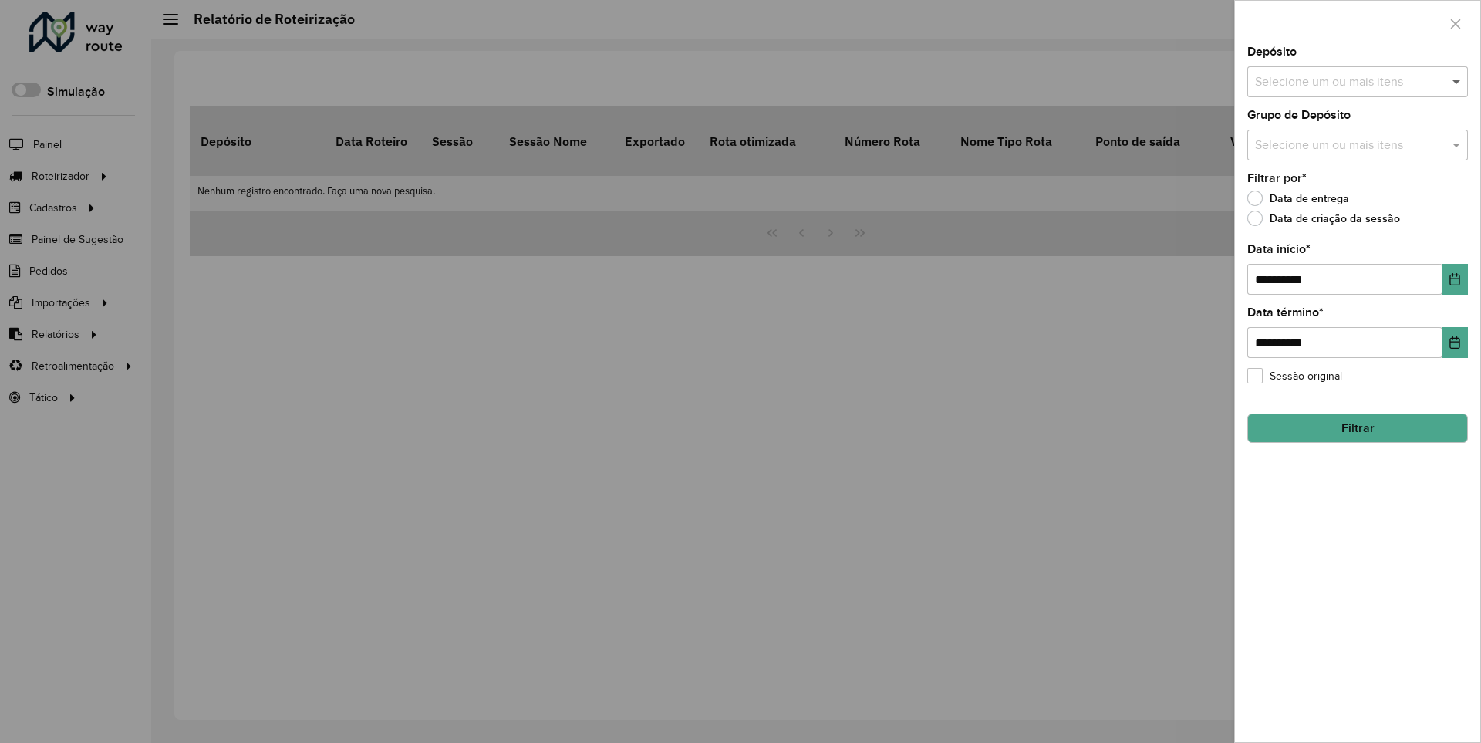
click at [1457, 81] on span at bounding box center [1458, 82] width 19 height 19
click at [1454, 278] on icon "Choose Date" at bounding box center [1455, 279] width 10 height 12
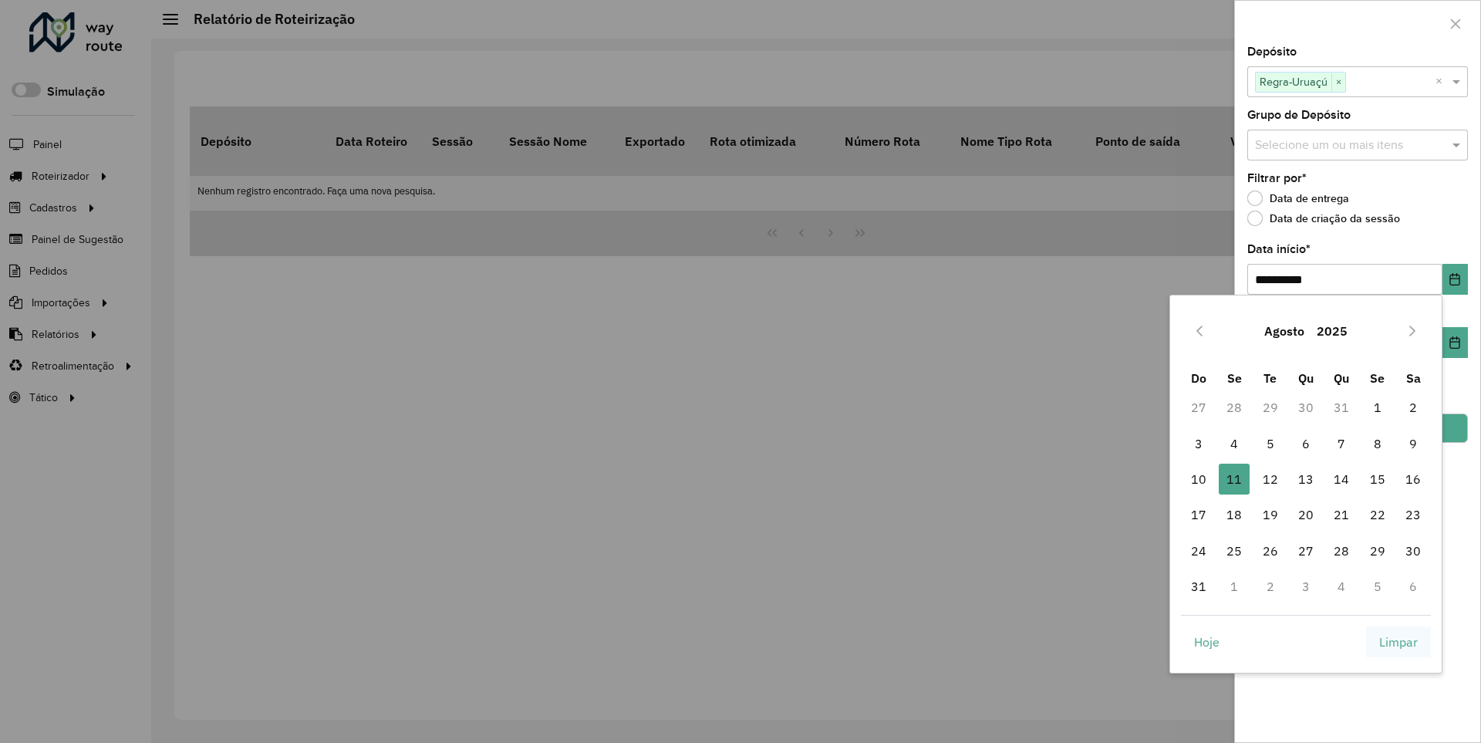
click at [1398, 641] on span "Limpar" at bounding box center [1398, 641] width 39 height 19
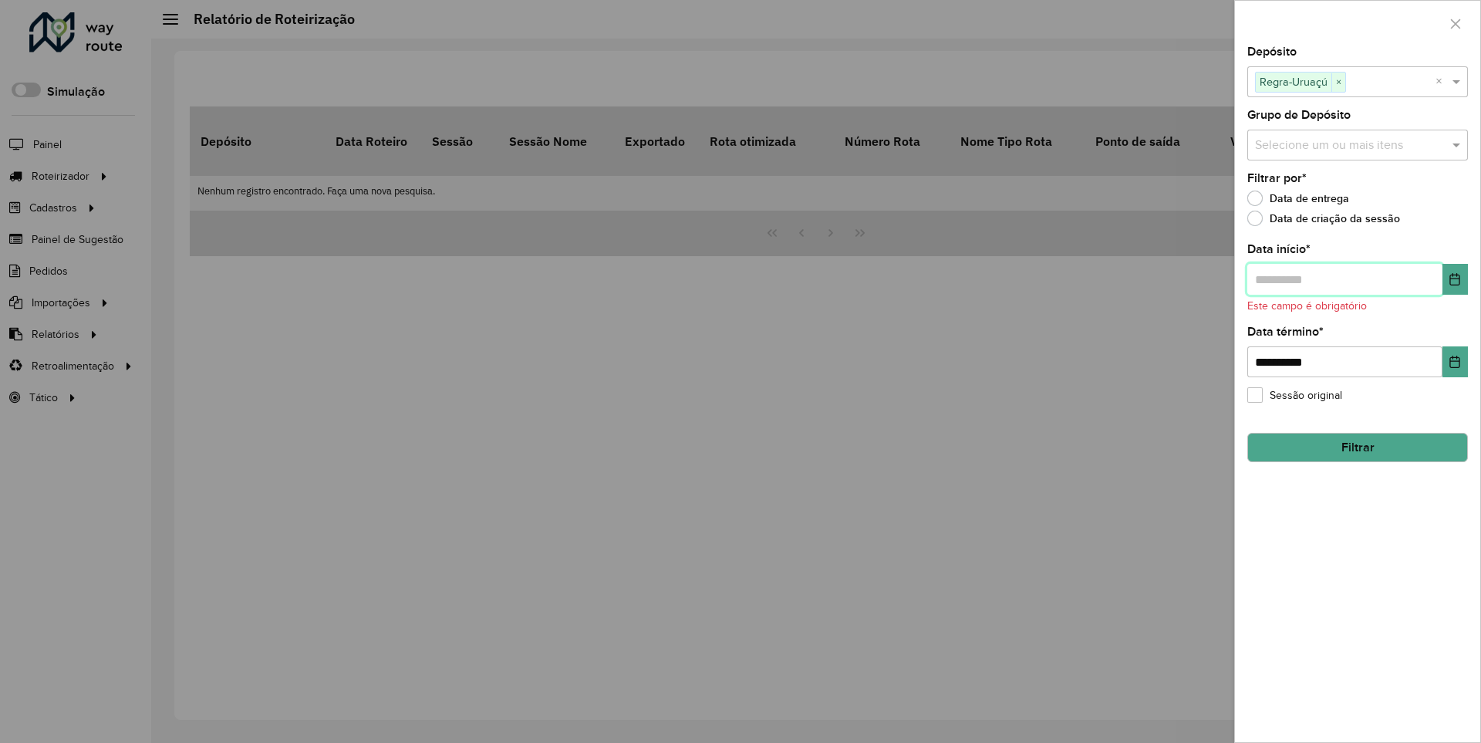
click at [1344, 278] on input "text" at bounding box center [1344, 279] width 195 height 31
type input "**********"
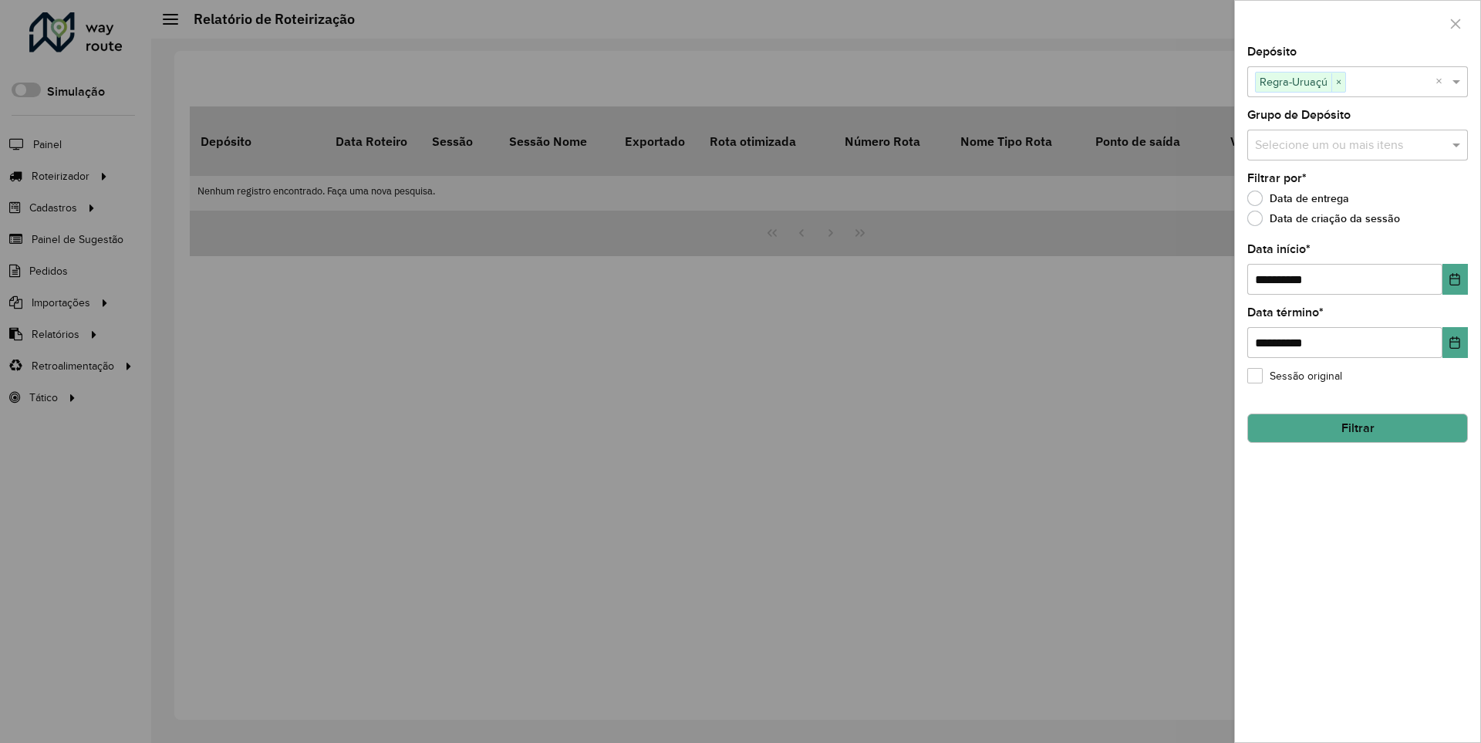
click at [1357, 427] on button "Filtrar" at bounding box center [1357, 427] width 221 height 29
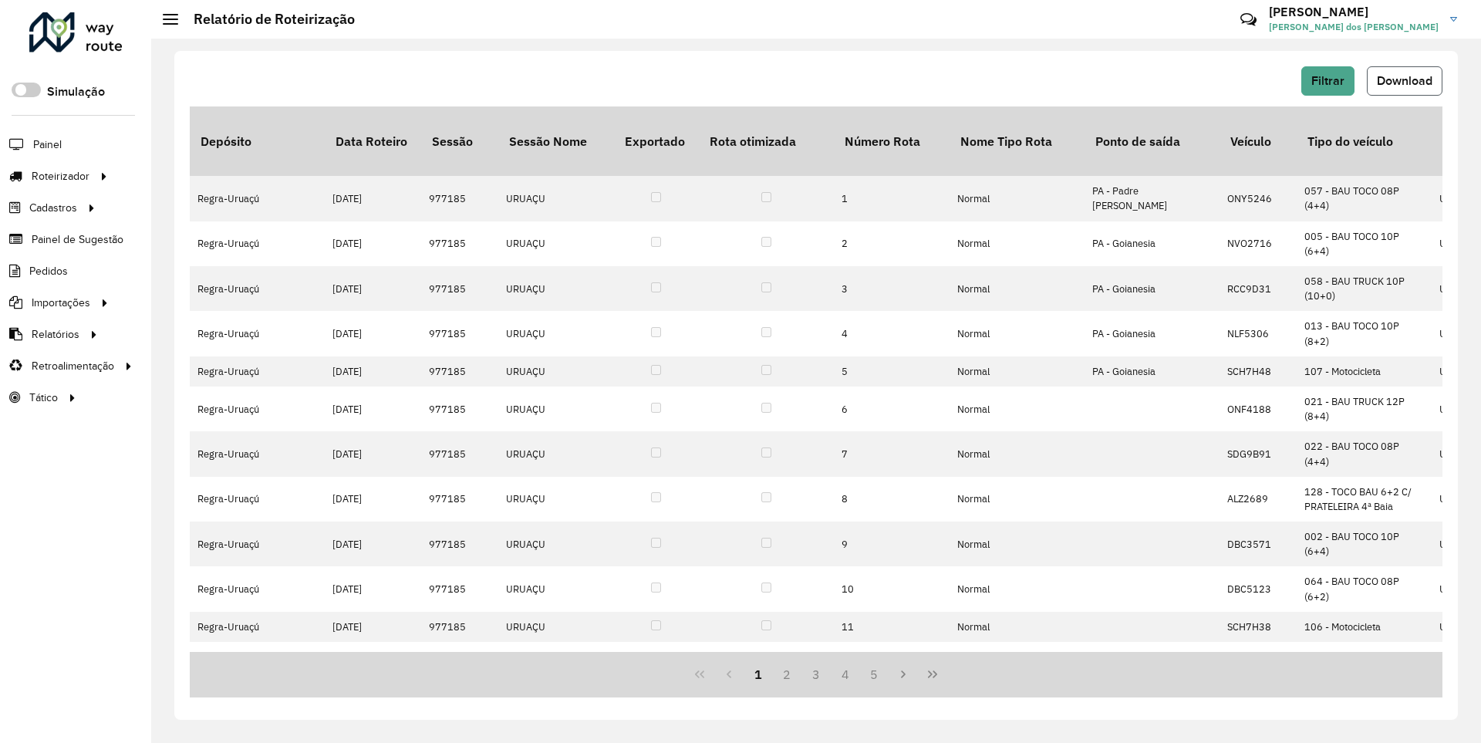
click at [1403, 80] on span "Download" at bounding box center [1405, 80] width 56 height 13
